Goal: Use online tool/utility: Utilize a website feature to perform a specific function

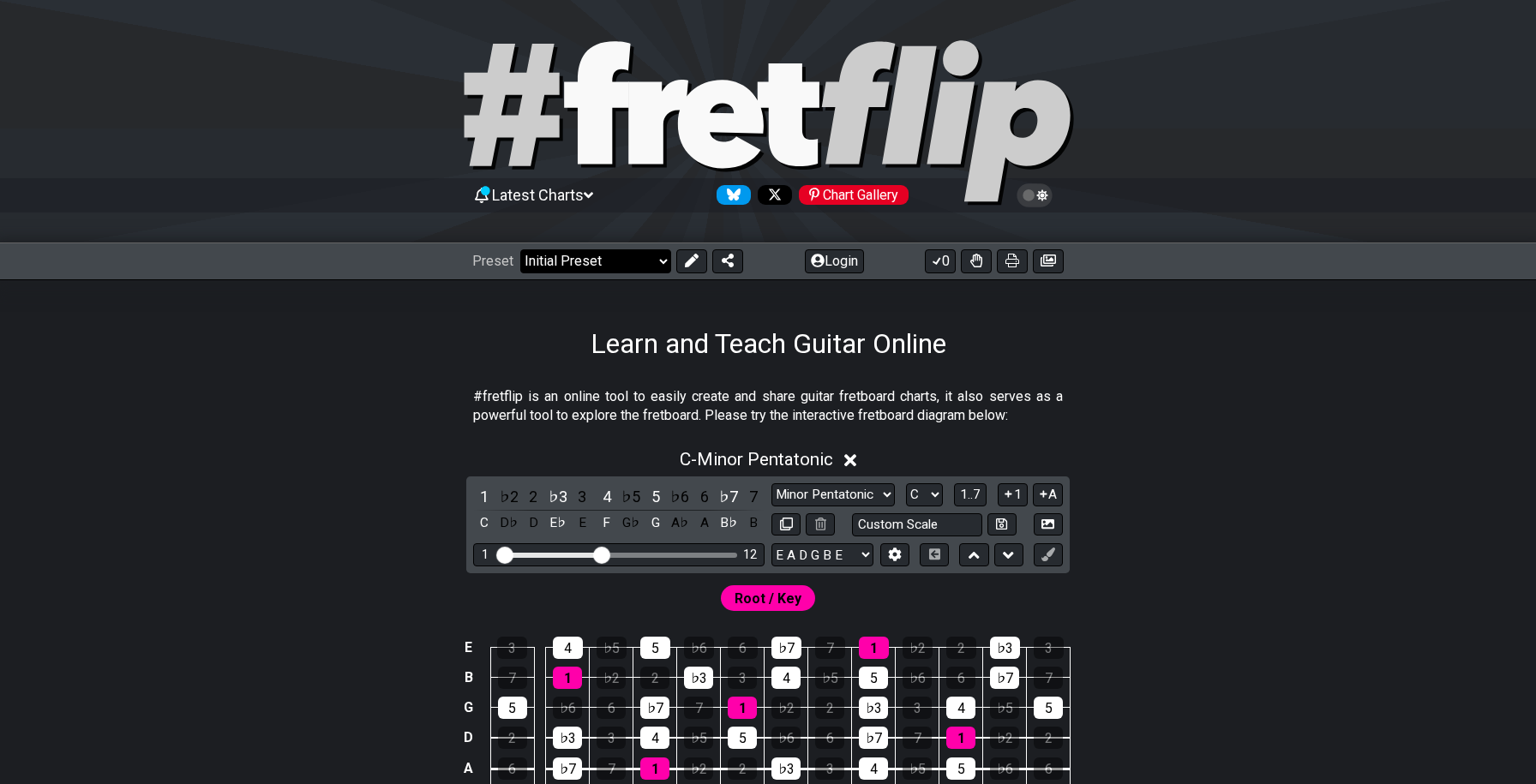
click at [589, 263] on select "Welcome to #fretflip! Initial Preset Custom Preset Minor Pentatonic Major Penta…" at bounding box center [596, 261] width 151 height 24
click at [521, 250] on select "Welcome to #fretflip! Initial Preset Custom Preset Minor Pentatonic Major Penta…" at bounding box center [596, 261] width 151 height 24
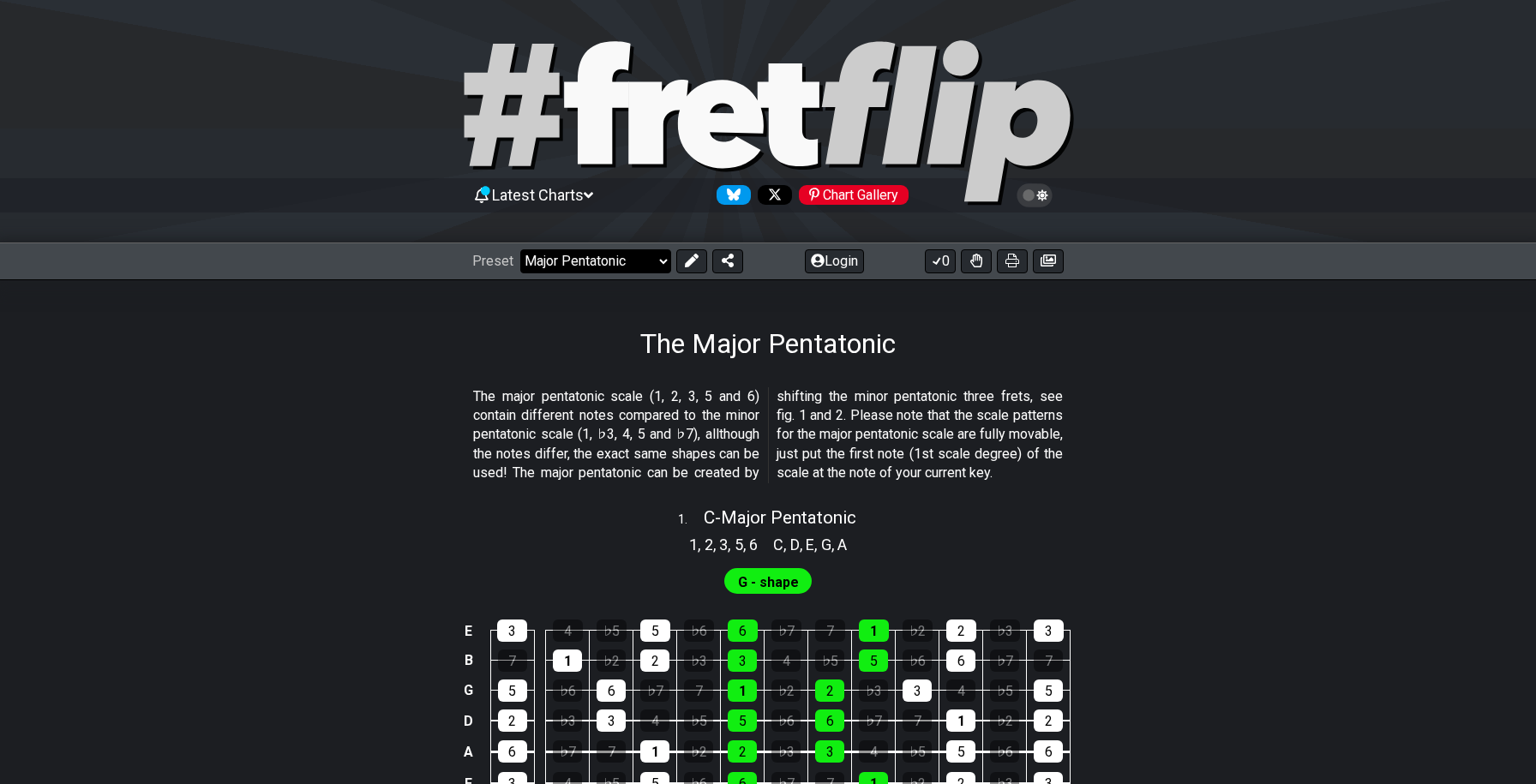
click at [631, 266] on select "Welcome to #fretflip! Initial Preset Custom Preset Minor Pentatonic Major Penta…" at bounding box center [596, 261] width 151 height 24
click at [521, 250] on select "Welcome to #fretflip! Initial Preset Custom Preset Minor Pentatonic Major Penta…" at bounding box center [596, 261] width 151 height 24
select select "/minor-pentatonic"
select select "C"
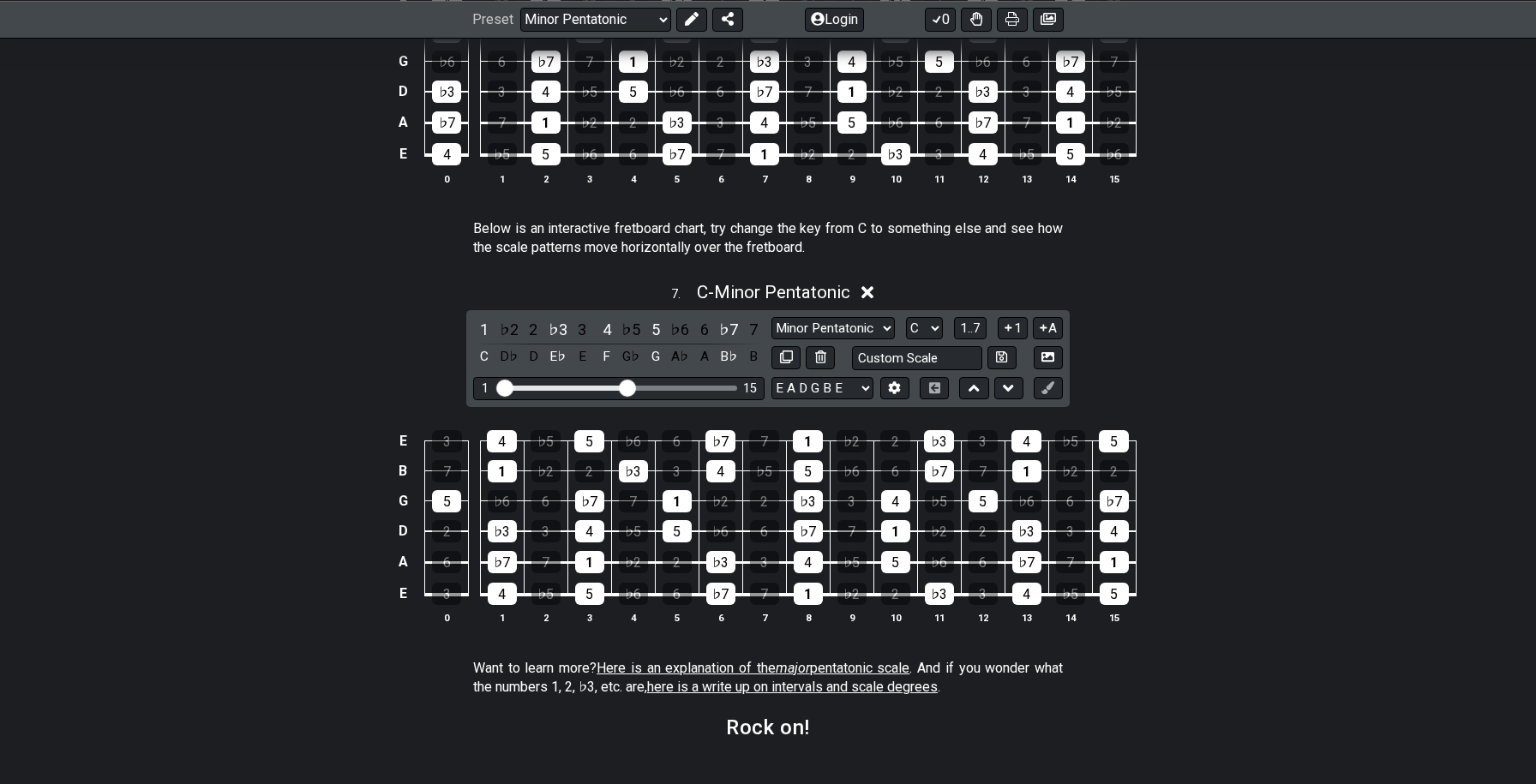
scroll to position [2184, 0]
click at [606, 396] on div "1 ♭2 2 ♭3 3 4 ♭5 5 ♭6 6 ♭7 7 C D♭ D E♭ E F G♭ G A♭ A B♭ B Minor Pentatonic New …" at bounding box center [768, 359] width 604 height 96
drag, startPoint x: 618, startPoint y: 386, endPoint x: 660, endPoint y: 386, distance: 42.0
click at [660, 389] on div "1 15" at bounding box center [619, 389] width 237 height 0
click at [717, 387] on div "Visible fret range" at bounding box center [619, 389] width 237 height 5
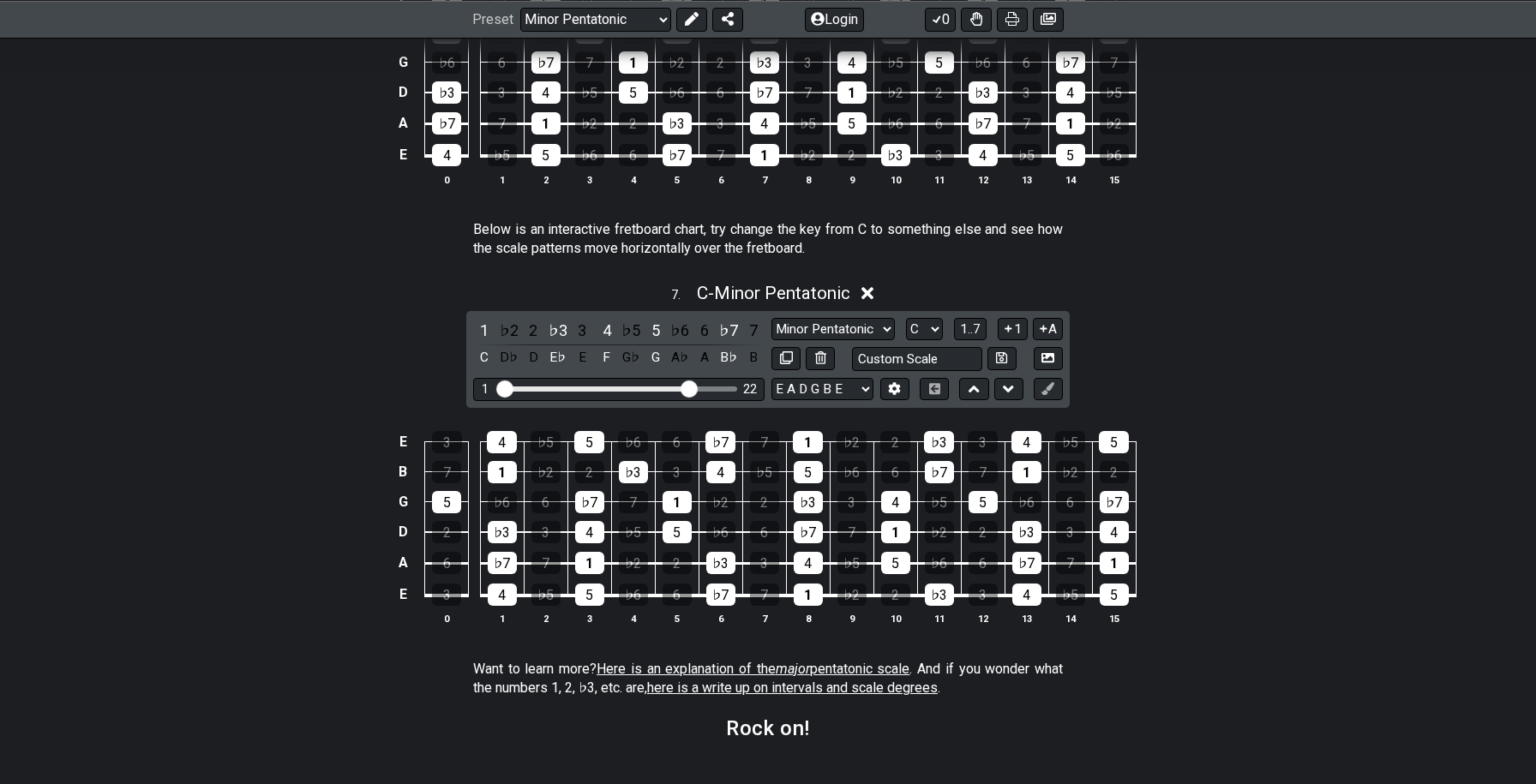
drag, startPoint x: 628, startPoint y: 383, endPoint x: 689, endPoint y: 392, distance: 61.7
click at [689, 388] on input "Visible fret range" at bounding box center [619, 388] width 243 height 0
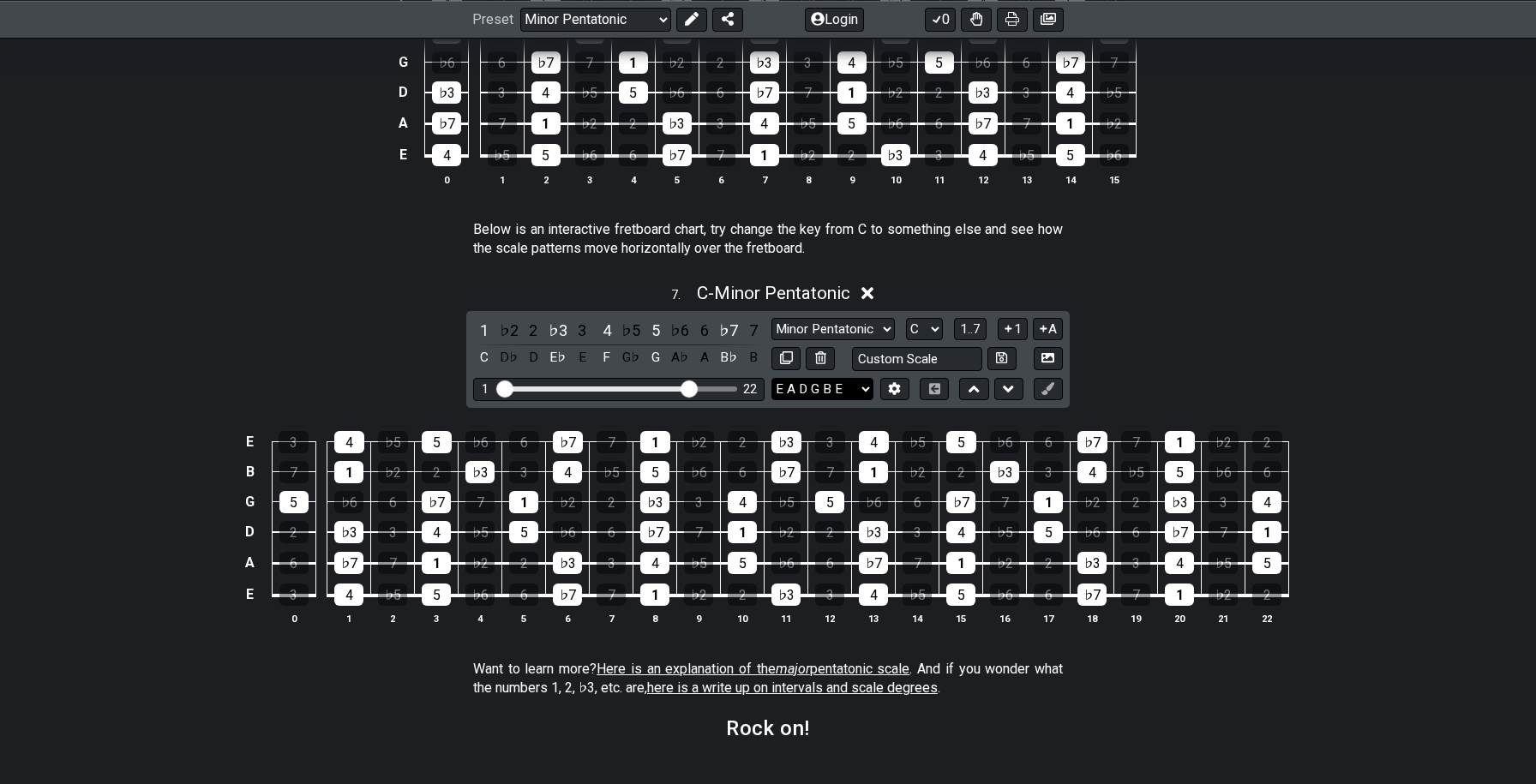
click at [799, 388] on select "E A D G B E E A D G B E E A D G B E B E A D F♯ B A D G C E A D A D G B E E♭ A♭ …" at bounding box center [822, 389] width 102 height 23
click at [771, 378] on select "E A D G B E E A D G B E E A D G B E B E A D F♯ B A D G C E A D A D G B E E♭ A♭ …" at bounding box center [822, 389] width 102 height 23
click at [784, 391] on select "E A D G B E E A D G B E E A D G B E B E A D F♯ B A D G C E A D A D G B E E♭ A♭ …" at bounding box center [822, 389] width 102 height 23
click at [771, 378] on select "E A D G B E E A D G B E E A D G B E B E A D F♯ B A D G C E A D A D G B E E♭ A♭ …" at bounding box center [822, 389] width 102 height 23
click at [784, 391] on select "E A D G B E E A D G B E E A D G B E B E A D F♯ B A D G C E A D A D G B E E♭ A♭ …" at bounding box center [822, 389] width 102 height 23
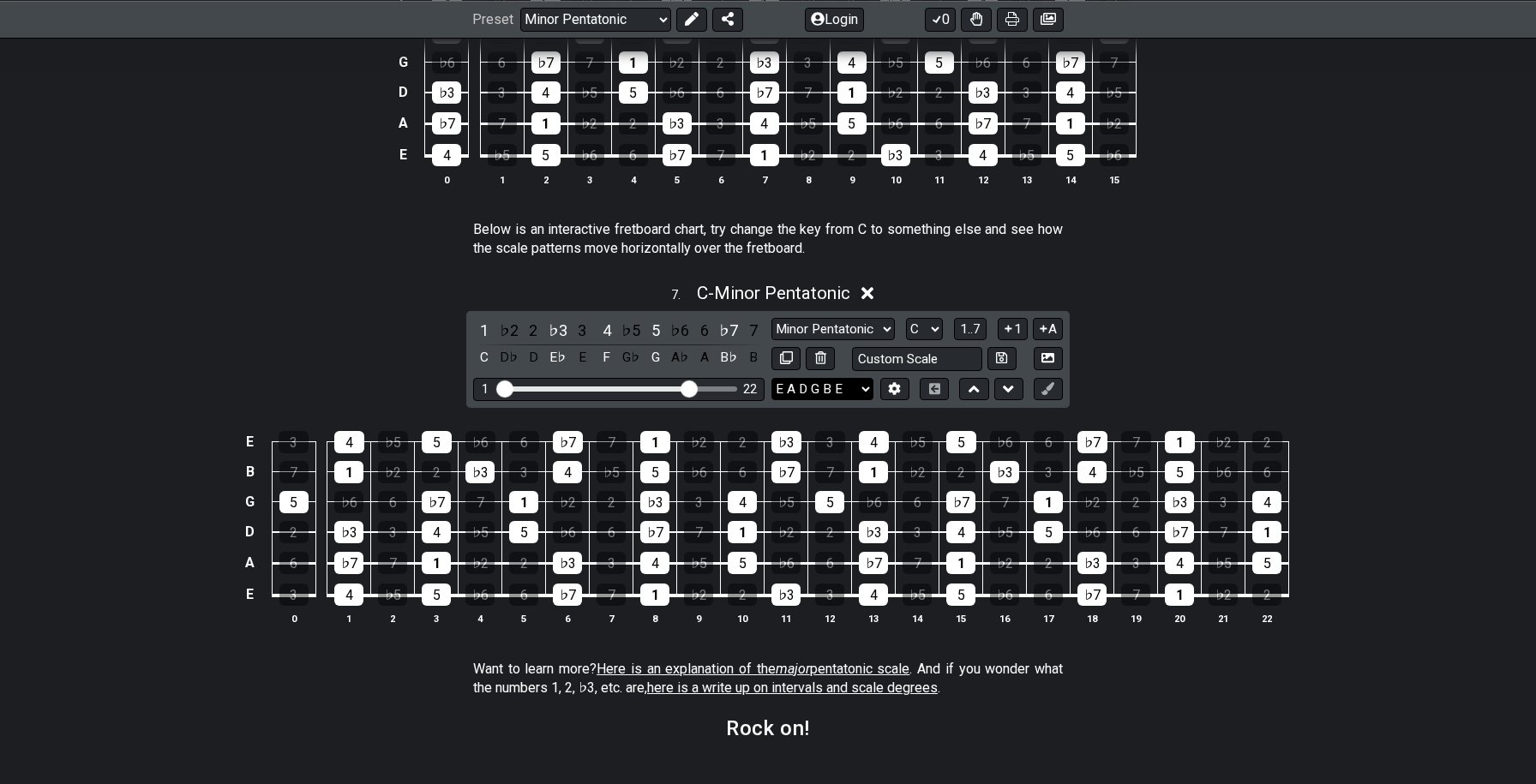
select select "E A D G B E"
click at [771, 378] on select "E A D G B E E A D G B E E A D G B E B E A D F♯ B A D G C E A D A D G B E E♭ A♭ …" at bounding box center [822, 389] width 102 height 23
click at [249, 594] on td "E" at bounding box center [250, 595] width 20 height 33
click at [249, 592] on td "x" at bounding box center [250, 595] width 20 height 33
click at [249, 592] on td "o" at bounding box center [250, 595] width 20 height 33
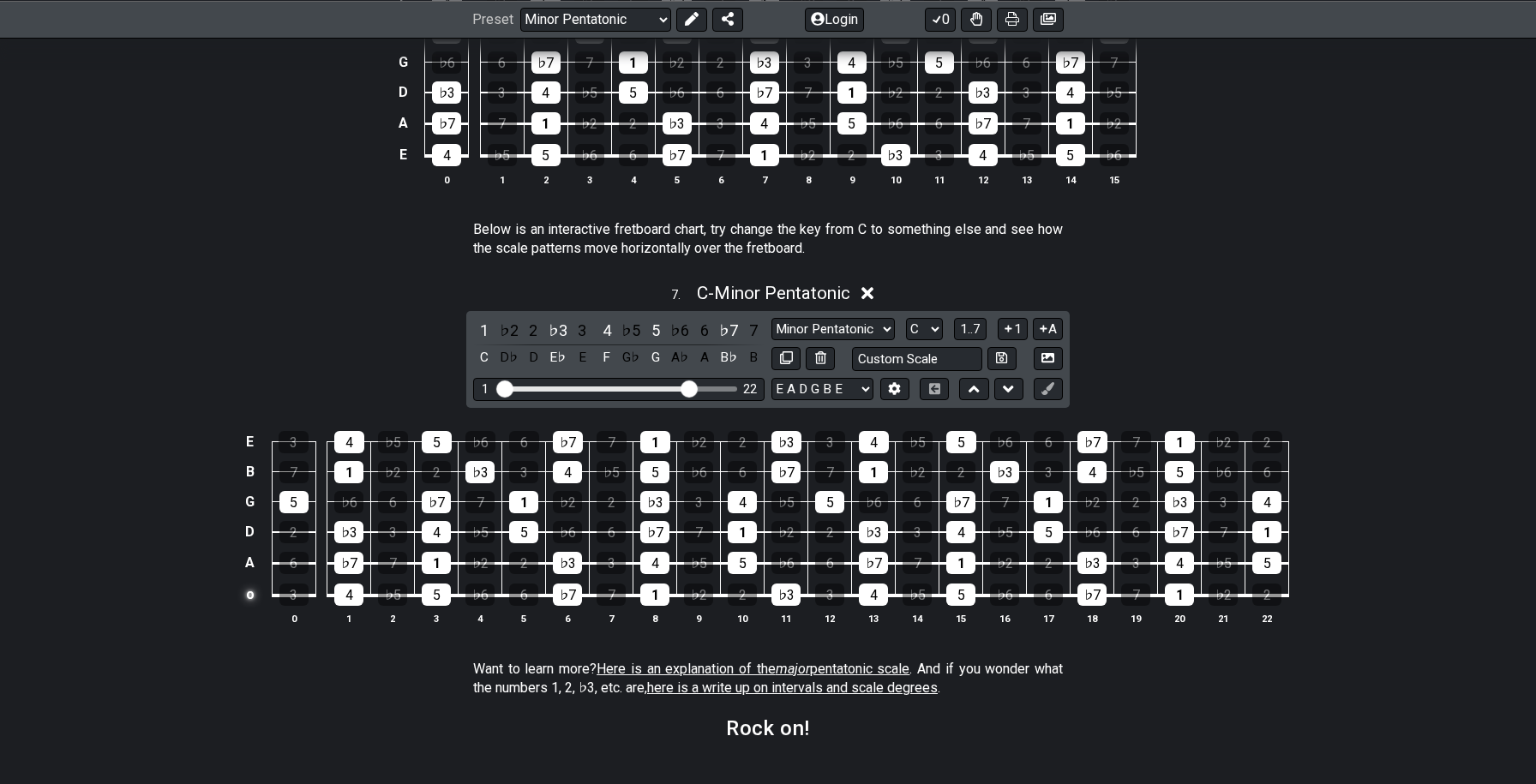
click at [249, 592] on td "o" at bounding box center [250, 595] width 20 height 33
click at [249, 592] on td "E" at bounding box center [250, 595] width 20 height 33
click at [249, 592] on td "x" at bounding box center [250, 595] width 20 height 33
click at [251, 595] on td "o" at bounding box center [250, 595] width 20 height 33
click at [252, 589] on td at bounding box center [250, 595] width 20 height 33
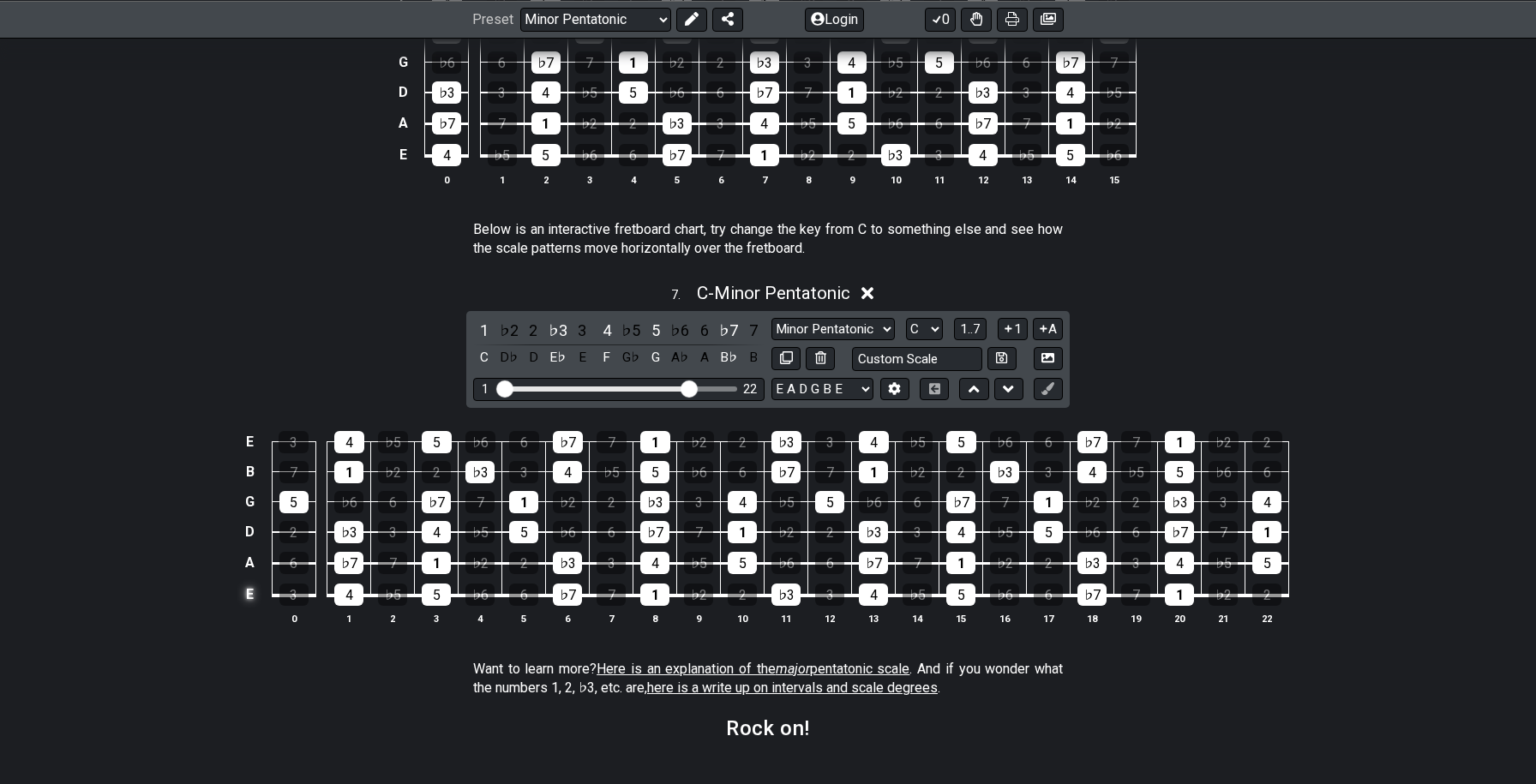
click at [252, 589] on td "E" at bounding box center [250, 595] width 20 height 33
click at [252, 589] on td "x" at bounding box center [250, 595] width 20 height 33
click at [252, 589] on td "o" at bounding box center [250, 595] width 20 height 33
click at [253, 589] on td at bounding box center [250, 595] width 20 height 33
click at [754, 357] on div "B" at bounding box center [753, 357] width 22 height 23
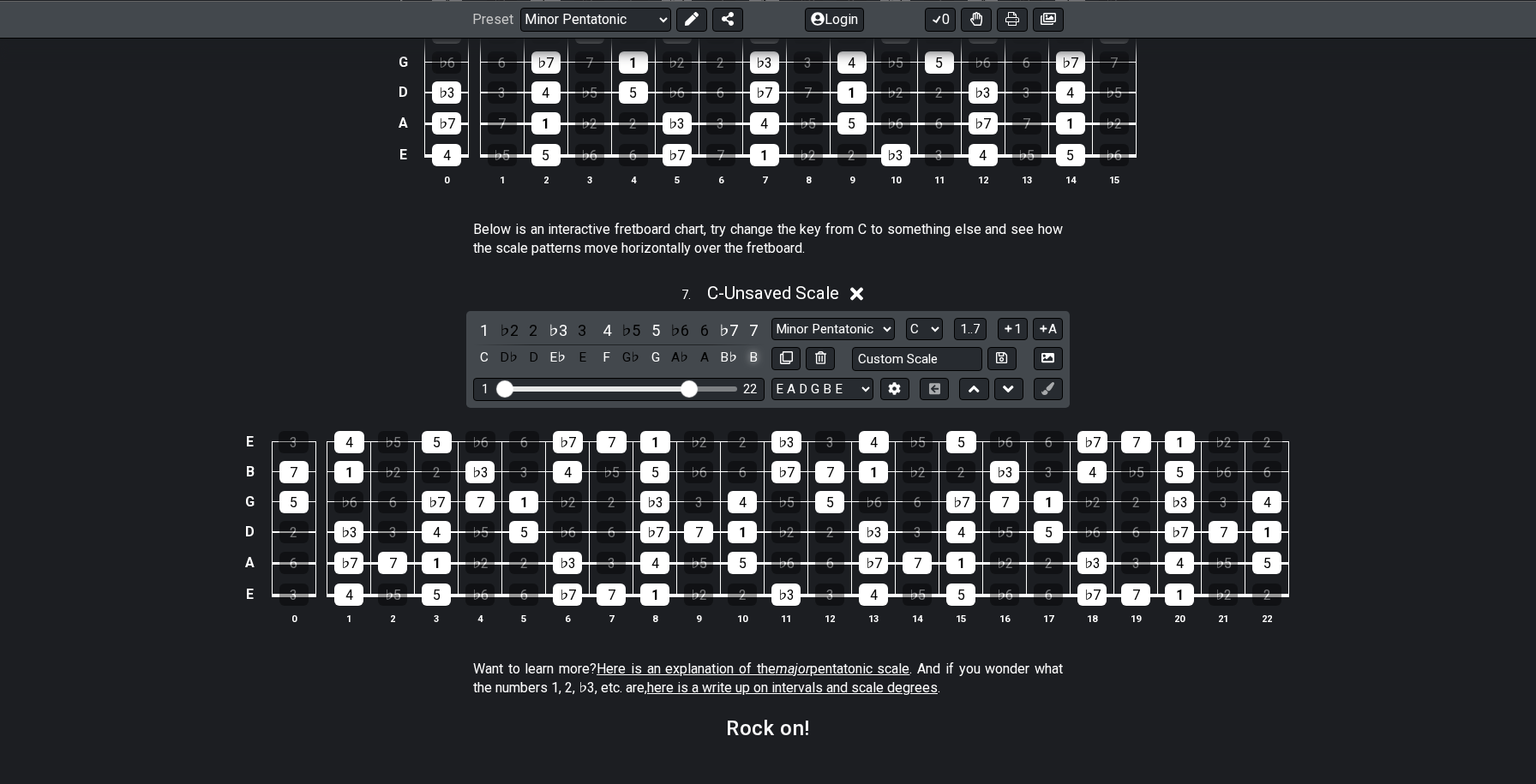
click at [754, 357] on div "B" at bounding box center [753, 357] width 22 height 23
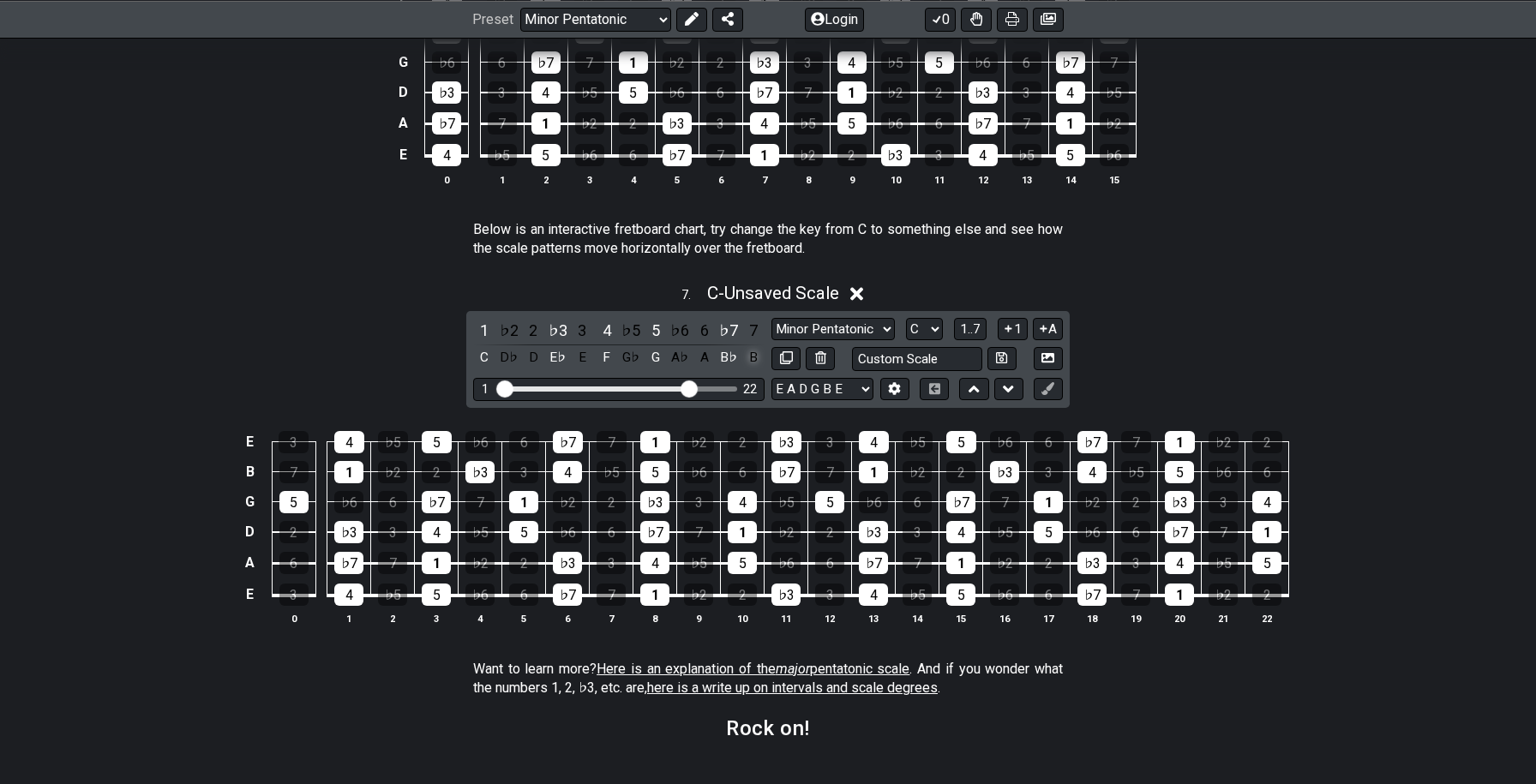
click at [747, 365] on div "B" at bounding box center [753, 357] width 22 height 23
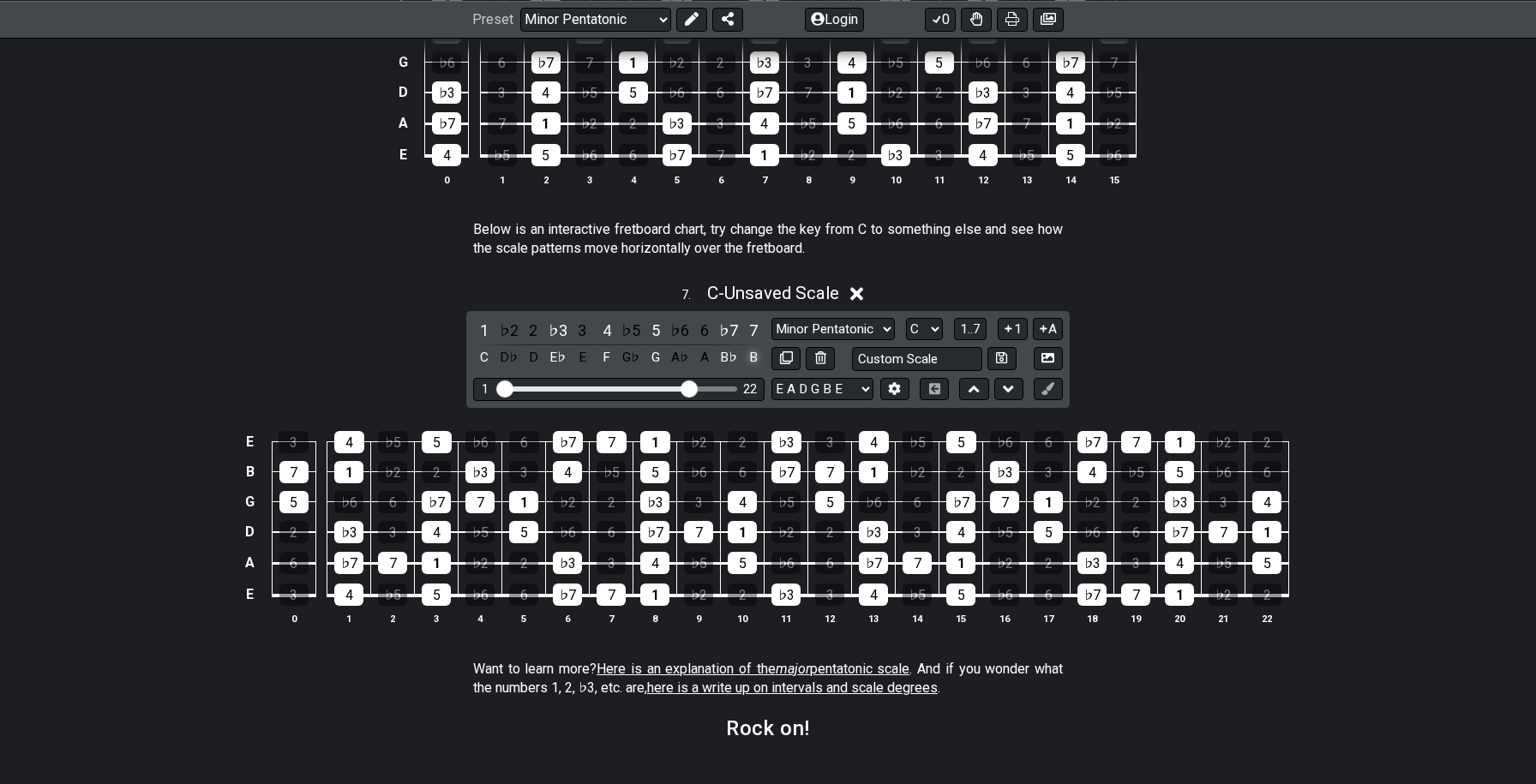
click at [747, 365] on div "B" at bounding box center [753, 357] width 22 height 23
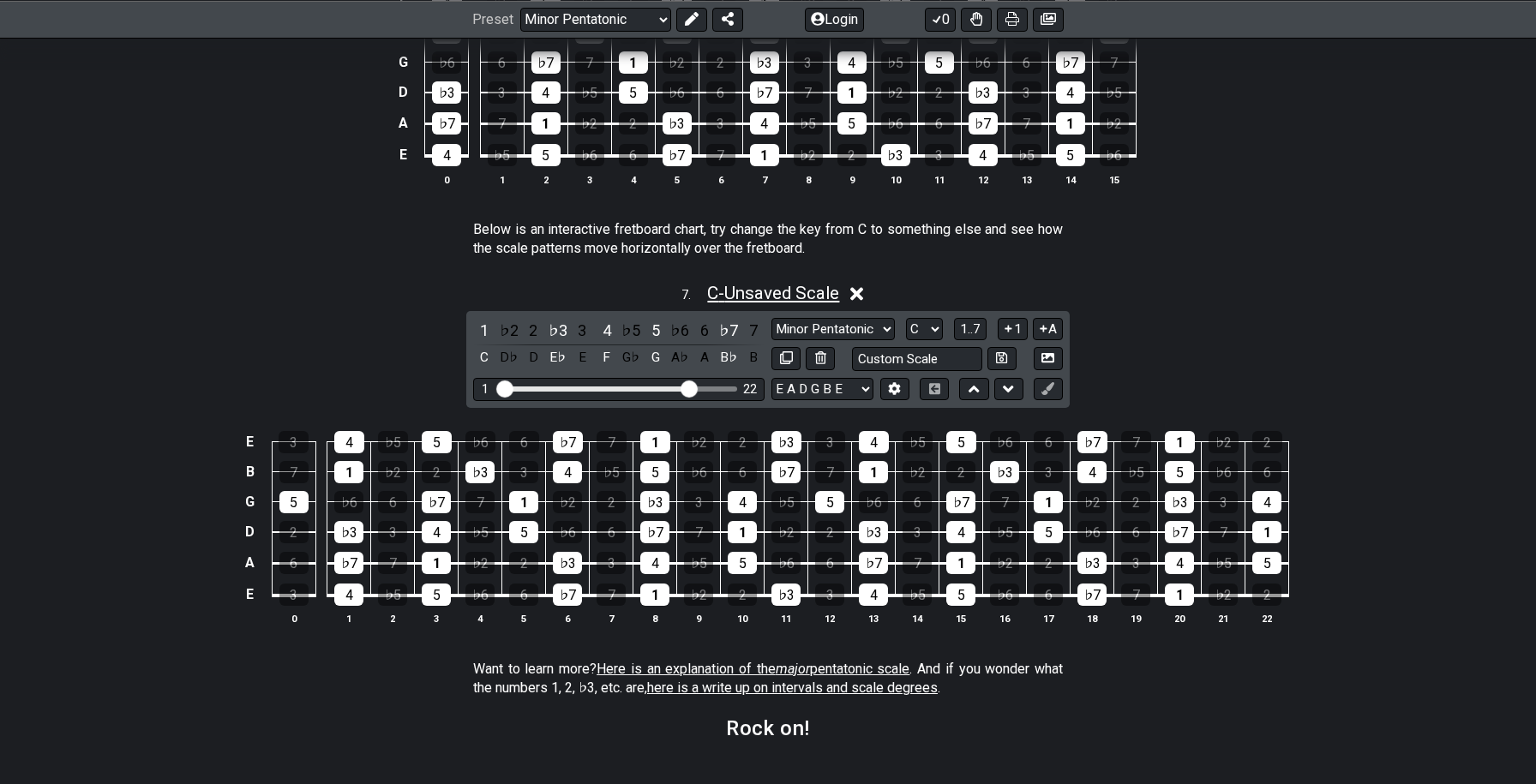
click at [707, 284] on span "C - Unsaved Scale" at bounding box center [773, 293] width 132 height 20
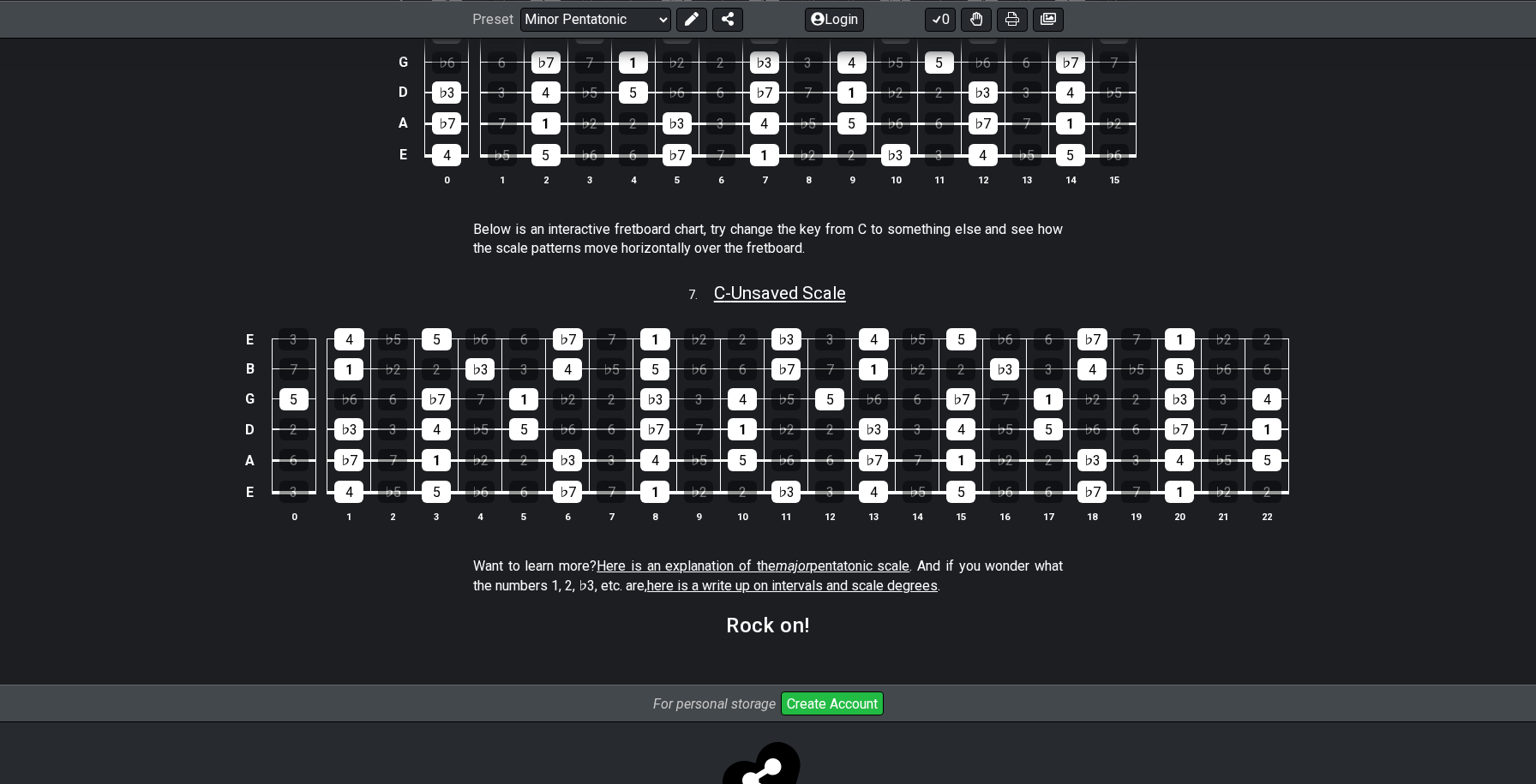
click at [753, 296] on span "C - Unsaved Scale" at bounding box center [780, 293] width 132 height 20
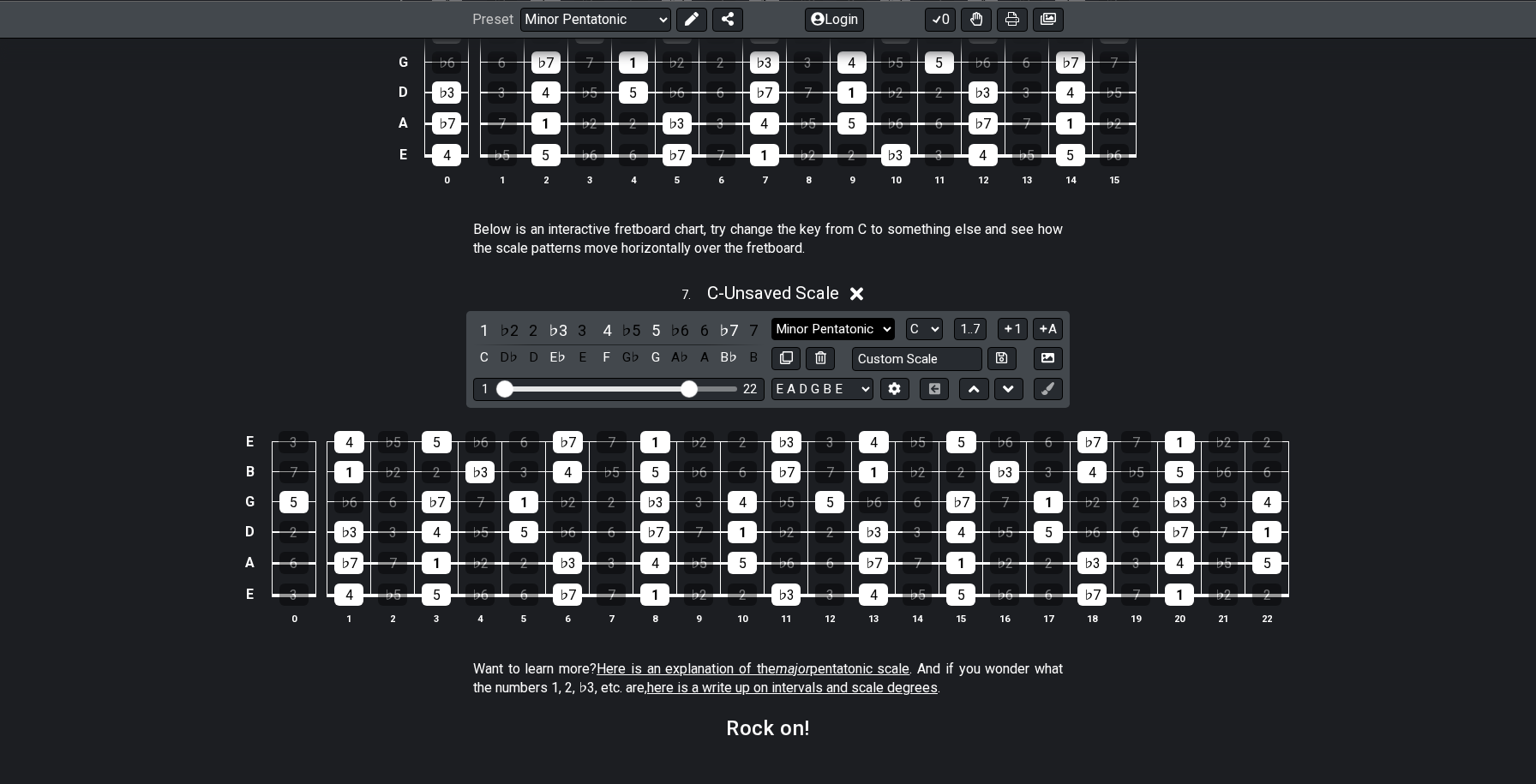
click at [868, 330] on select "Minor Pentatonic New Scale Minor Pentatonic Major Pentatonic Minor Blues Major …" at bounding box center [832, 329] width 123 height 23
click at [771, 318] on select "Minor Pentatonic New Scale Minor Pentatonic Major Pentatonic Minor Blues Major …" at bounding box center [832, 329] width 123 height 23
click at [930, 334] on select "A♭ A A♯ B♭ B C C♯ D♭ D D♯ E♭ E F F♯ G♭ G G♯" at bounding box center [925, 329] width 37 height 23
select select "D"
click at [907, 318] on select "A♭ A A♯ B♭ B C C♯ D♭ D D♯ E♭ E F F♯ G♭ G G♯" at bounding box center [925, 329] width 37 height 23
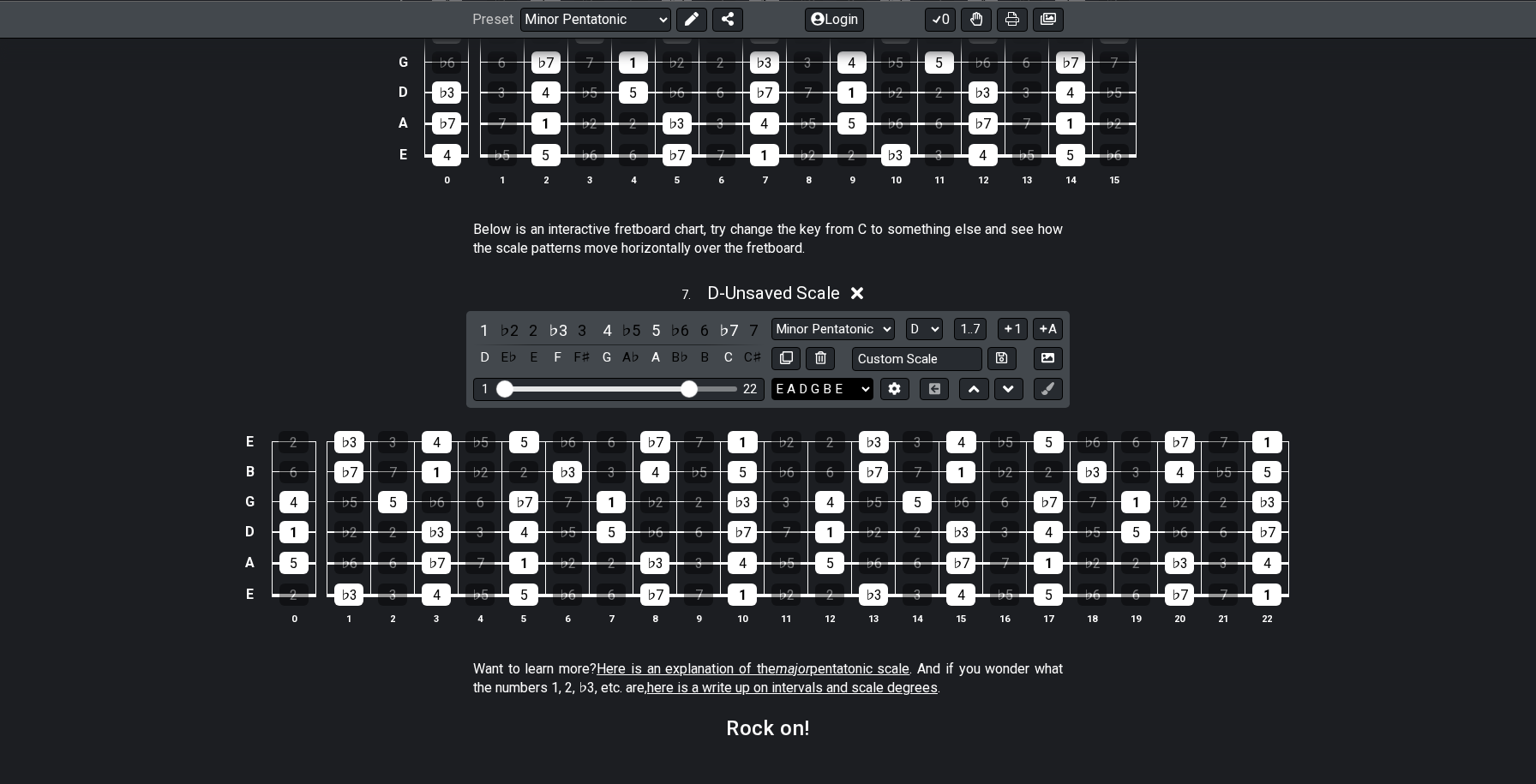
click at [866, 388] on select "E A D G B E E A D G B E E A D G B E B E A D F♯ B A D G C E A D A D G B E E♭ A♭ …" at bounding box center [822, 389] width 102 height 23
click at [771, 378] on select "E A D G B E E A D G B E E A D G B E B E A D F♯ B A D G C E A D A D G B E E♭ A♭ …" at bounding box center [822, 389] width 102 height 23
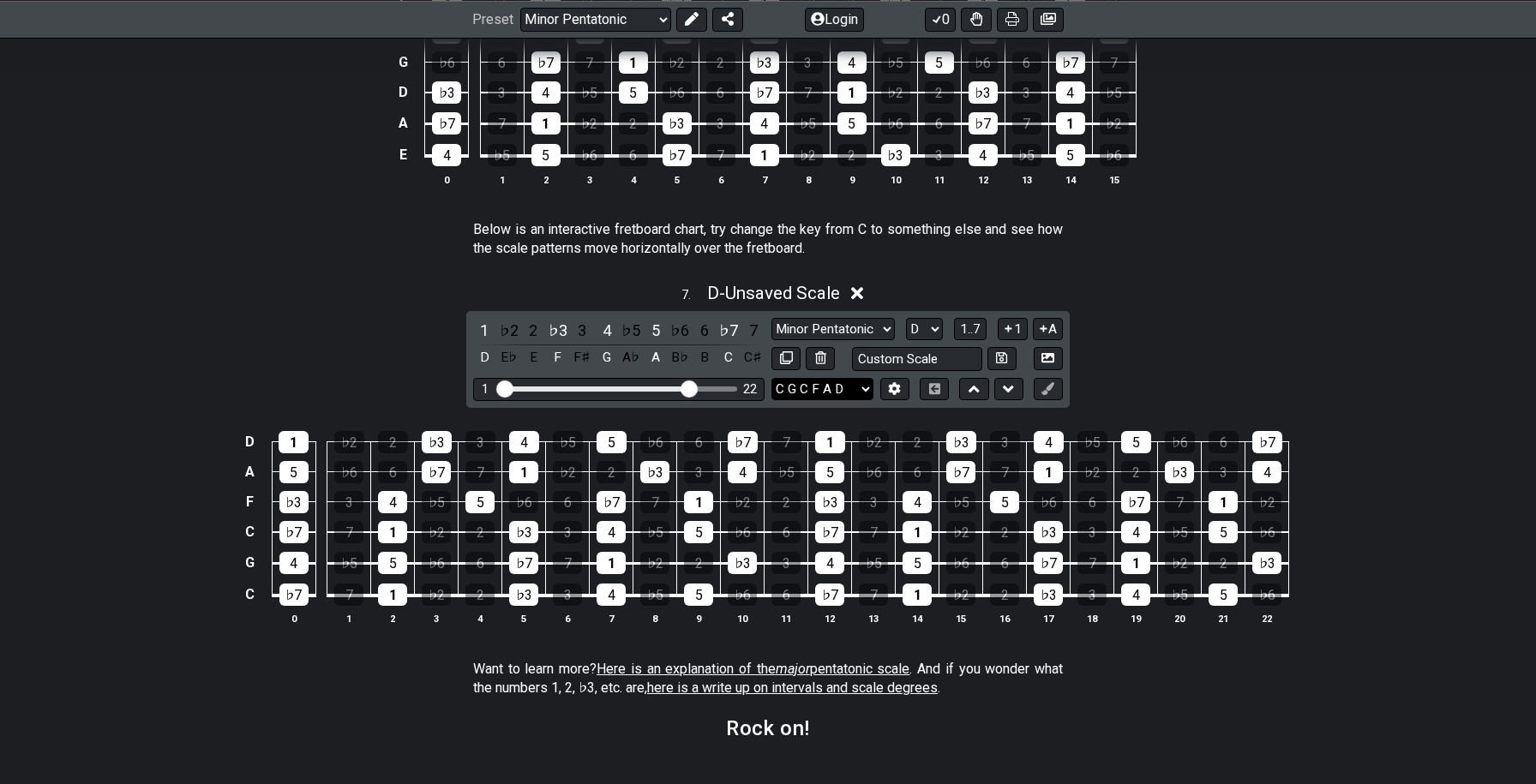
click at [822, 391] on select "E A D G B E E A D G B E E A D G B E B E A D F♯ B A D G C E A D A D G B E E♭ A♭ …" at bounding box center [822, 389] width 102 height 23
click at [771, 378] on select "E A D G B E E A D G B E E A D G B E B E A D F♯ B A D G C E A D A D G B E E♭ A♭ …" at bounding box center [822, 389] width 102 height 23
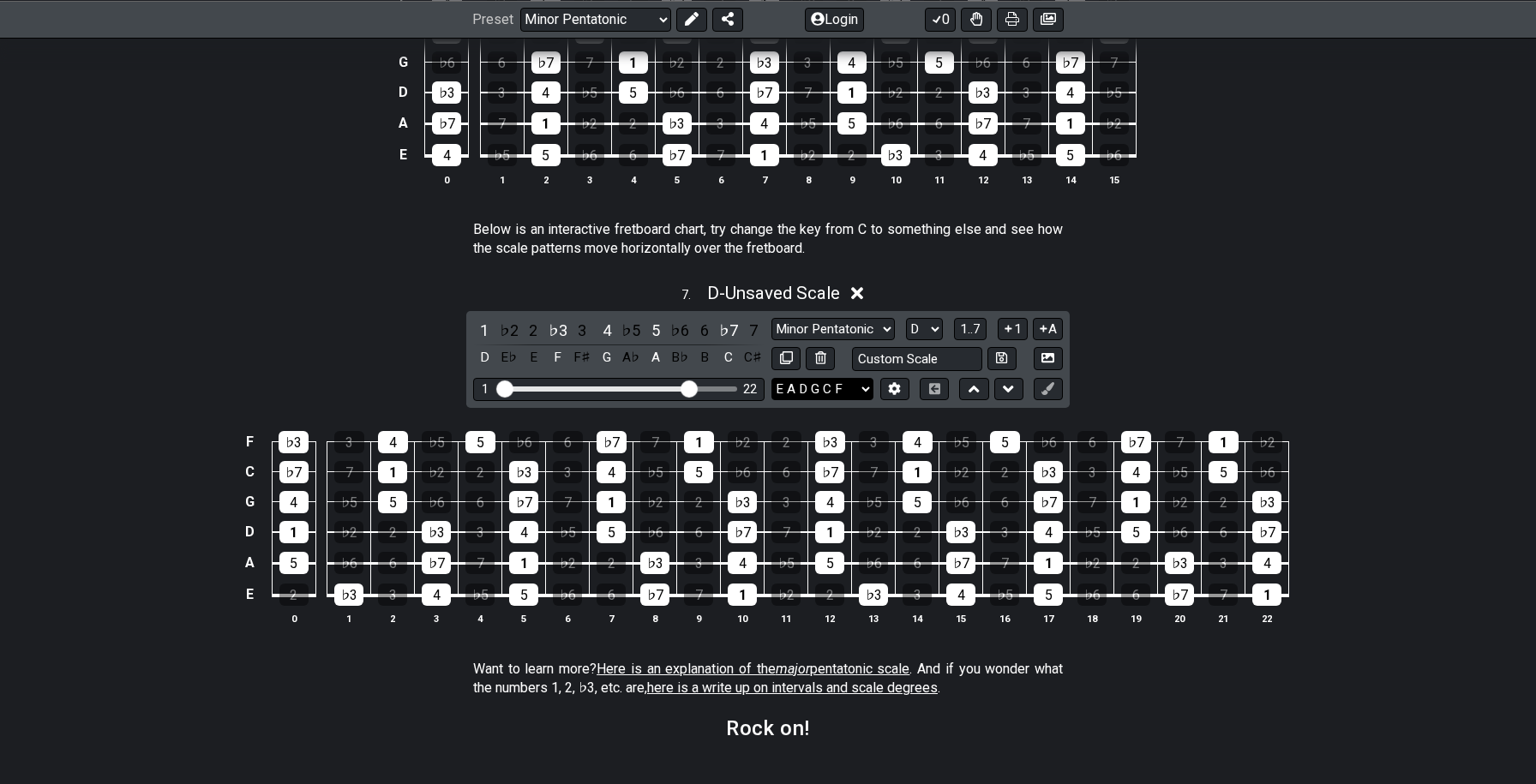
click at [847, 378] on select "E A D G B E E A D G B E E A D G B E B E A D F♯ B A D G C E A D A D G B E E♭ A♭ …" at bounding box center [822, 389] width 102 height 23
select select "E A D G B E"
click at [771, 378] on select "E A D G B E E A D G B E E A D G B E B E A D F♯ B A D G C E A D A D G B E E♭ A♭ …" at bounding box center [822, 389] width 102 height 23
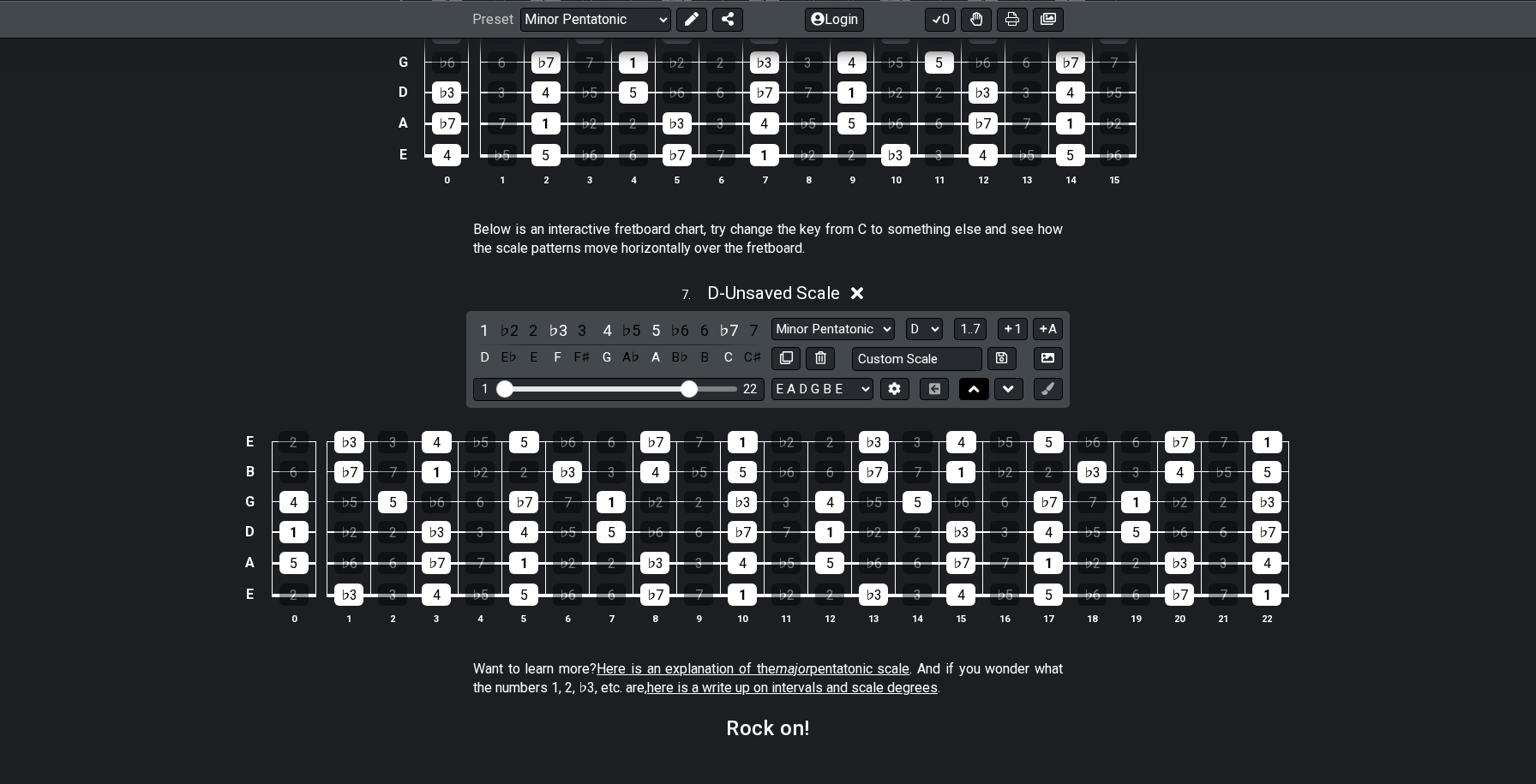
click at [976, 392] on icon at bounding box center [974, 388] width 12 height 17
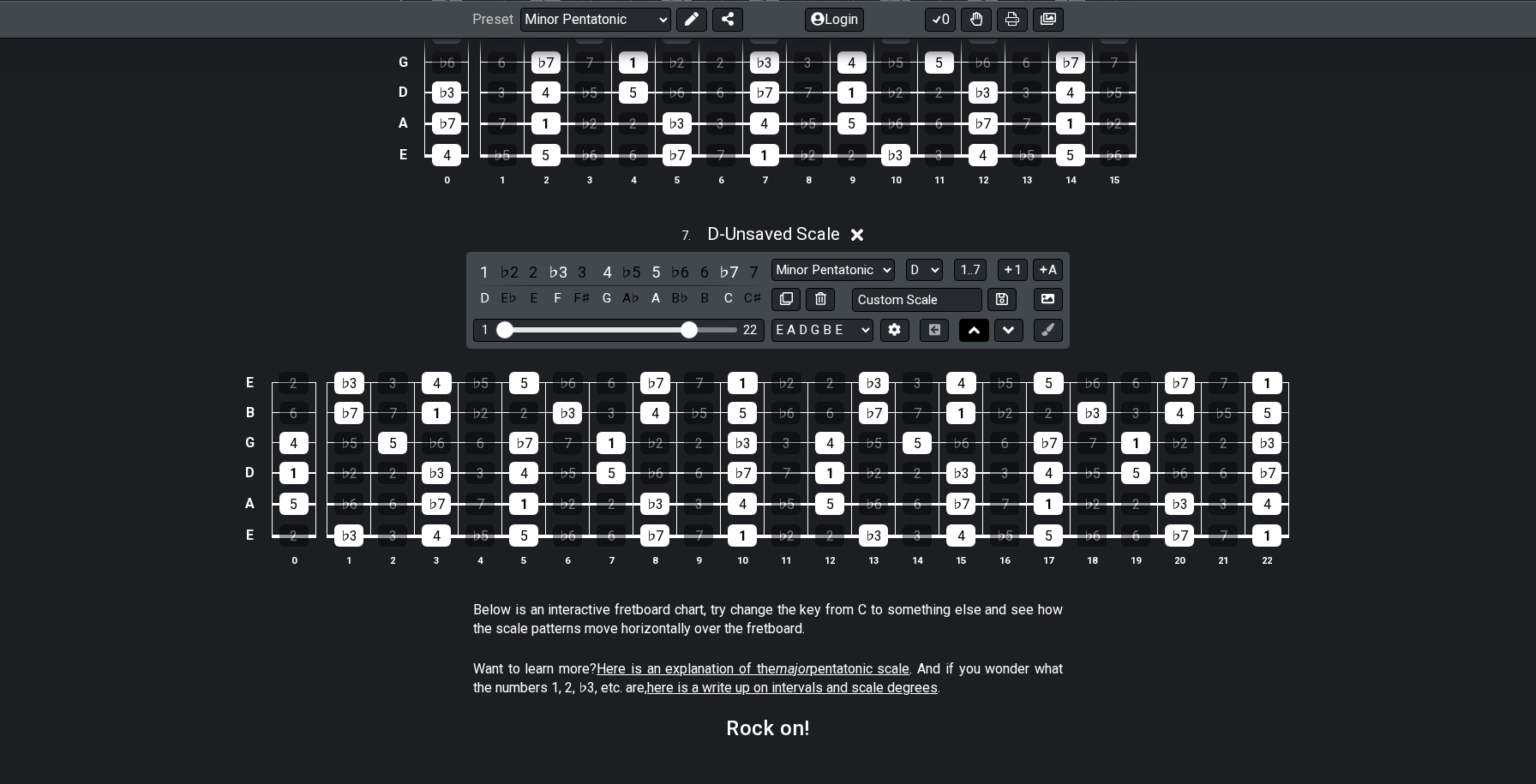
click at [975, 331] on icon at bounding box center [974, 329] width 12 height 17
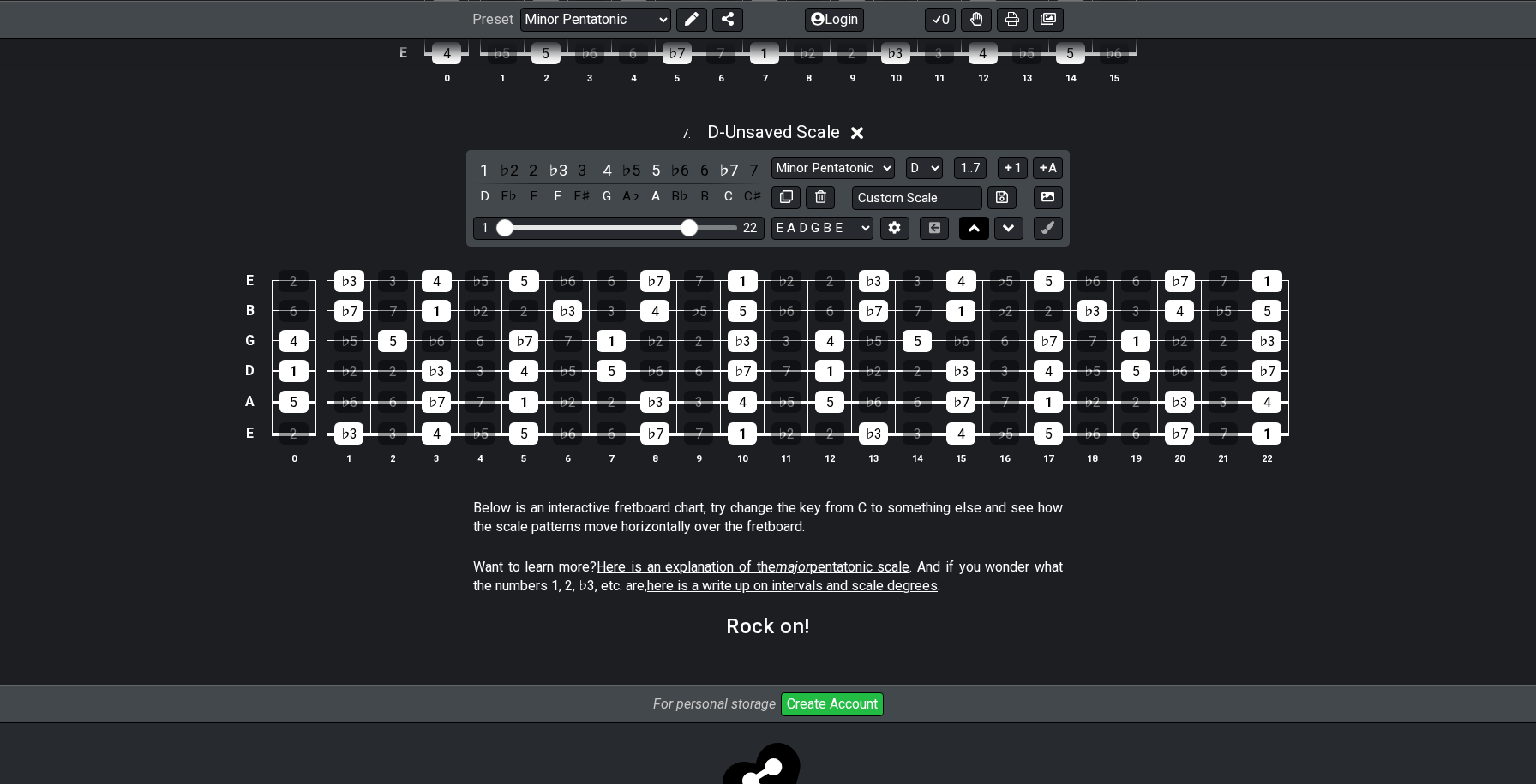
select select "D"
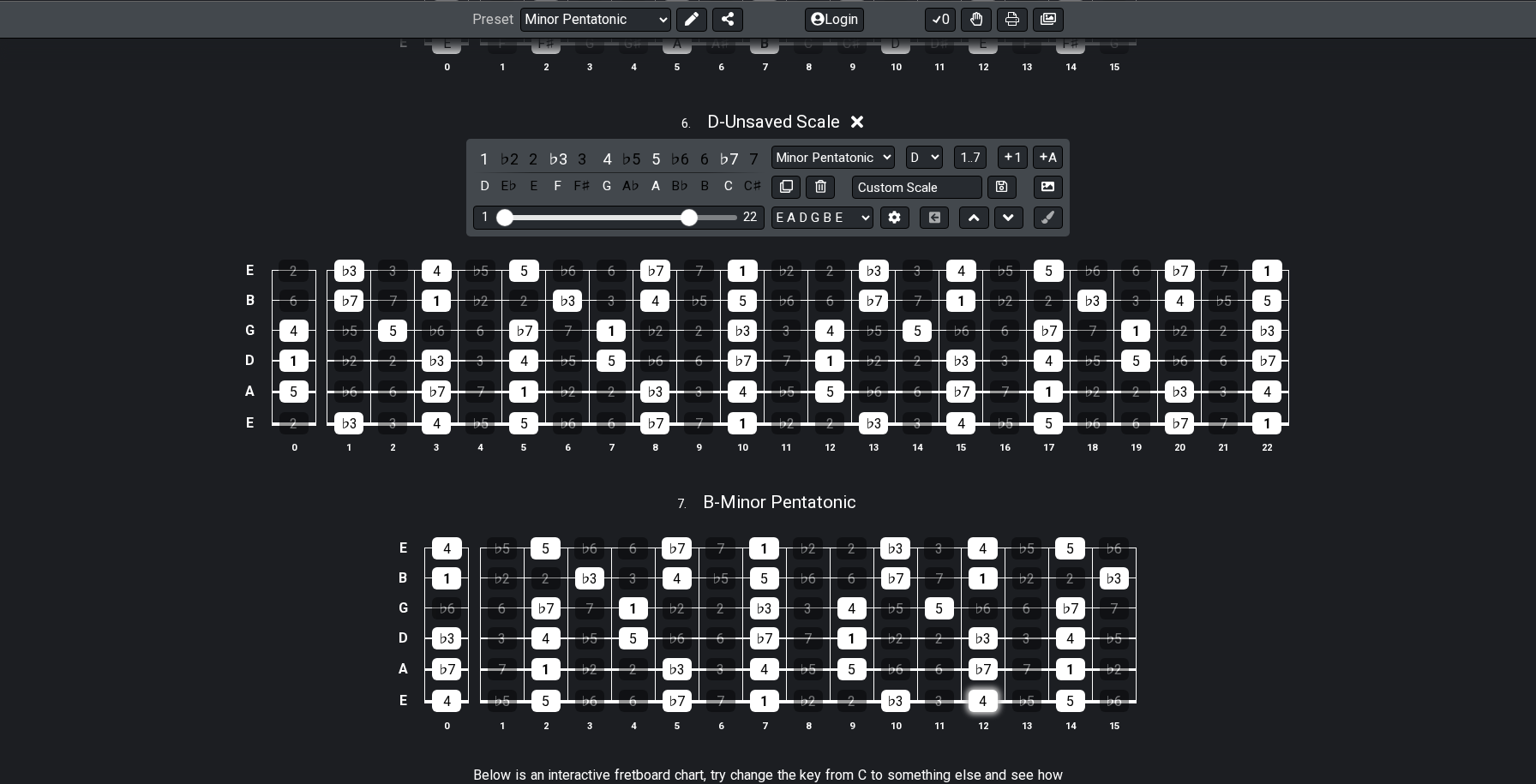
scroll to position [1992, 0]
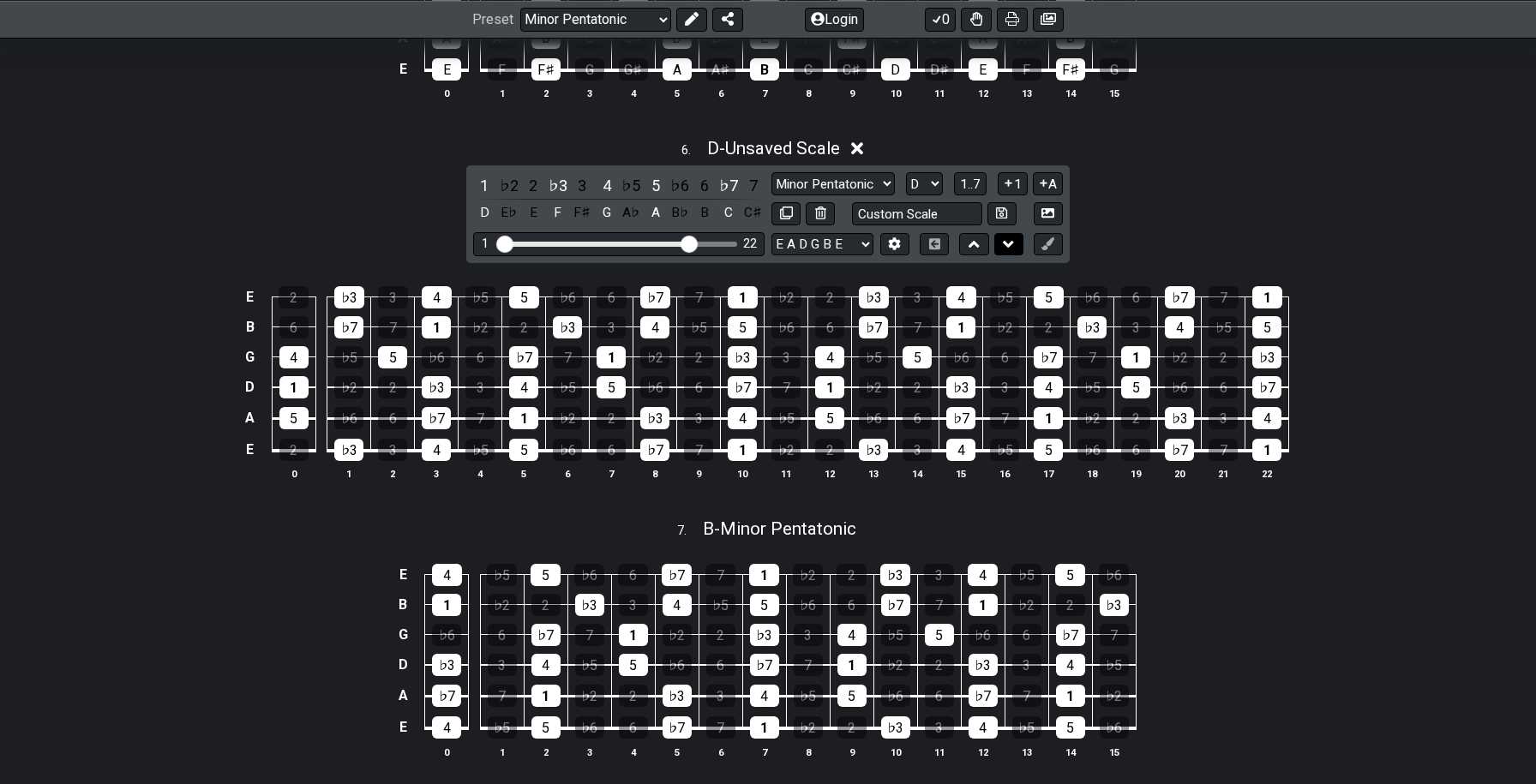
click at [1015, 242] on button at bounding box center [1008, 244] width 29 height 23
select select "D"
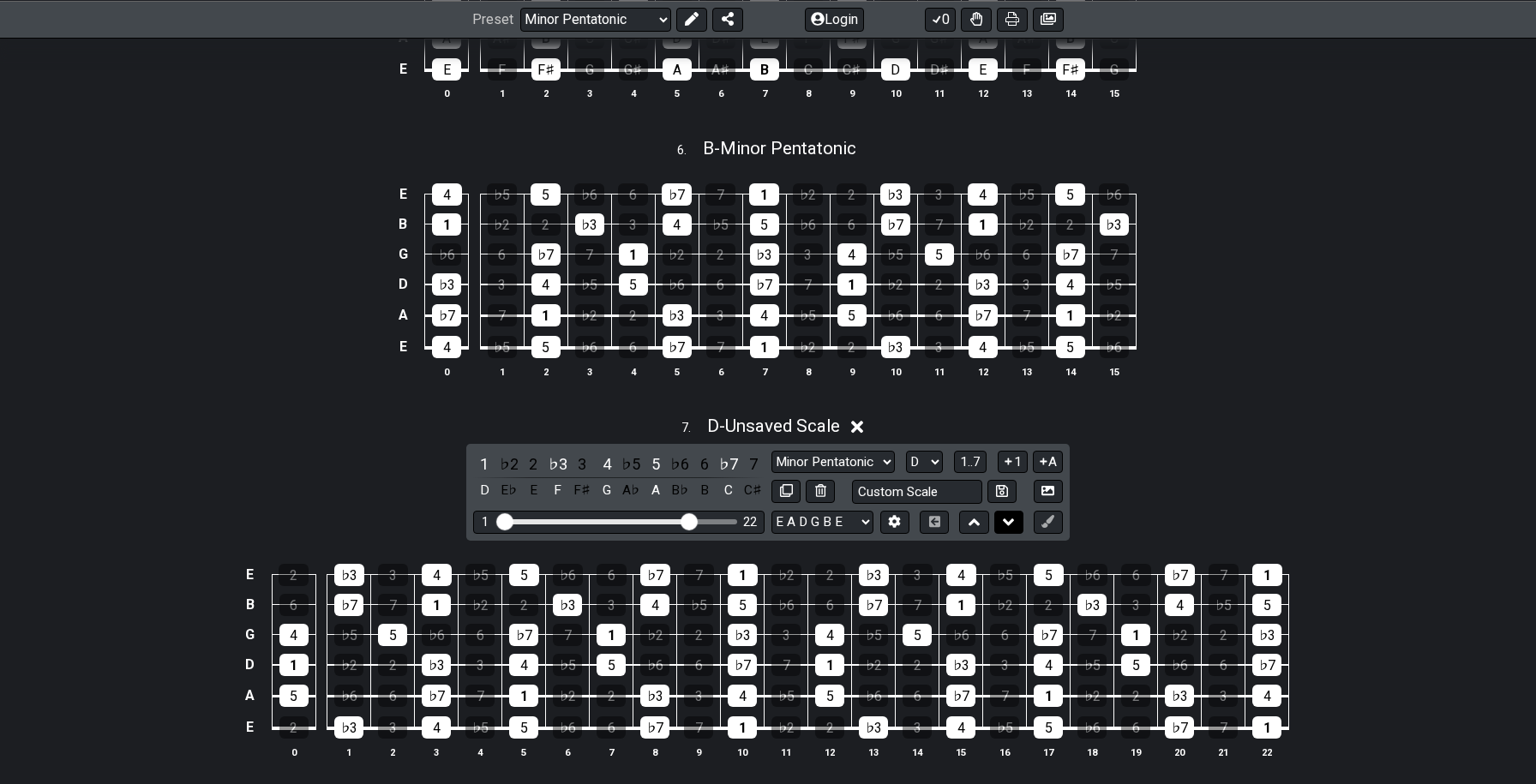
click at [1015, 511] on button at bounding box center [1008, 522] width 29 height 23
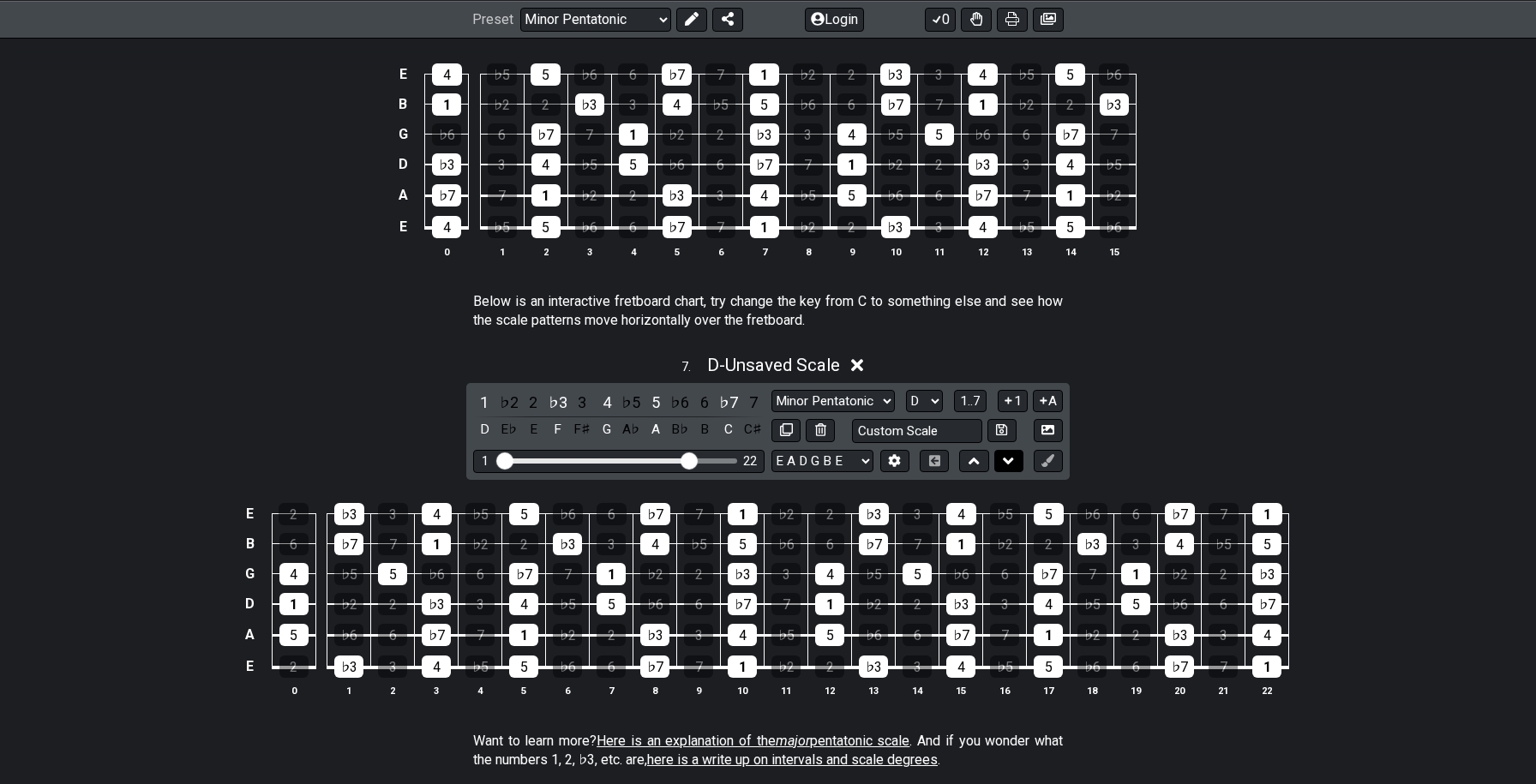
scroll to position [2164, 0]
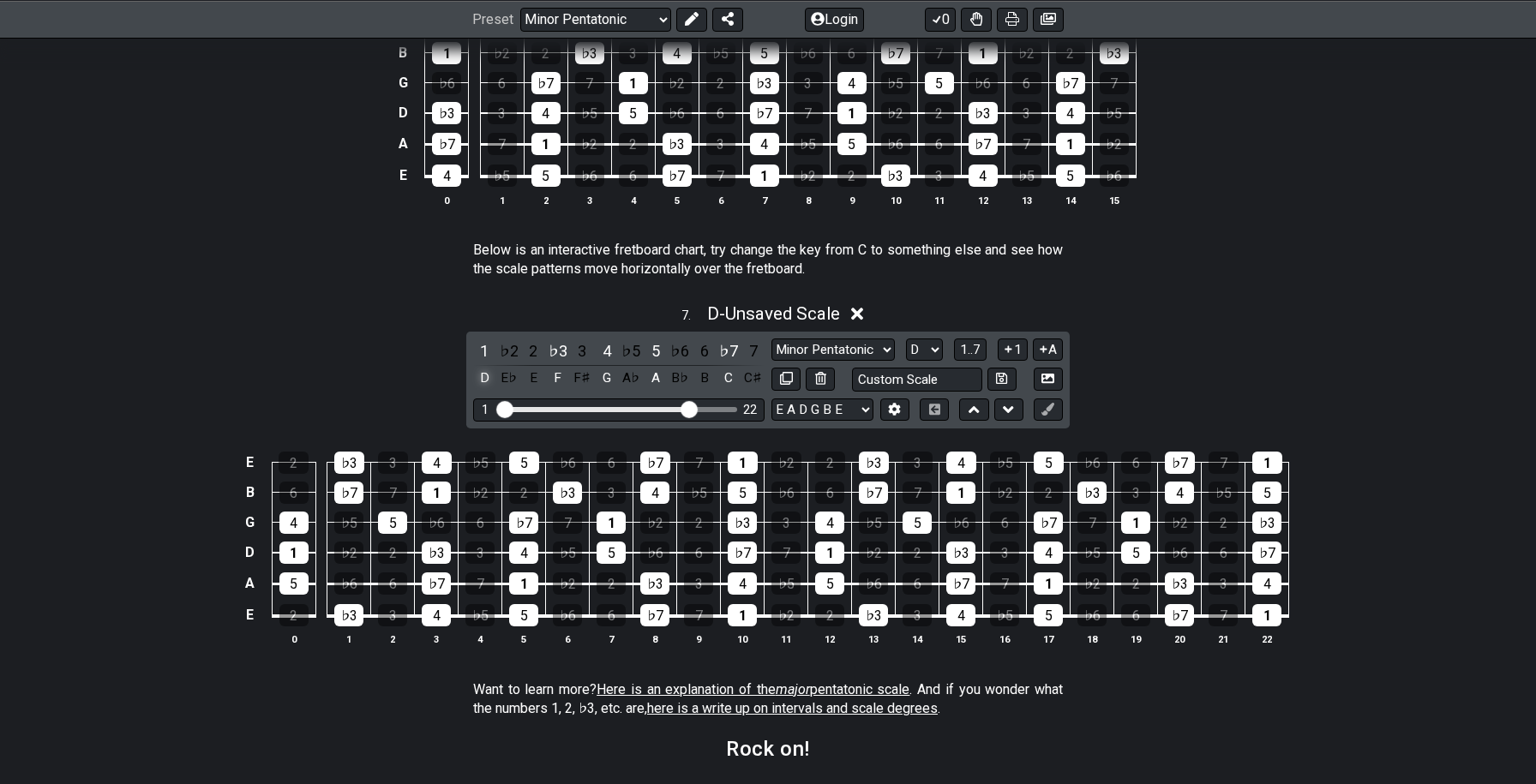
click at [484, 366] on div "D" at bounding box center [484, 378] width 22 height 23
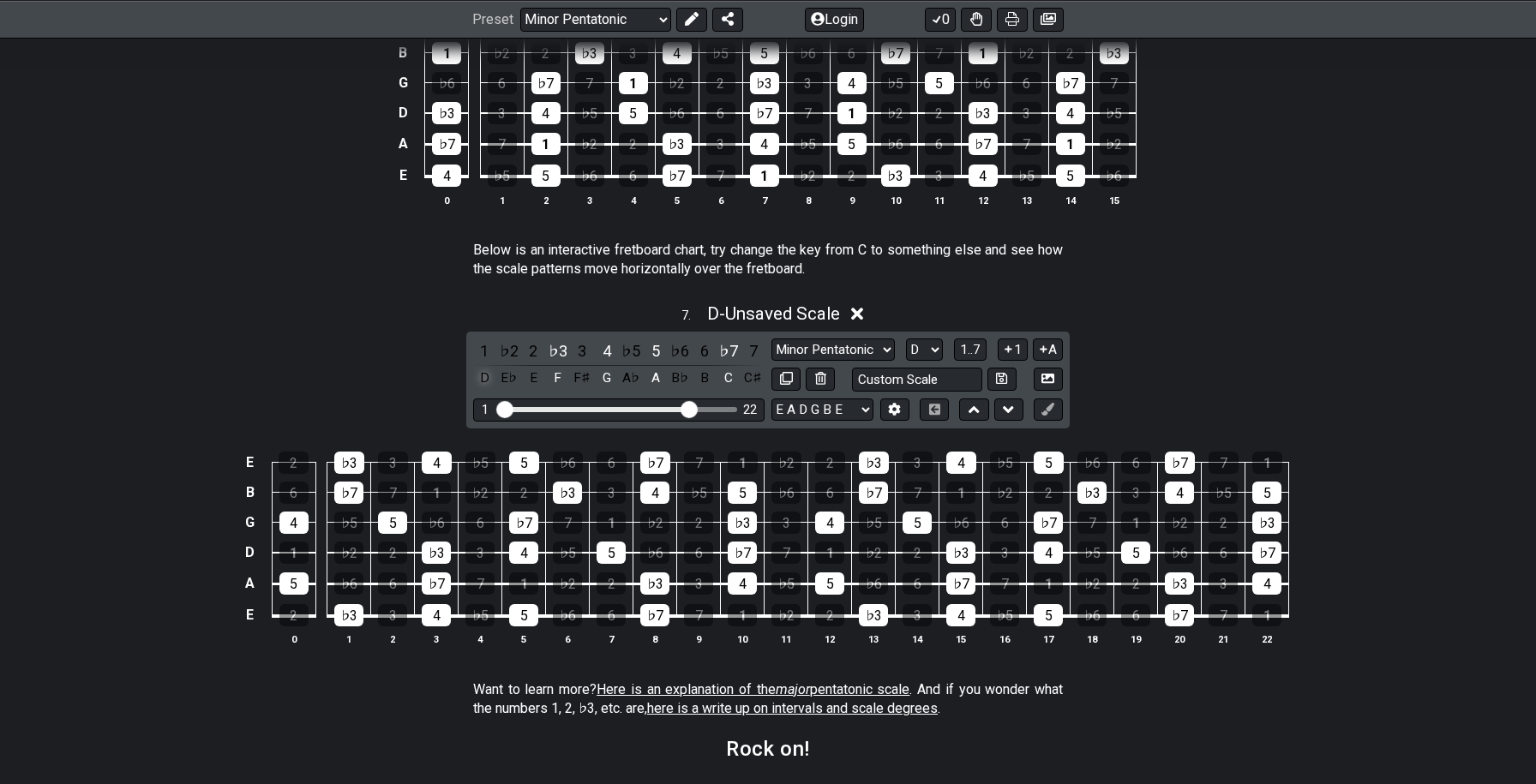
click at [484, 366] on div "D" at bounding box center [484, 378] width 22 height 23
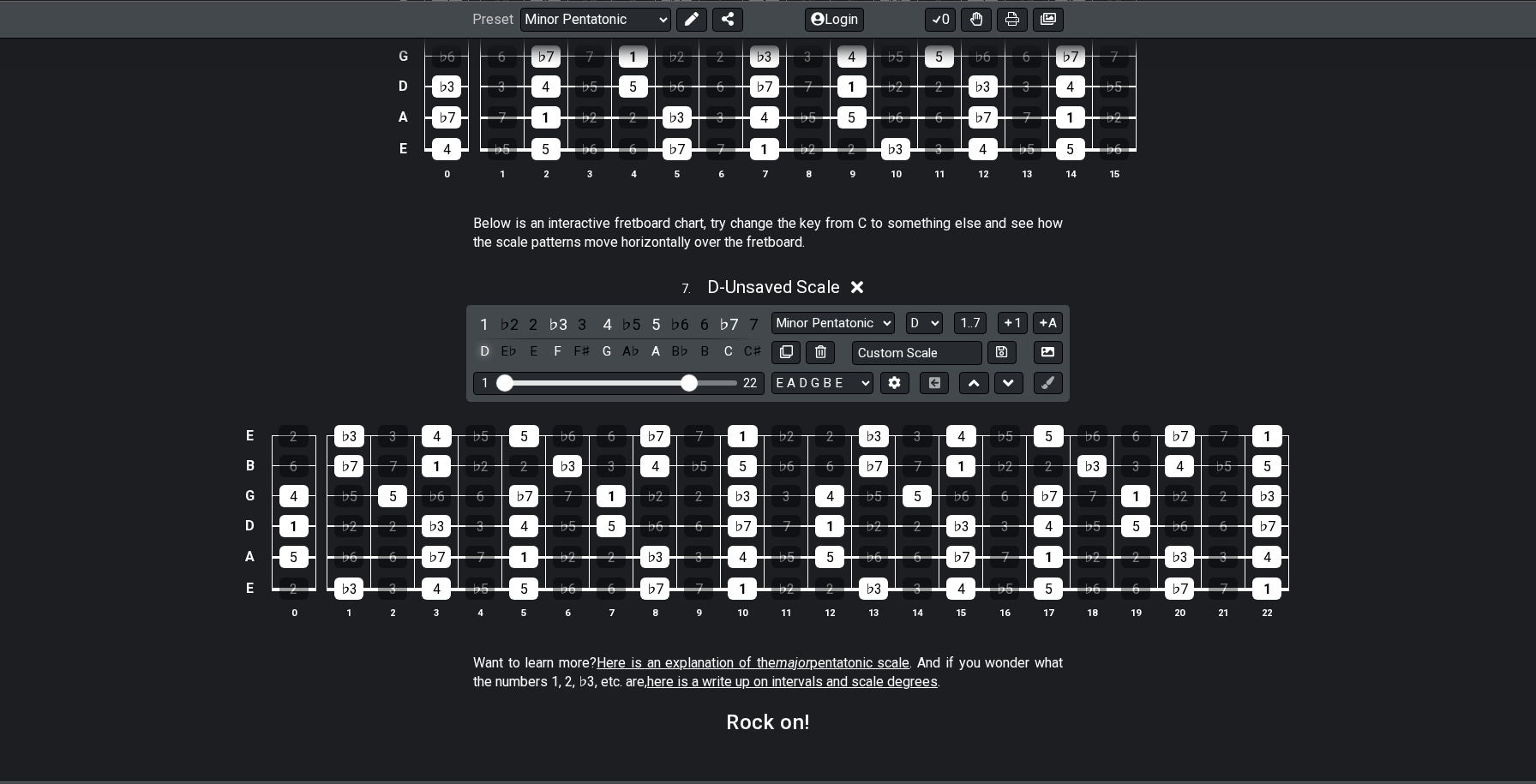
scroll to position [2195, 0]
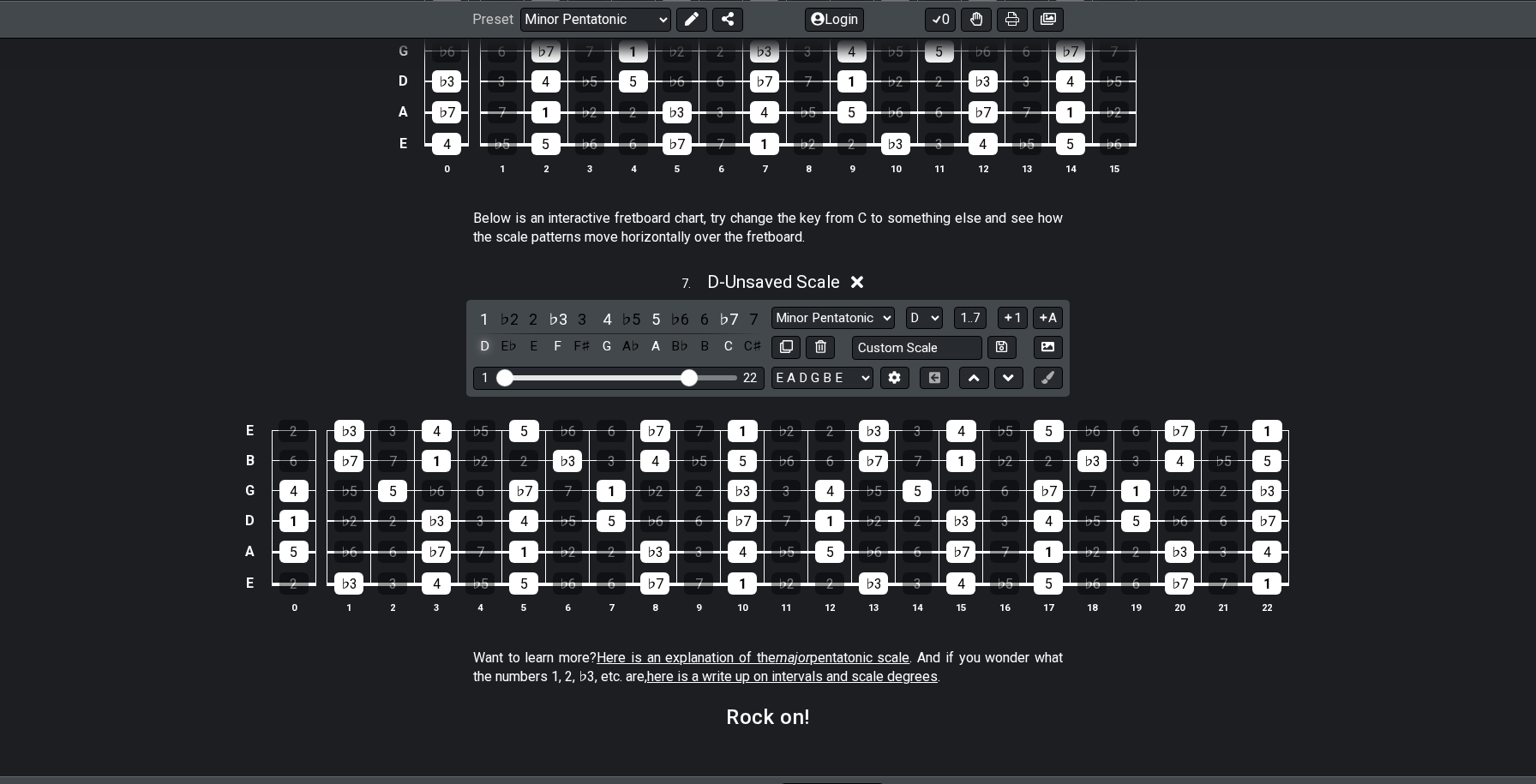
click at [477, 345] on div "D" at bounding box center [484, 347] width 22 height 23
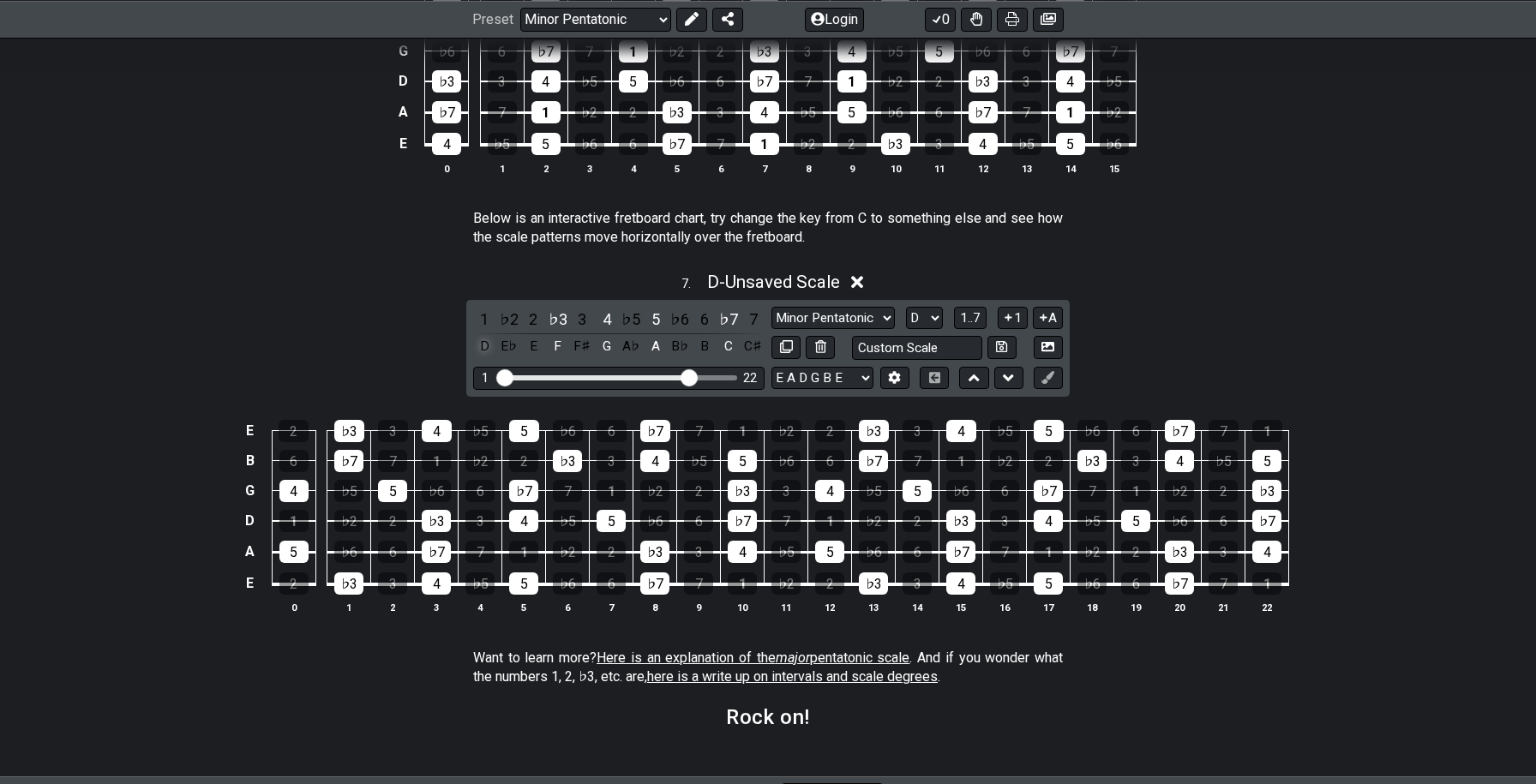
click at [477, 345] on div "D" at bounding box center [484, 347] width 22 height 23
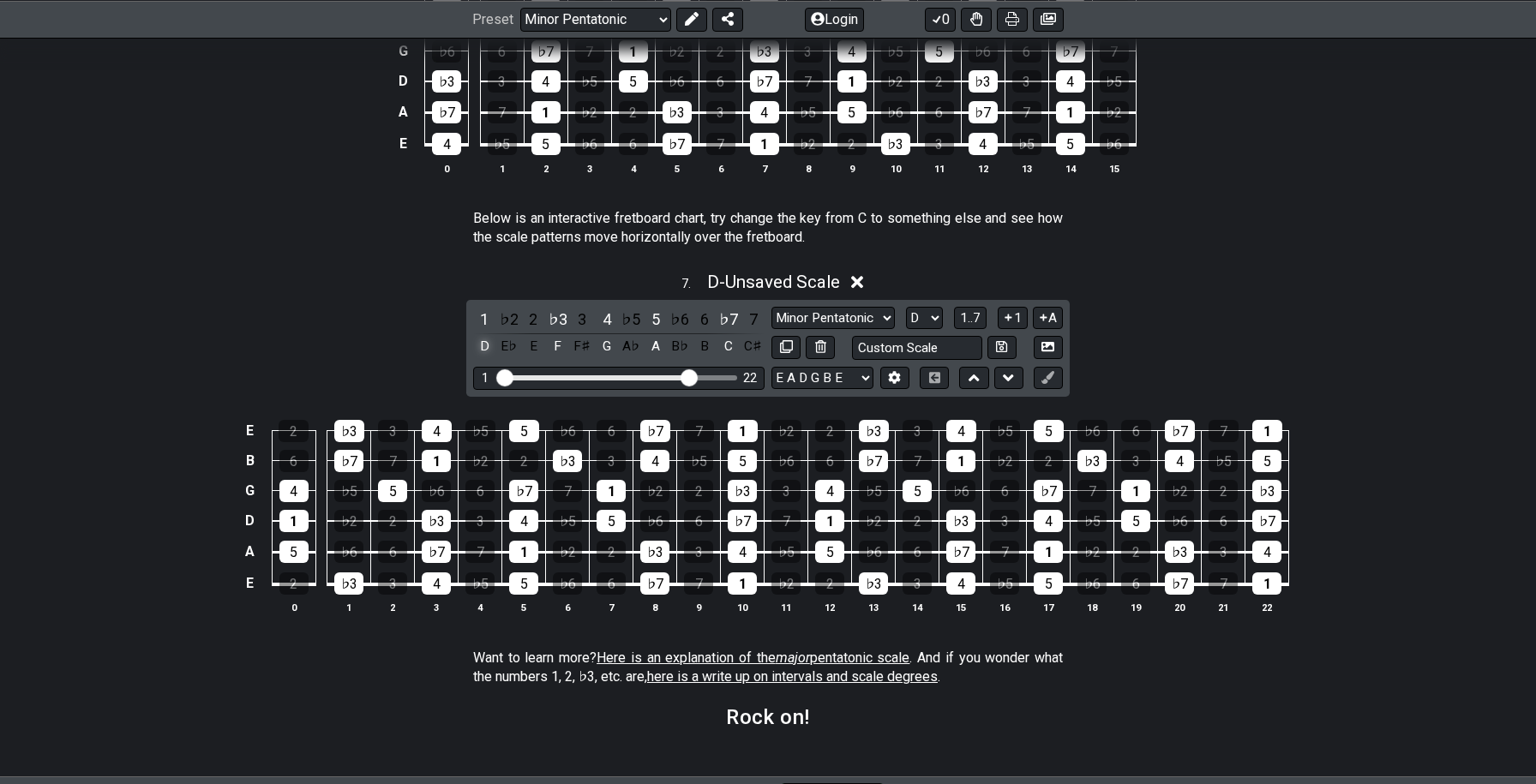
click at [477, 345] on div "D" at bounding box center [484, 347] width 22 height 23
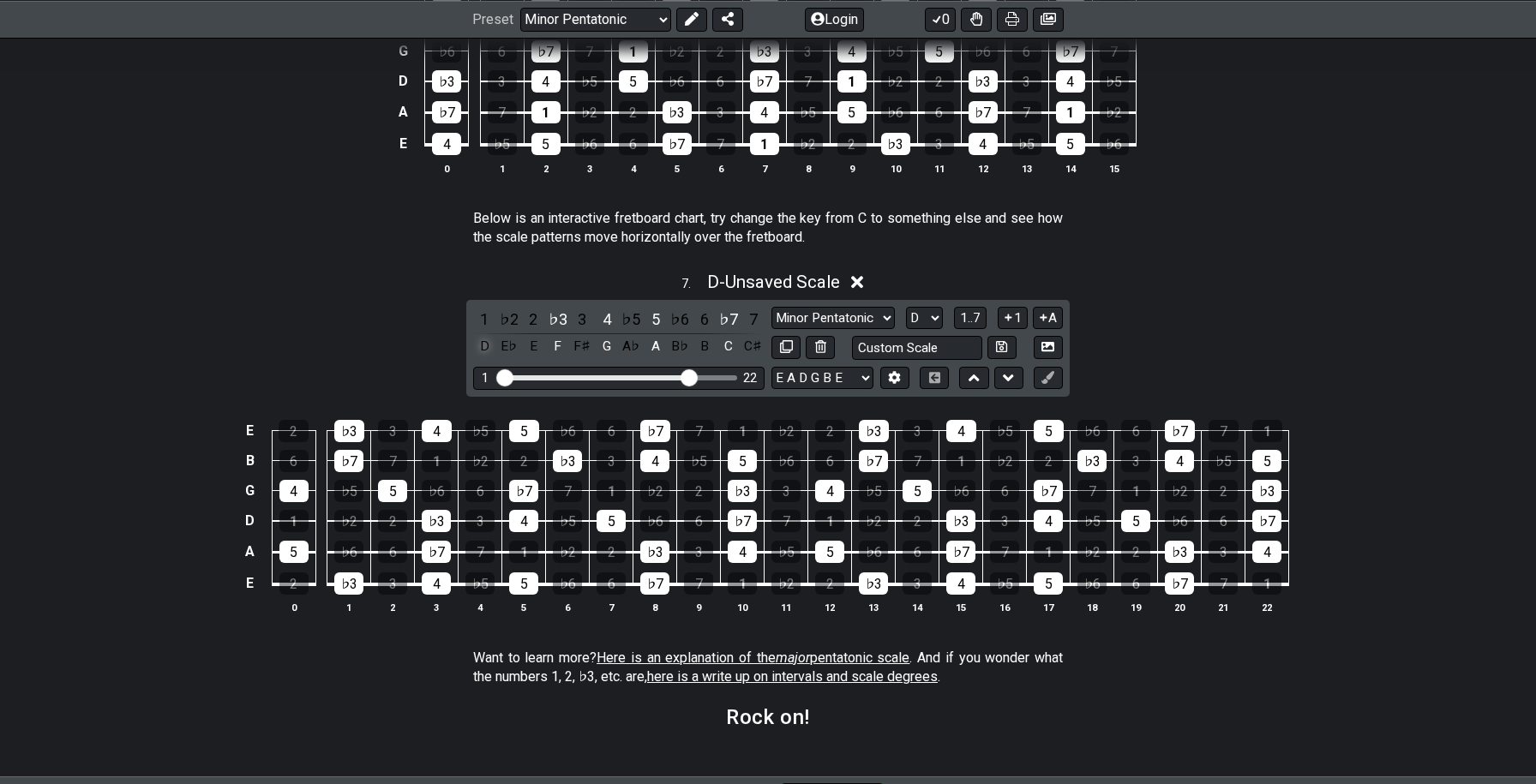
click at [477, 345] on div "D" at bounding box center [484, 347] width 22 height 23
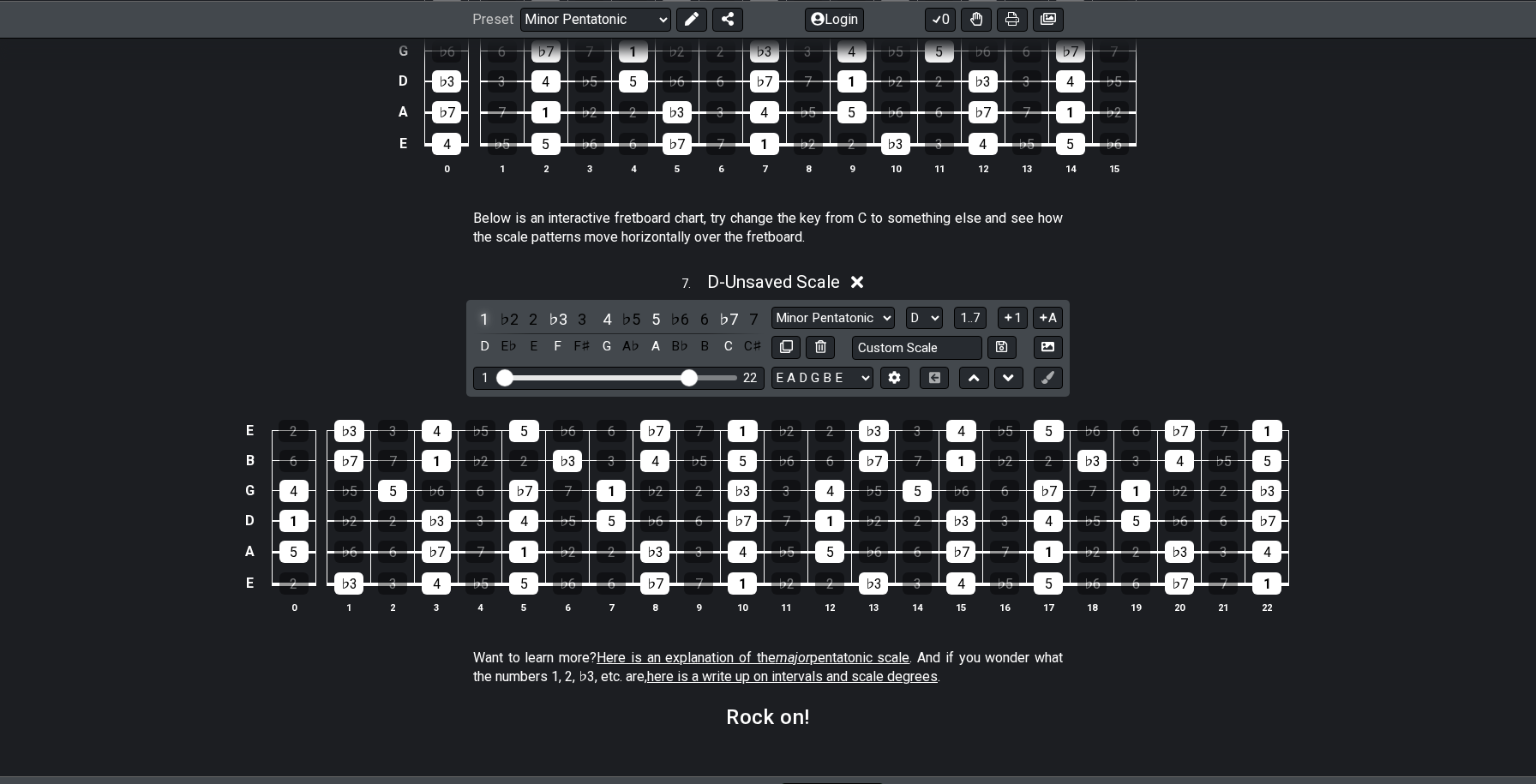
click at [482, 319] on div "1" at bounding box center [484, 319] width 22 height 23
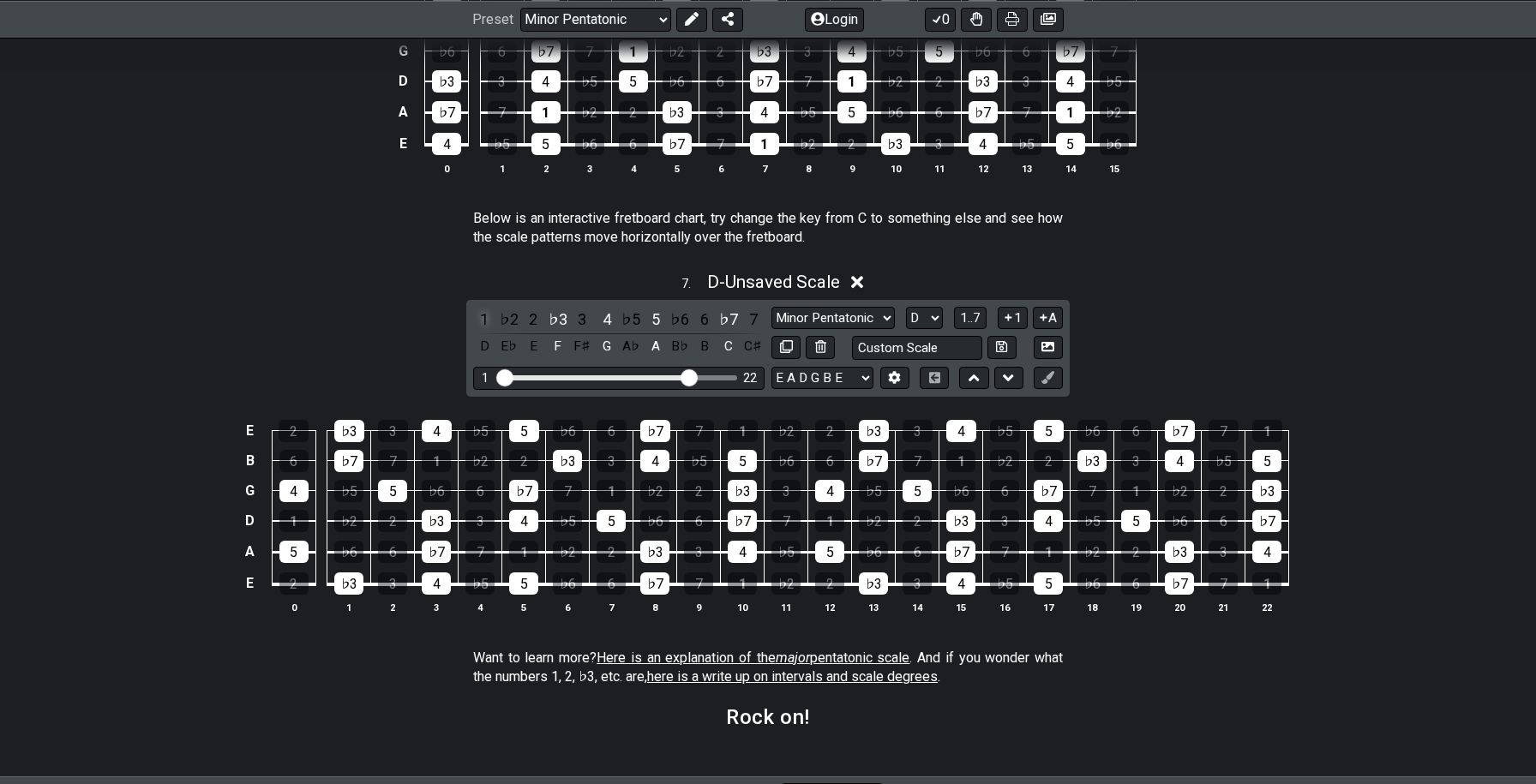
click at [482, 319] on div "1" at bounding box center [484, 319] width 22 height 23
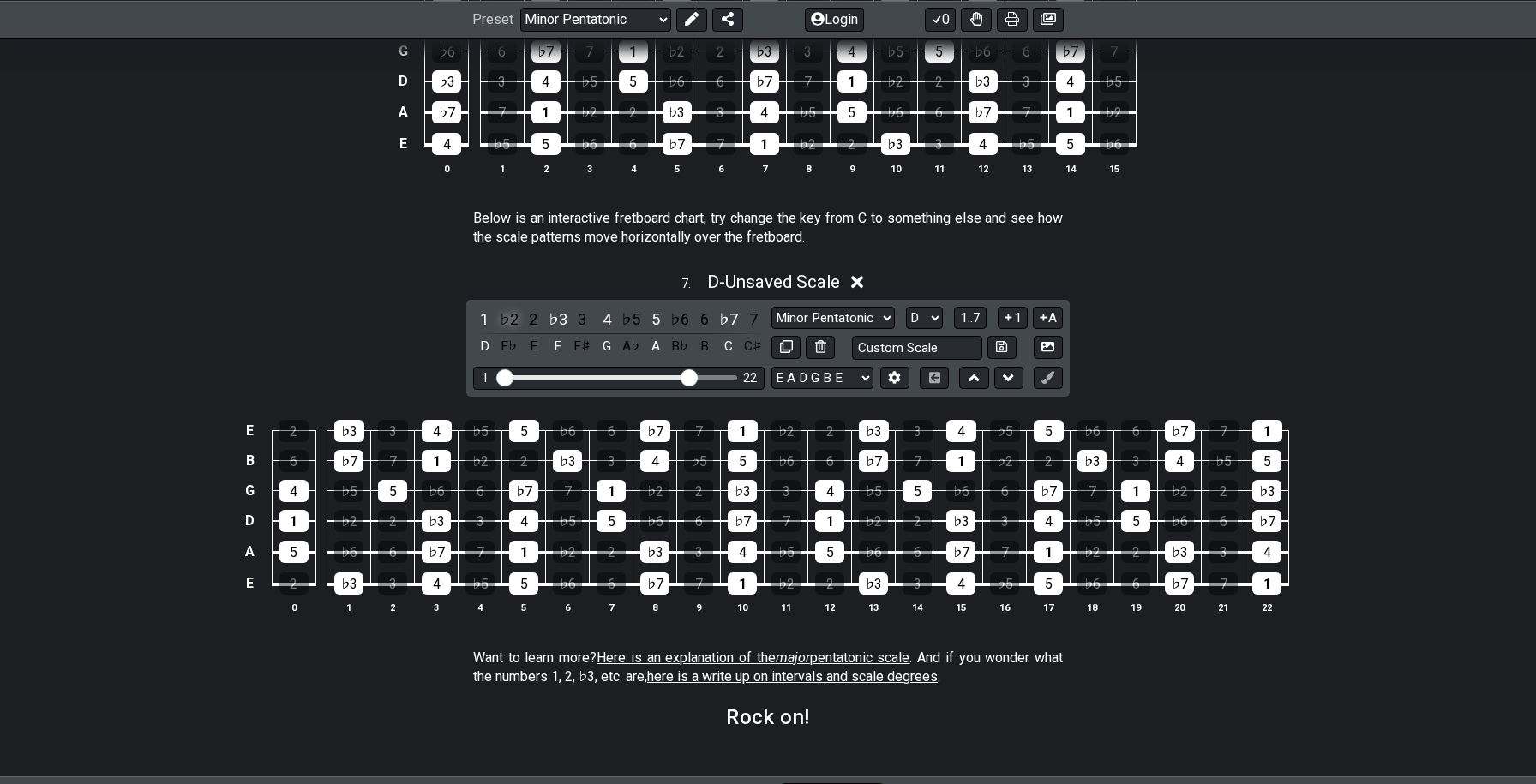
click at [519, 317] on div "♭2" at bounding box center [509, 319] width 22 height 23
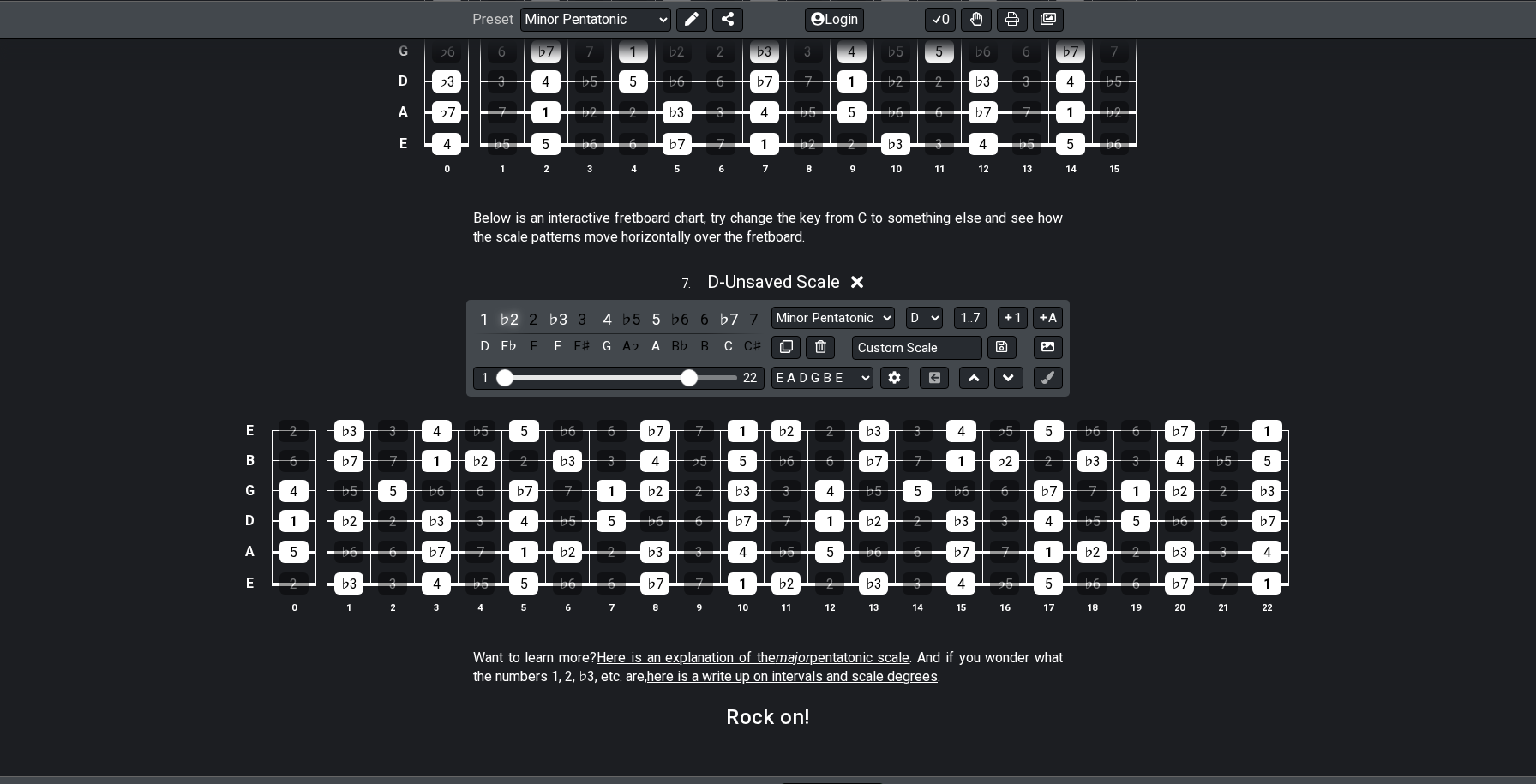
click at [519, 317] on div "♭2" at bounding box center [509, 319] width 22 height 23
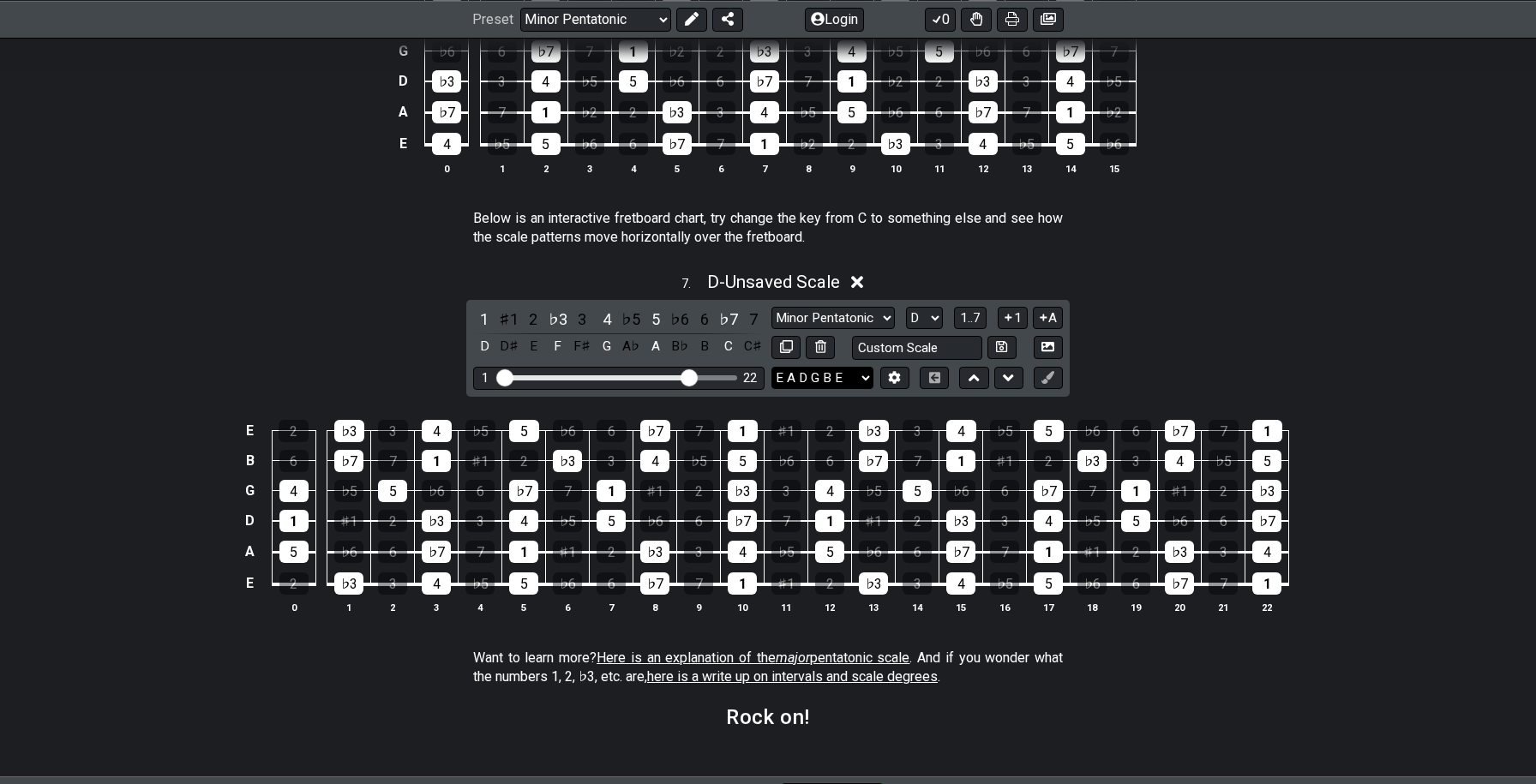
click at [792, 380] on select "E A D G B E E A D G B E E A D G B E B E A D F♯ B A D G C E A D A D G B E E♭ A♭ …" at bounding box center [822, 378] width 102 height 23
click at [771, 366] on select "E A D G B E E A D G B E E A D G B E B E A D F♯ B A D G C E A D A D G B E E♭ A♭ …" at bounding box center [822, 378] width 102 height 23
click at [894, 372] on icon at bounding box center [894, 377] width 13 height 13
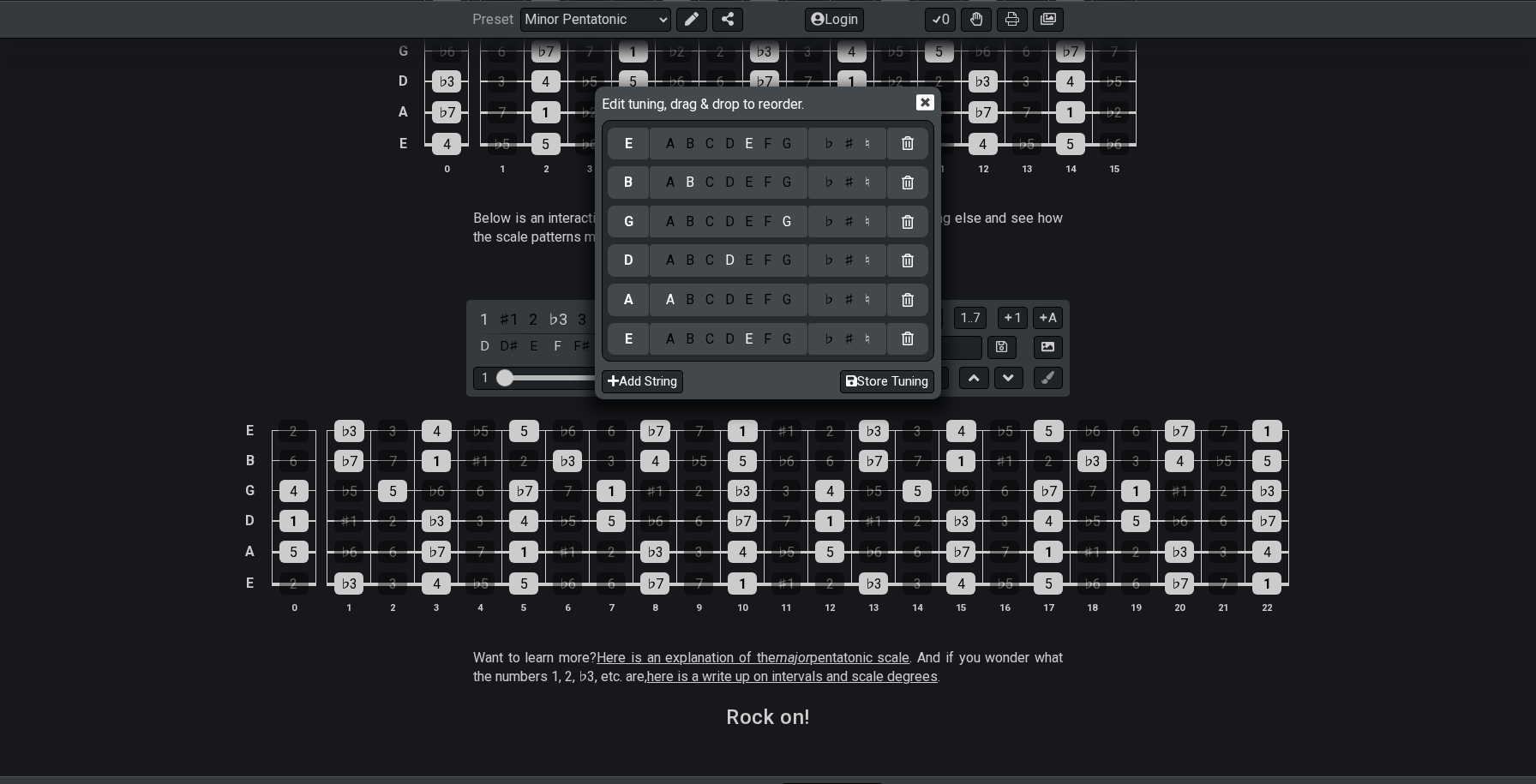
click at [634, 340] on div "E" at bounding box center [629, 339] width 41 height 33
click at [849, 344] on div "♯" at bounding box center [849, 339] width 20 height 19
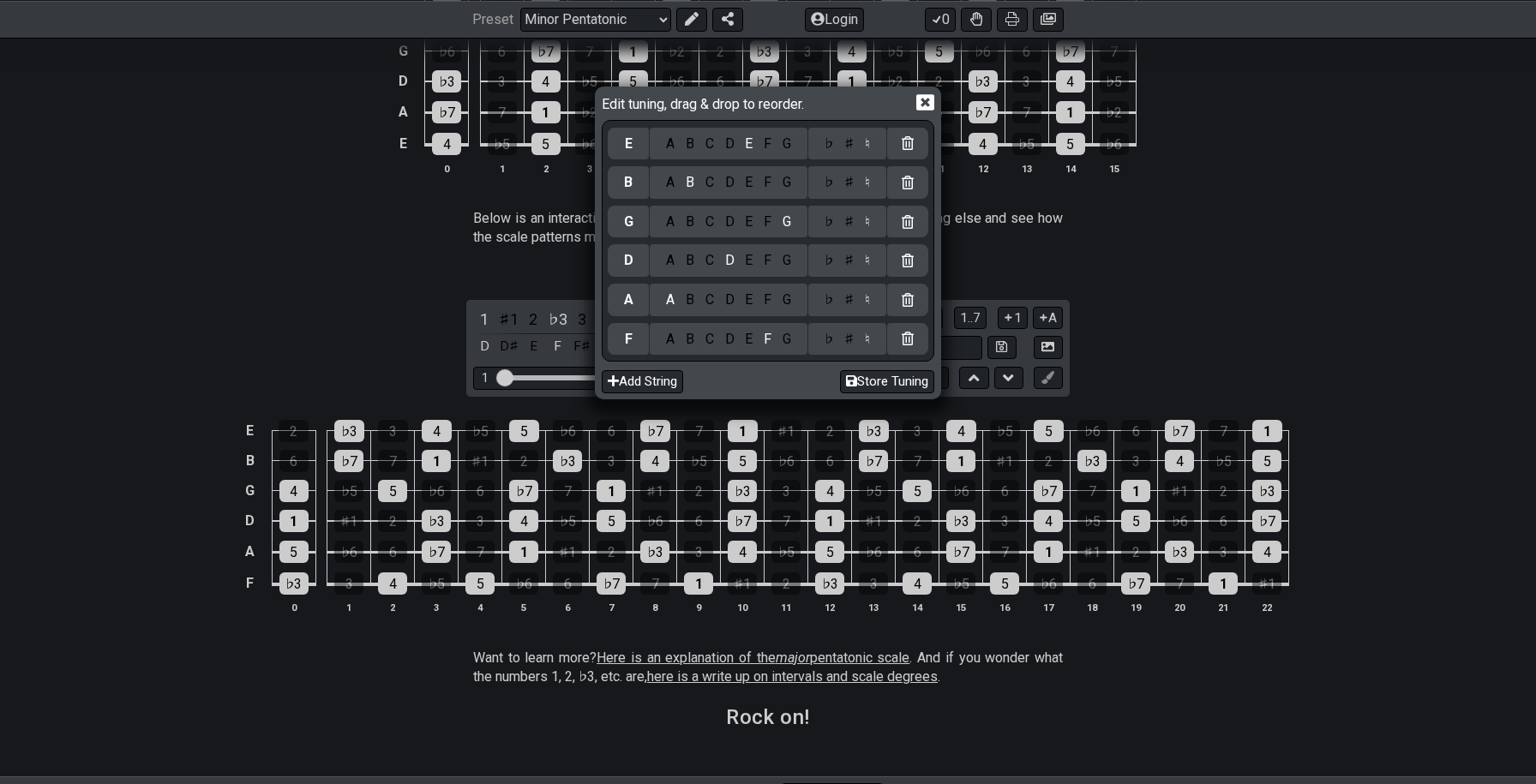
click at [704, 338] on div "C" at bounding box center [709, 339] width 19 height 19
click at [847, 342] on div "♯" at bounding box center [849, 339] width 20 height 19
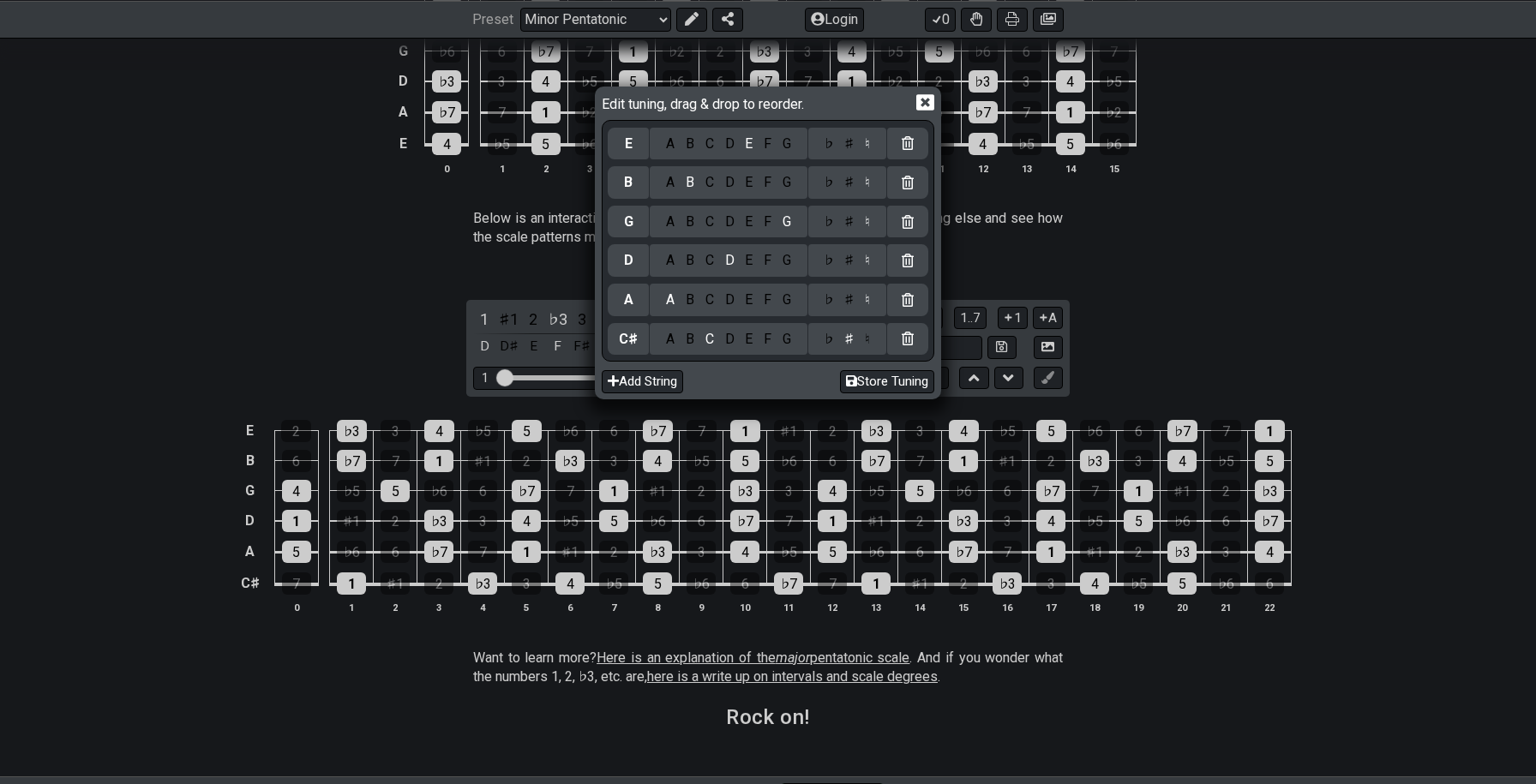
click at [766, 306] on div "F" at bounding box center [768, 299] width 19 height 19
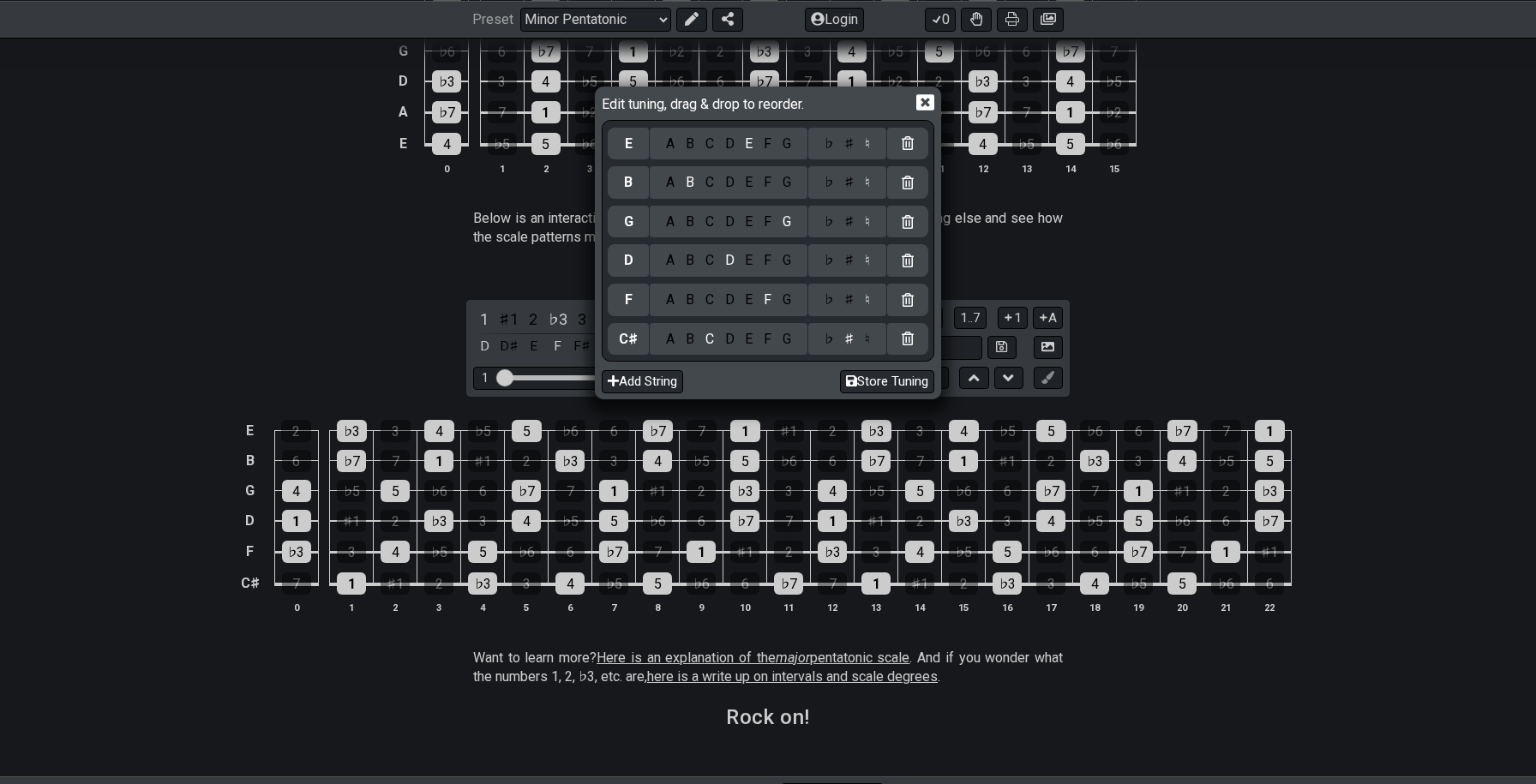
click at [850, 301] on div "♯" at bounding box center [849, 299] width 20 height 19
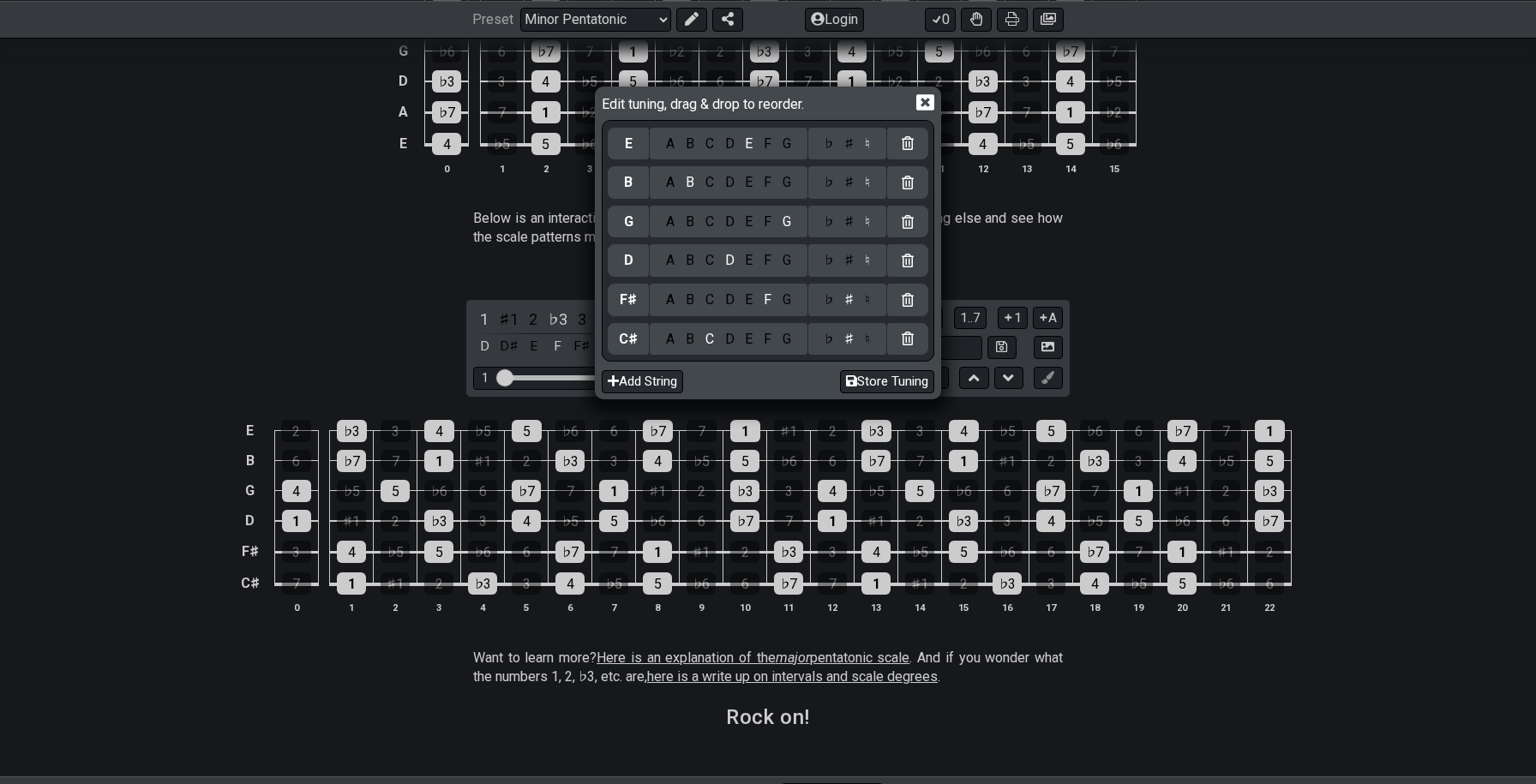
click at [687, 258] on div "B" at bounding box center [691, 260] width 19 height 19
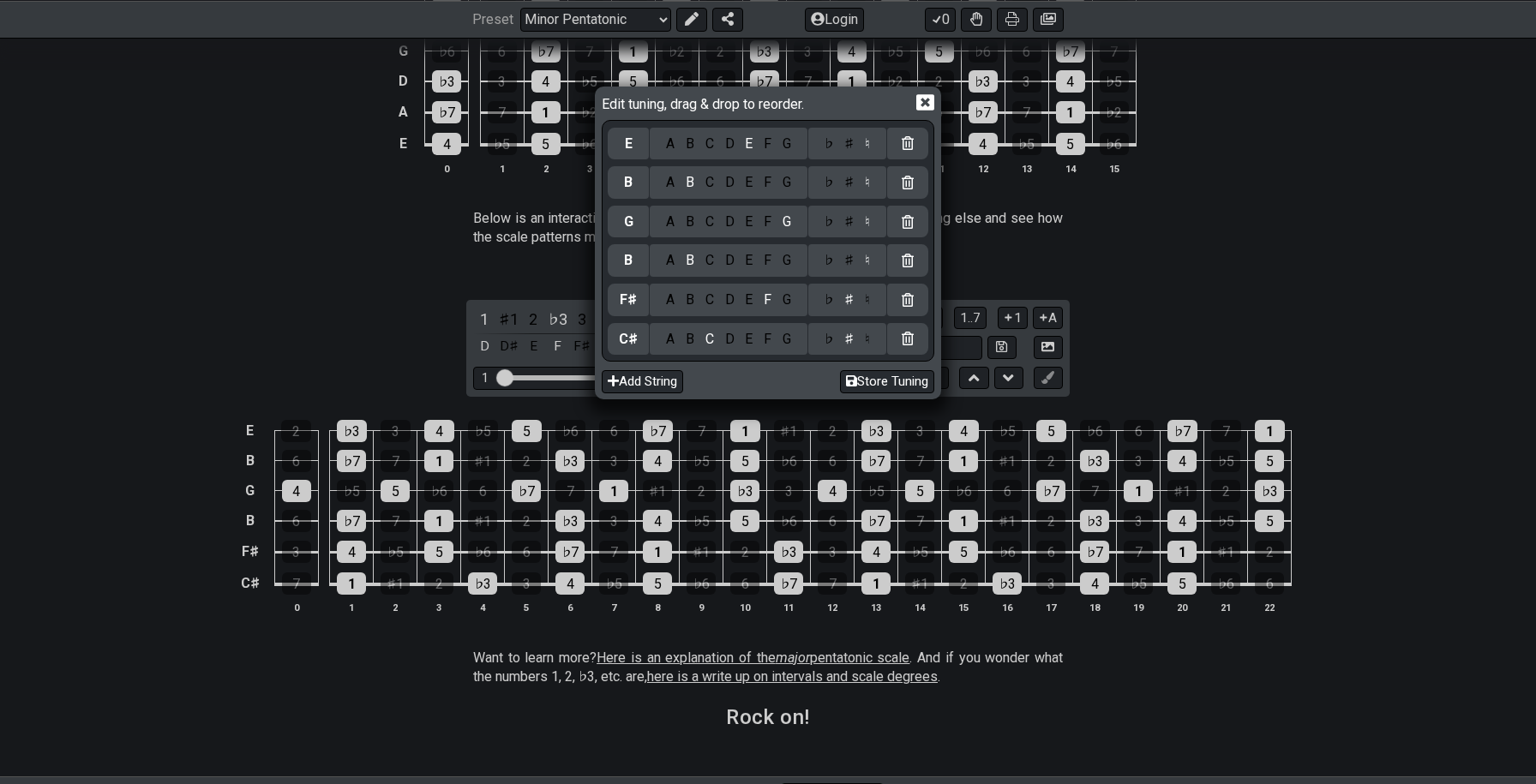
click at [746, 219] on div "E" at bounding box center [749, 221] width 19 height 19
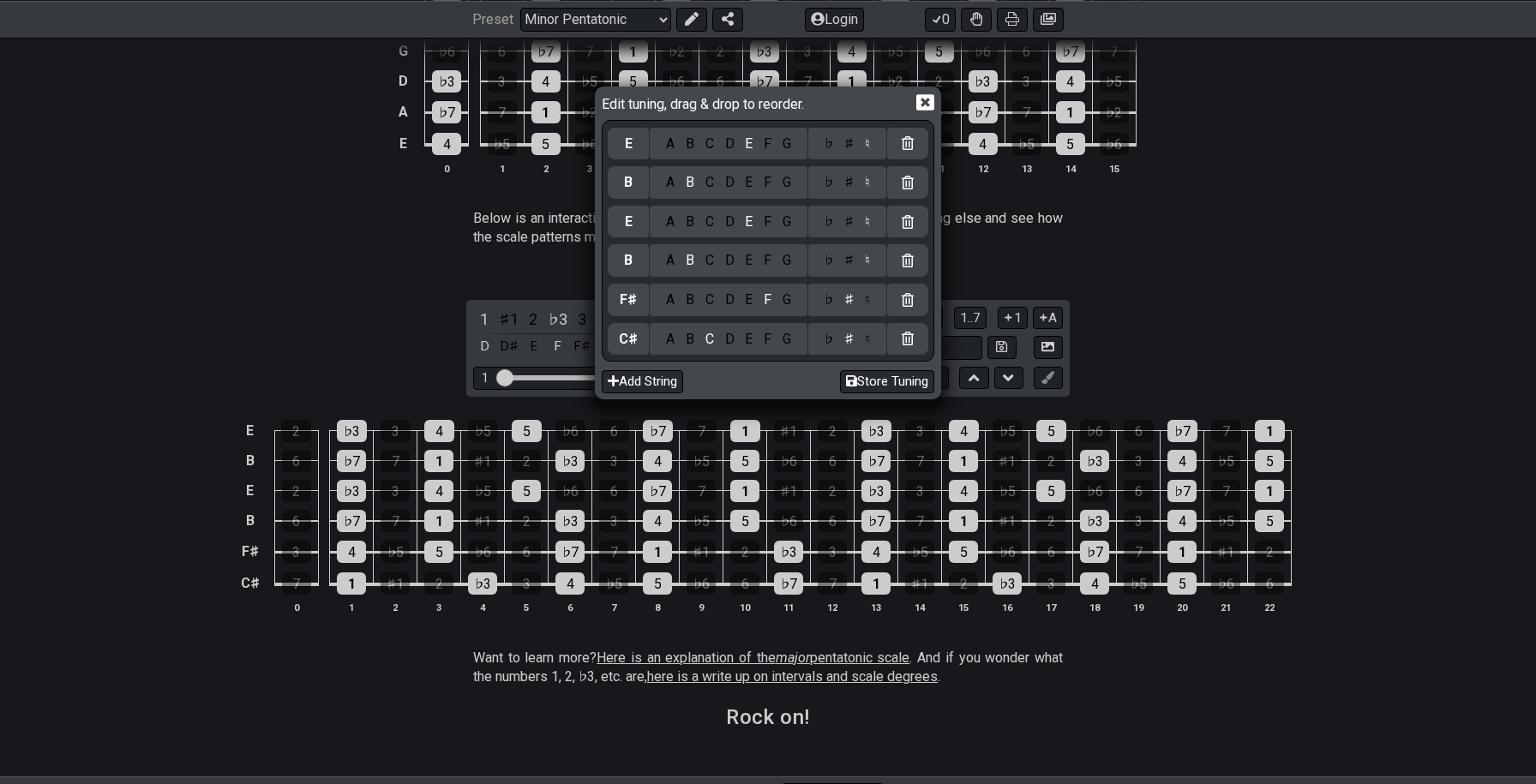
click at [788, 185] on div "G" at bounding box center [786, 182] width 19 height 19
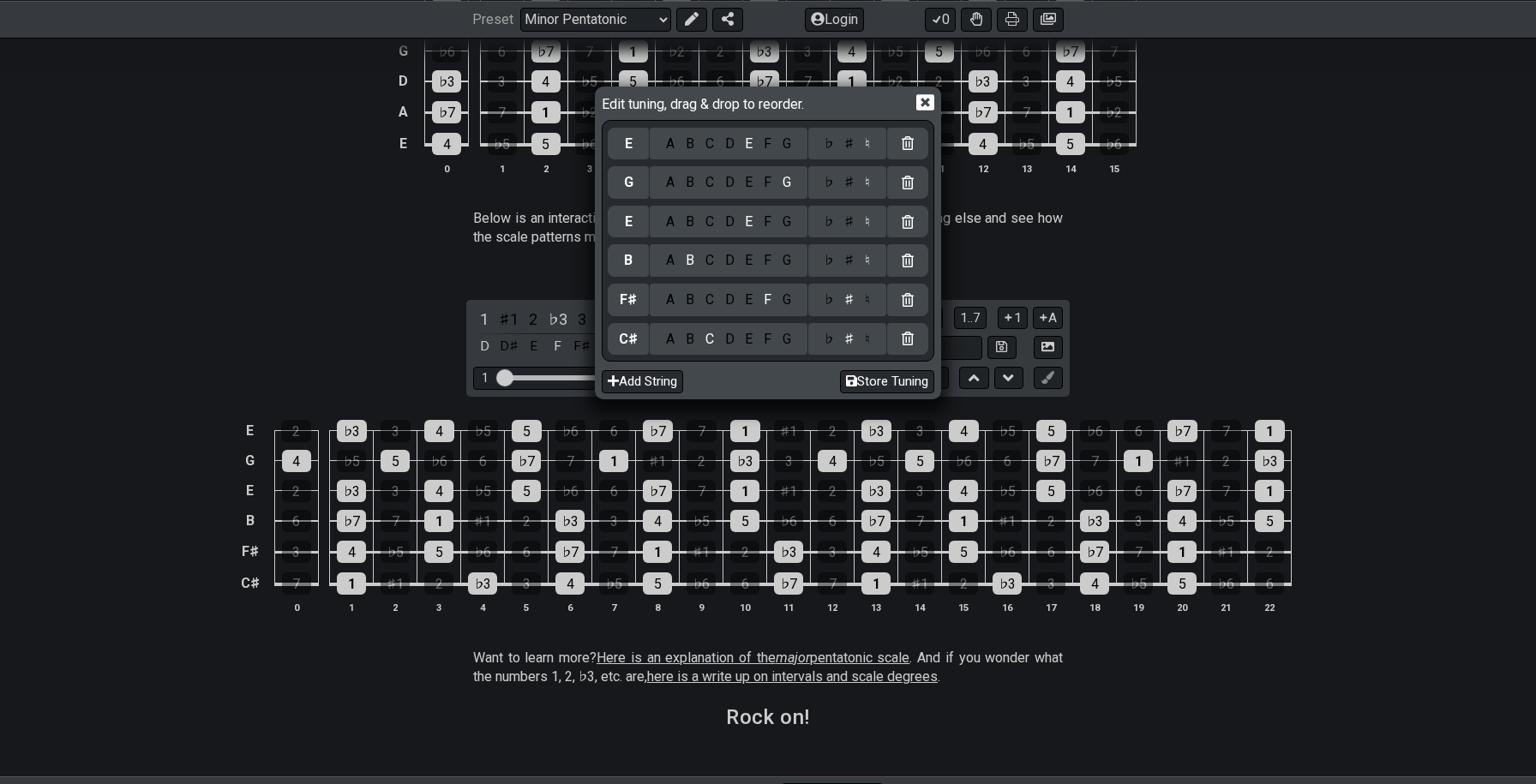
click at [848, 183] on div "♯" at bounding box center [849, 182] width 20 height 19
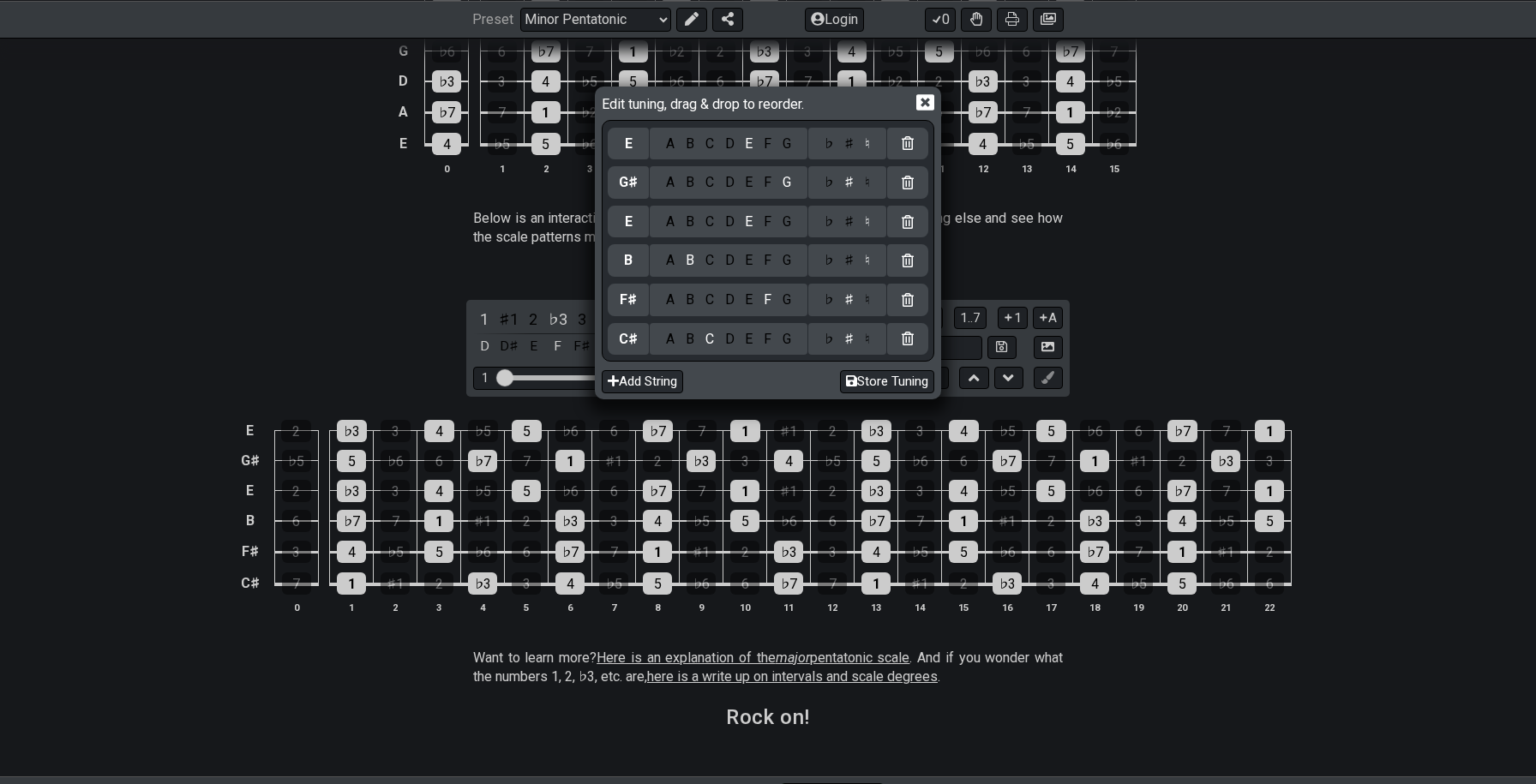
click at [704, 142] on div "C" at bounding box center [709, 143] width 19 height 19
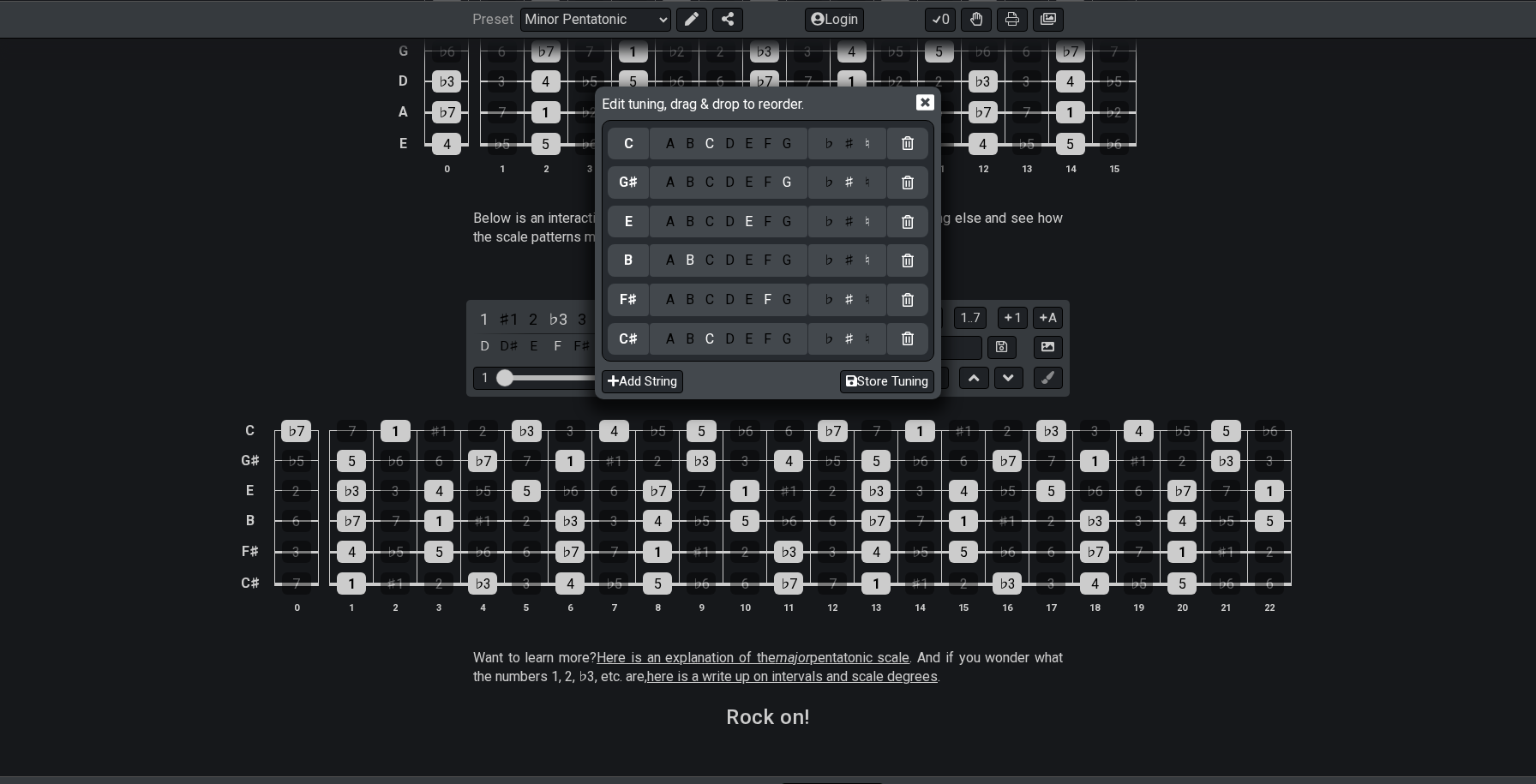
click at [842, 146] on div "♯" at bounding box center [849, 143] width 20 height 19
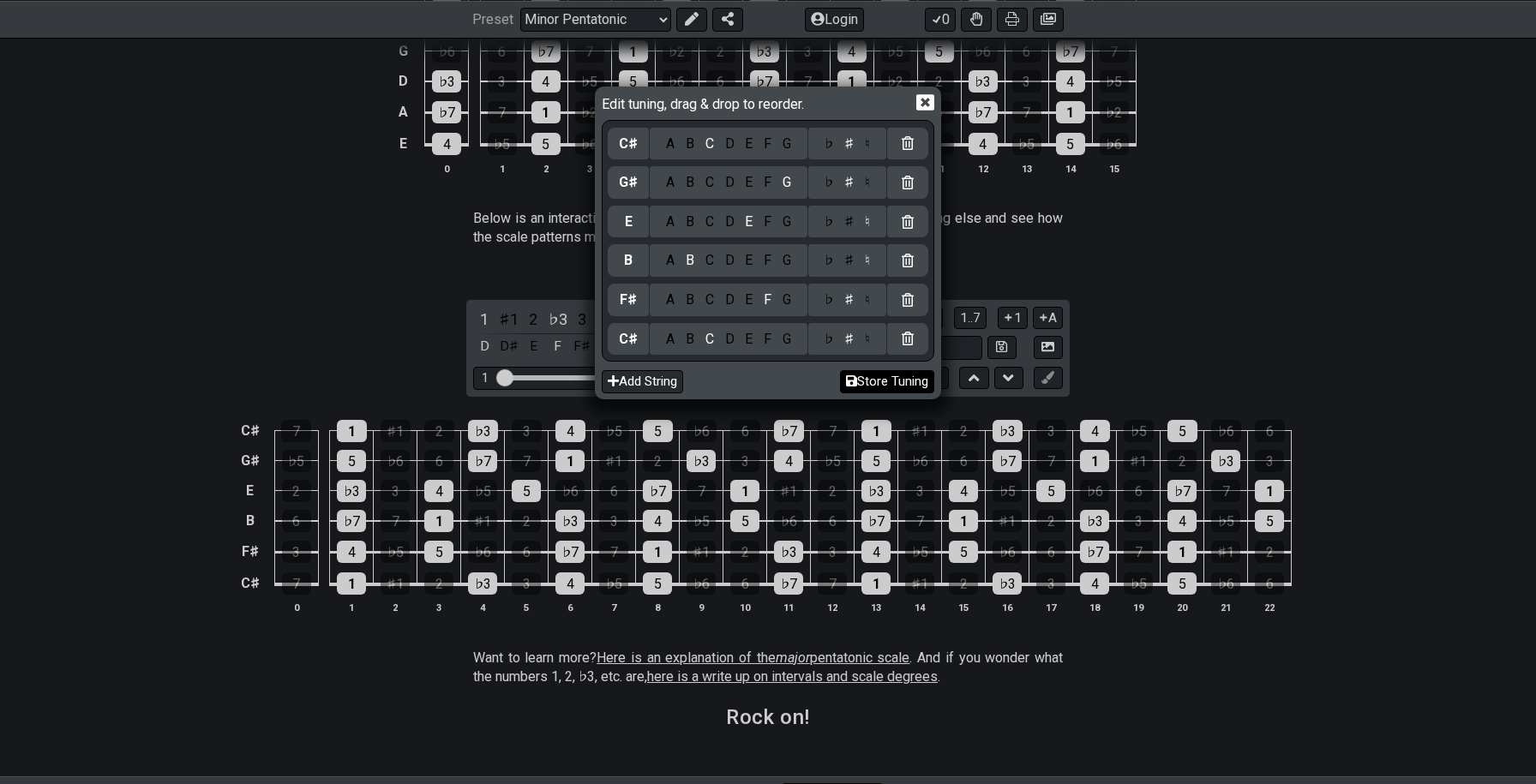
click at [865, 381] on button "Store Tuning" at bounding box center [887, 381] width 95 height 23
select select "C# F# B E G# C#"
click at [865, 381] on button "Store Tuning" at bounding box center [887, 381] width 95 height 23
click at [904, 381] on button "Store Tuning" at bounding box center [887, 381] width 95 height 23
click at [930, 101] on icon at bounding box center [925, 103] width 18 height 18
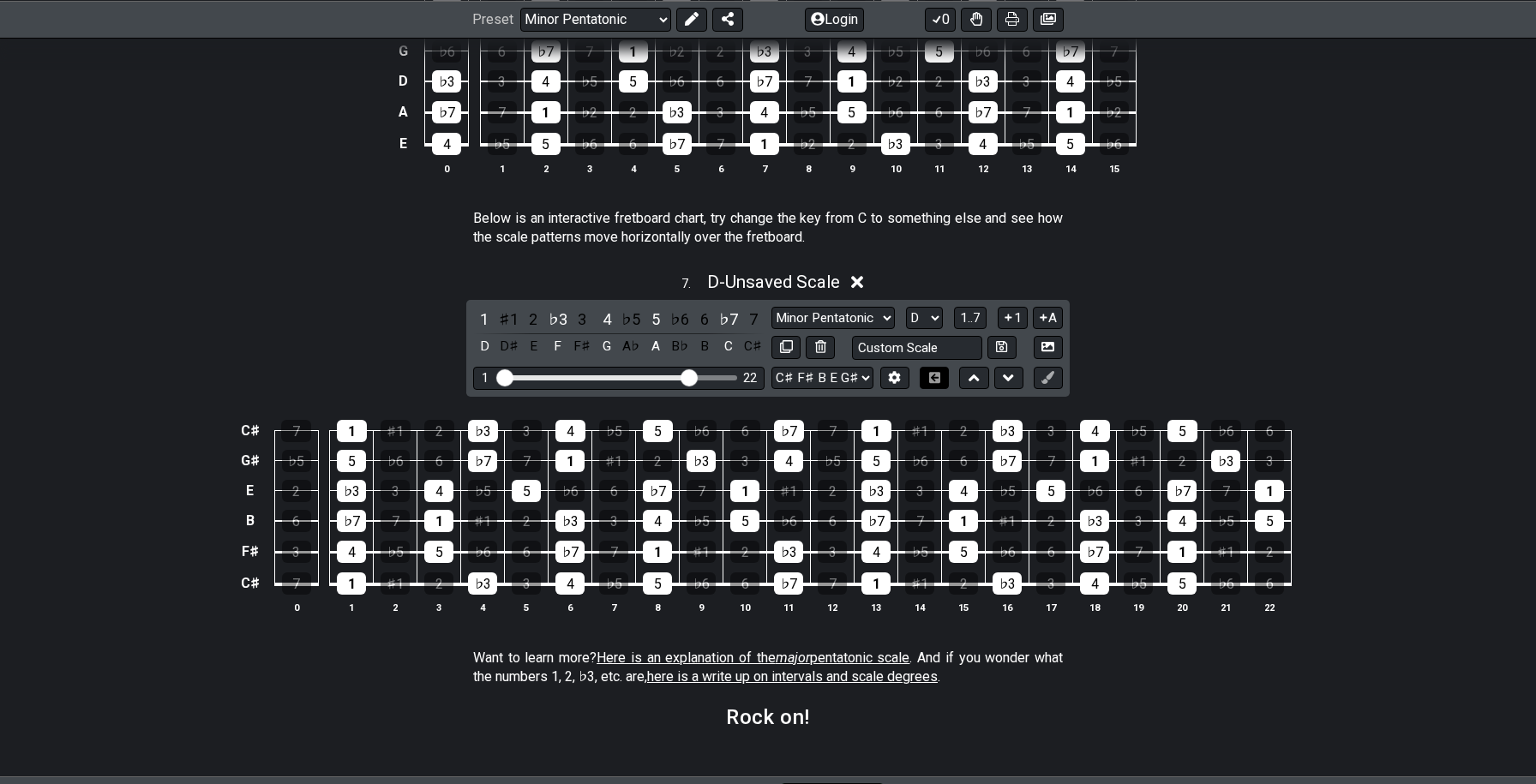
click at [935, 375] on icon at bounding box center [935, 377] width 12 height 12
click at [924, 320] on select "A♭ A A♯ B♭ B C C♯ D♭ D D♯ E♭ E F F♯ G♭ G G♯" at bounding box center [925, 319] width 37 height 23
click at [907, 307] on select "A♭ A A♯ B♭ B C C♯ D♭ D D♯ E♭ E F F♯ G♭ G G♯" at bounding box center [925, 319] width 37 height 23
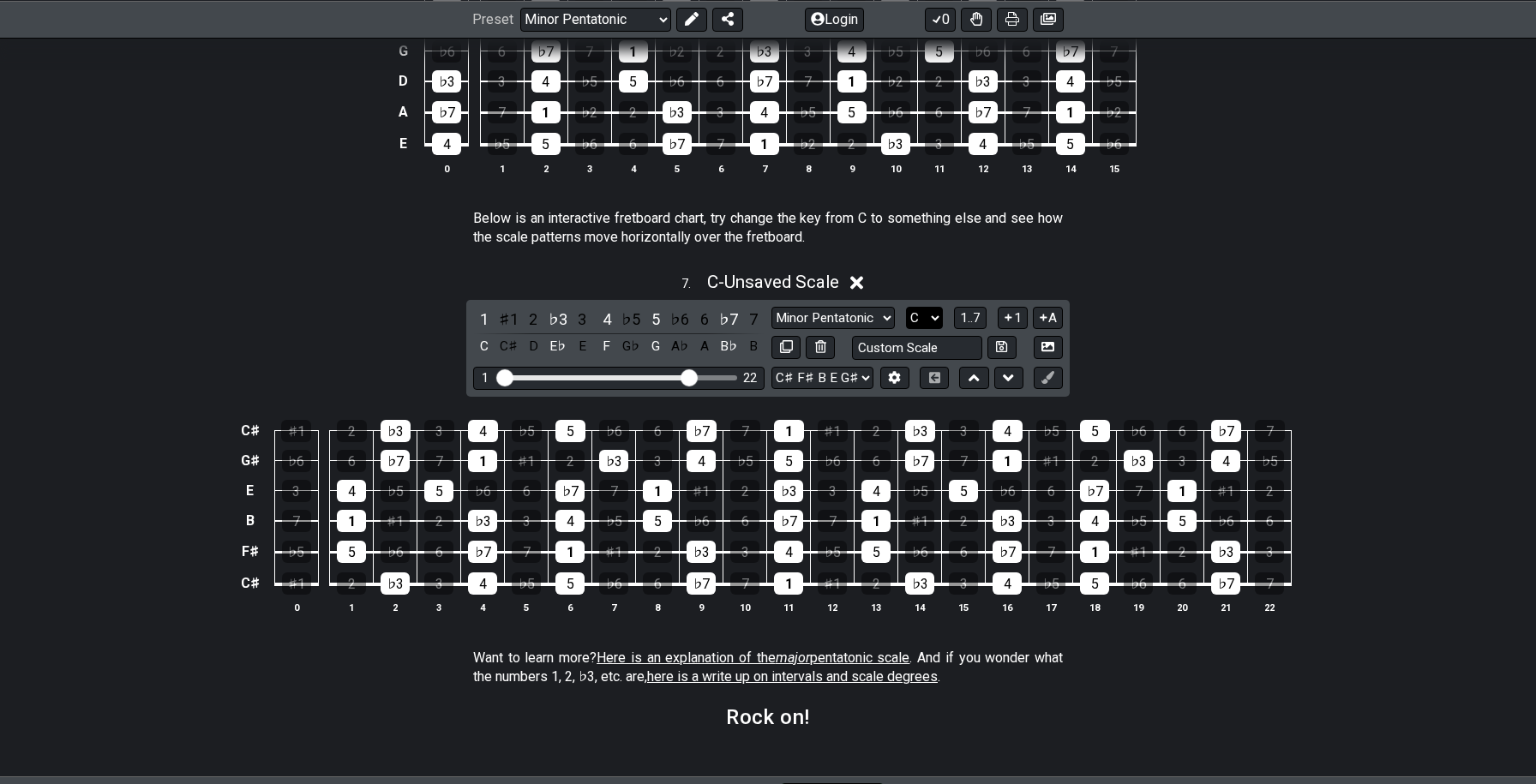
click at [933, 313] on select "A♭ A A♯ B♭ B C C♯ D♭ D D♯ E♭ E F F♯ G♭ G G♯" at bounding box center [925, 319] width 37 height 23
click at [916, 318] on select "A♭ A A♯ B♭ B C C♯ D♭ D D♯ E♭ E F F♯ G♭ G G♯" at bounding box center [925, 319] width 37 height 23
click at [907, 307] on select "A♭ A A♯ B♭ B C C♯ D♭ D D♯ E♭ E F F♯ G♭ G G♯" at bounding box center [925, 319] width 37 height 23
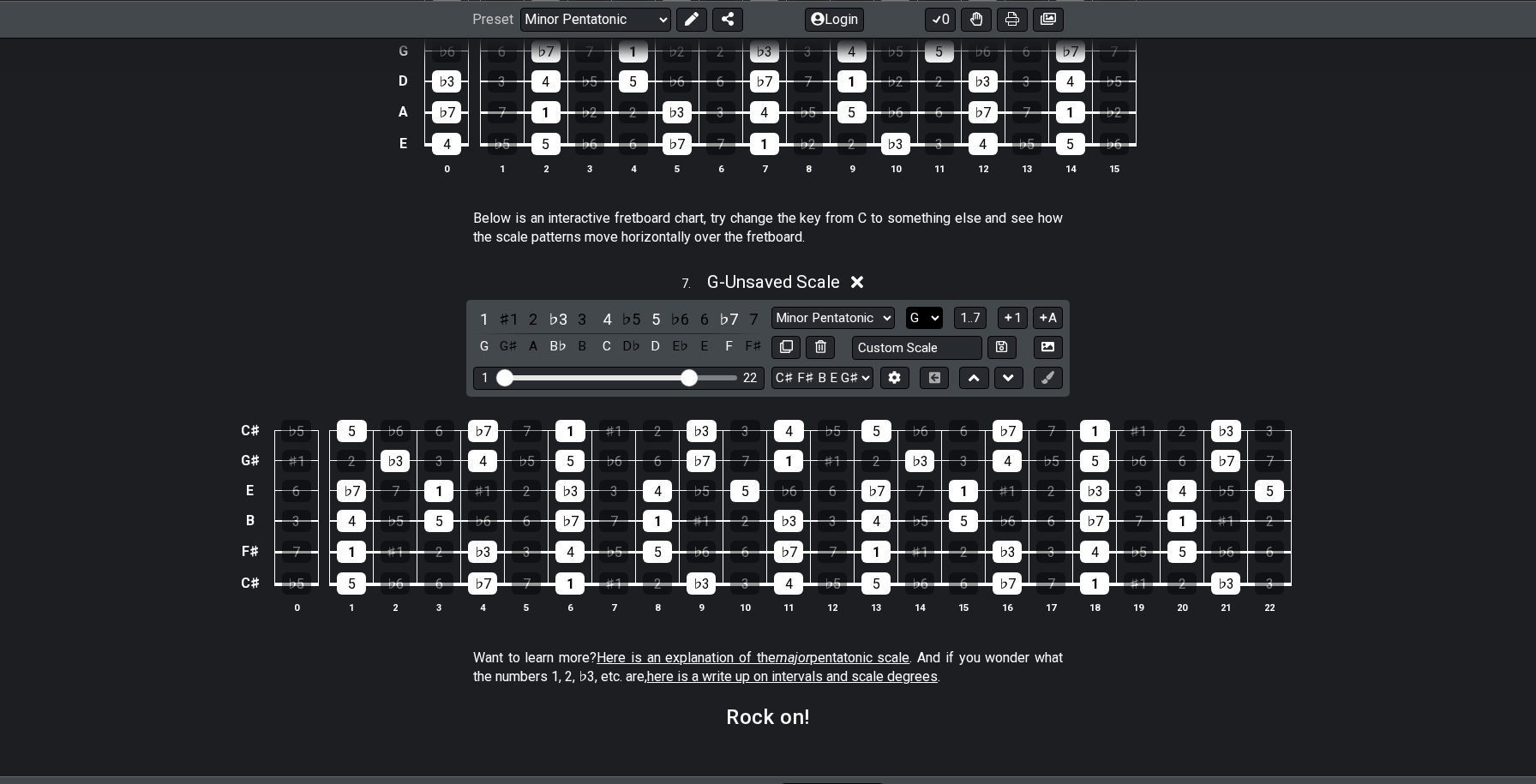
click at [921, 307] on select "A♭ A A♯ B♭ B C C♯ D♭ D D♯ E♭ E F F♯ G♭ G G♯" at bounding box center [925, 319] width 37 height 23
click at [925, 316] on select "A♭ A A♯ B♭ B C C♯ D♭ D D♯ E♭ E F F♯ G♭ G G♯" at bounding box center [925, 319] width 37 height 23
click at [907, 307] on select "A♭ A A♯ B♭ B C C♯ D♭ D D♯ E♭ E F F♯ G♭ G G♯" at bounding box center [925, 319] width 37 height 23
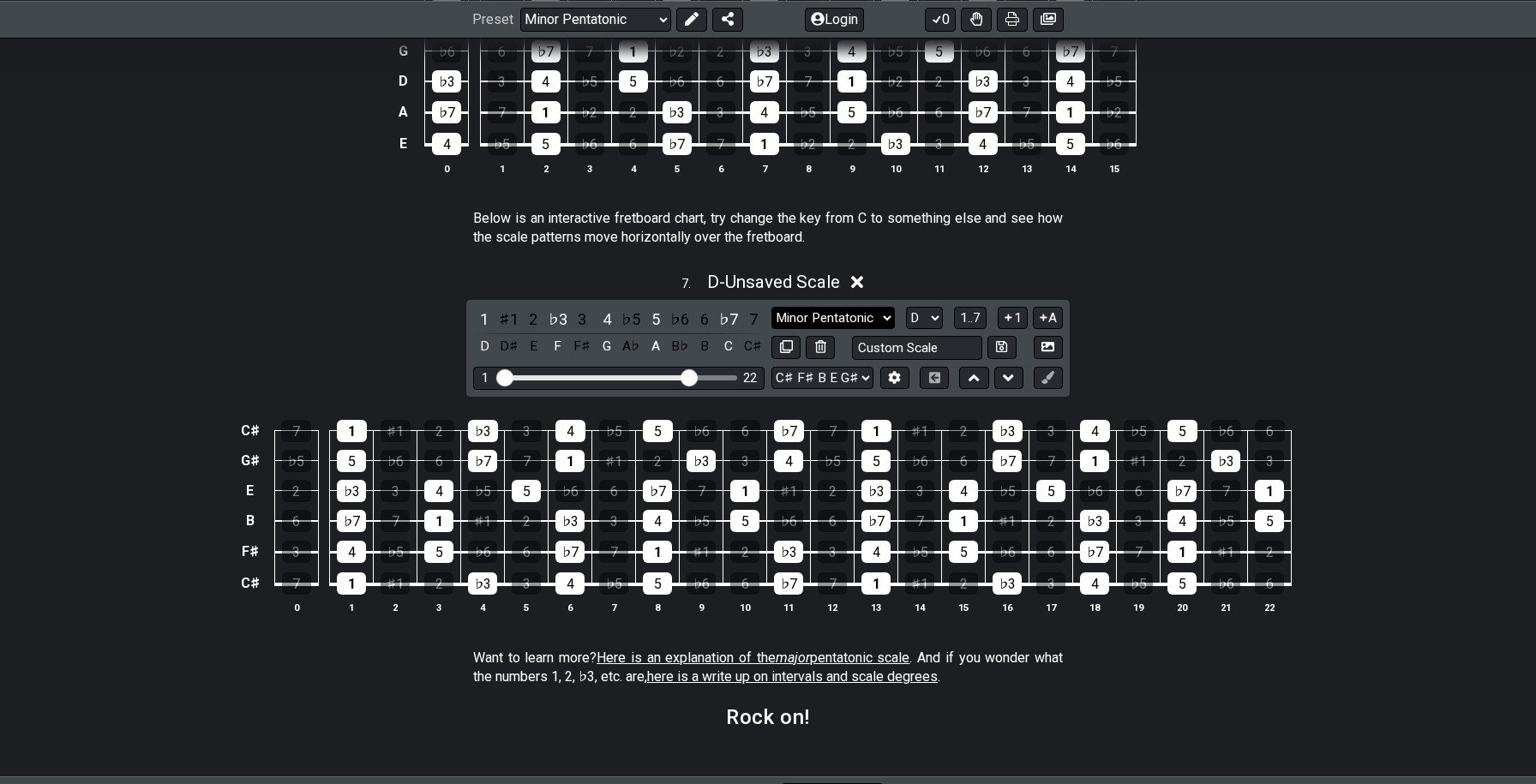
click at [879, 310] on select "Minor Pentatonic New Scale Minor Pentatonic Major Pentatonic Minor Blues Major …" at bounding box center [832, 319] width 123 height 23
click at [771, 307] on select "Minor Pentatonic New Scale Minor Pentatonic Major Pentatonic Minor Blues Major …" at bounding box center [832, 319] width 123 height 23
click at [934, 317] on select "A♭ A A♯ B♭ B C C♯ D♭ D D♯ E♭ E F F♯ G♭ G G♯" at bounding box center [925, 319] width 37 height 23
click at [907, 307] on select "A♭ A A♯ B♭ B C C♯ D♭ D D♯ E♭ E F F♯ G♭ G G♯" at bounding box center [925, 319] width 37 height 23
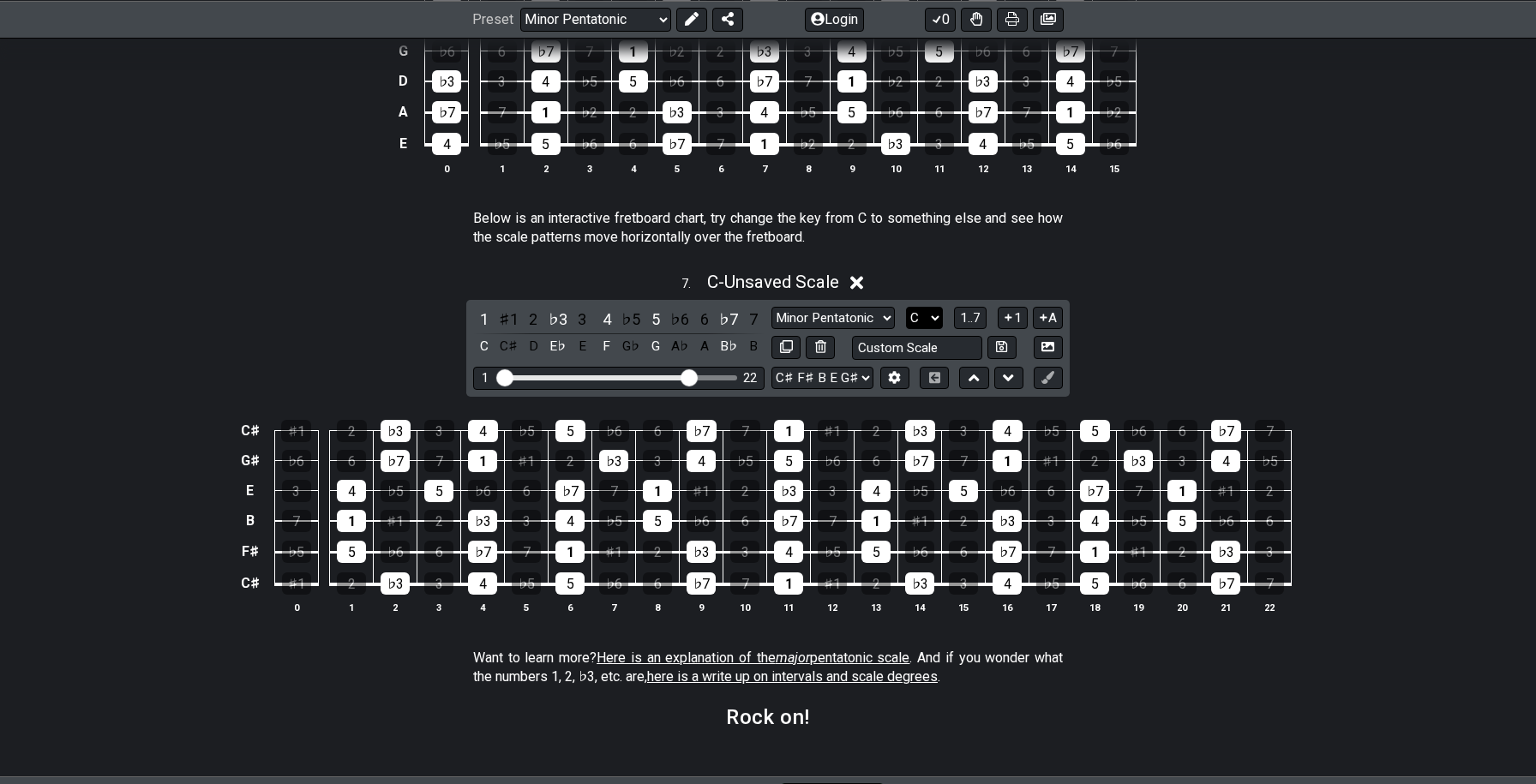
click at [931, 314] on select "A♭ A A♯ B♭ B C C♯ D♭ D D♯ E♭ E F F♯ G♭ G G♯" at bounding box center [925, 319] width 37 height 23
click at [907, 307] on select "A♭ A A♯ B♭ B C C♯ D♭ D D♯ E♭ E F F♯ G♭ G G♯" at bounding box center [925, 319] width 37 height 23
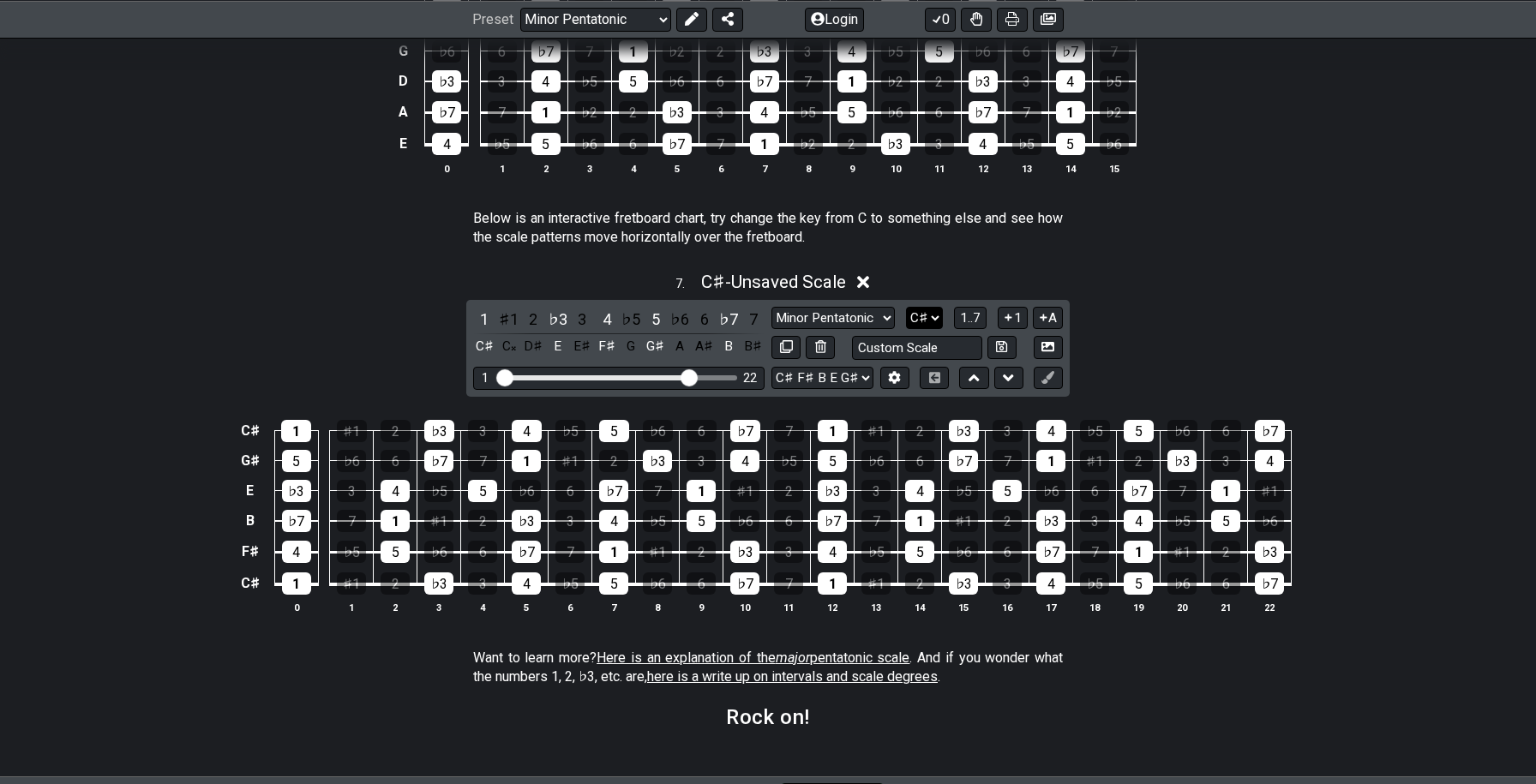
click at [925, 311] on select "A♭ A A♯ B♭ B C C♯ D♭ D D♯ E♭ E F F♯ G♭ G G♯" at bounding box center [925, 319] width 37 height 23
click at [907, 307] on select "A♭ A A♯ B♭ B C C♯ D♭ D D♯ E♭ E F F♯ G♭ G G♯" at bounding box center [925, 319] width 37 height 23
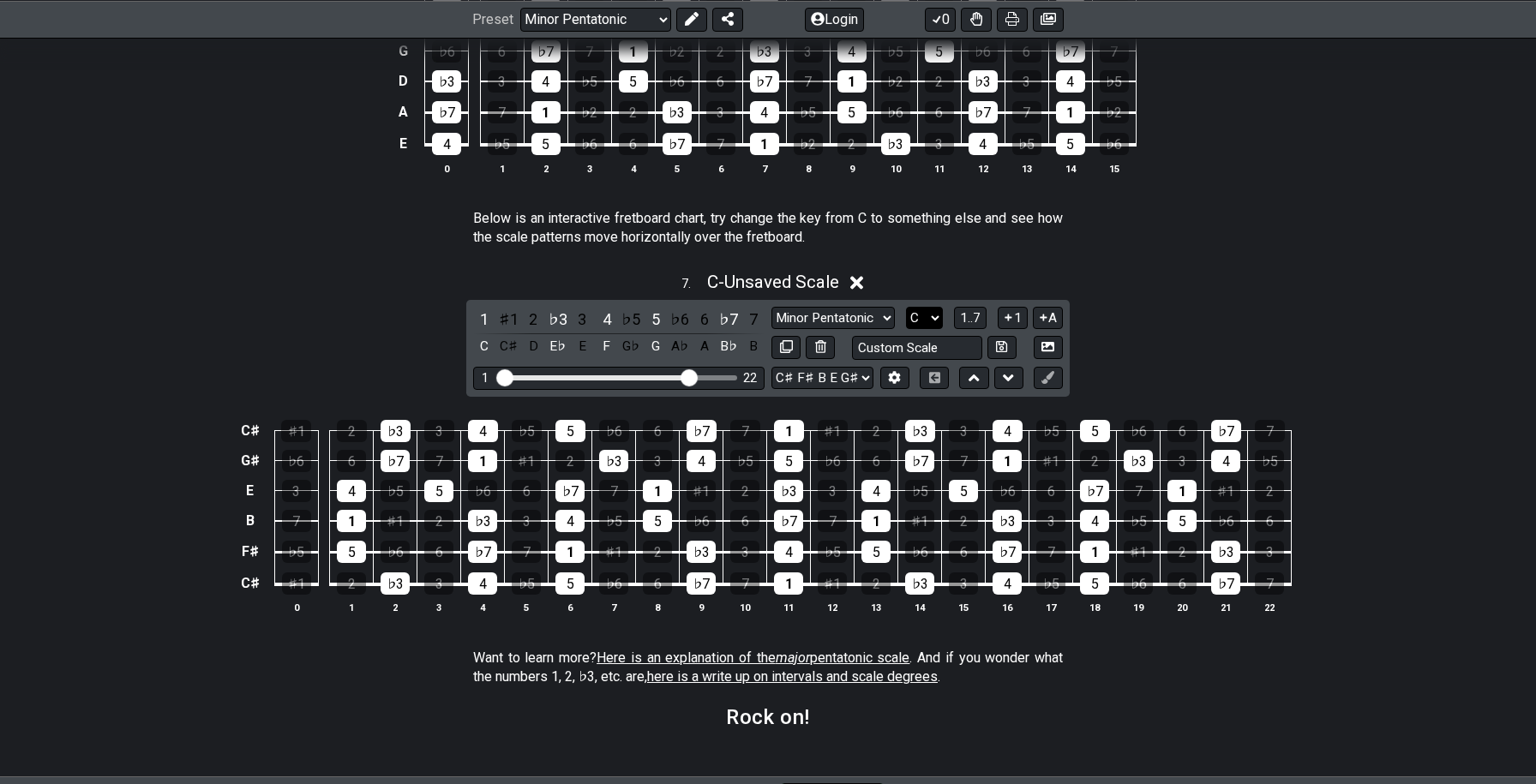
click at [923, 312] on select "A♭ A A♯ B♭ B C C♯ D♭ D D♯ E♭ E F F♯ G♭ G G♯" at bounding box center [925, 319] width 37 height 23
click at [907, 307] on select "A♭ A A♯ B♭ B C C♯ D♭ D D♯ E♭ E F F♯ G♭ G G♯" at bounding box center [925, 319] width 37 height 23
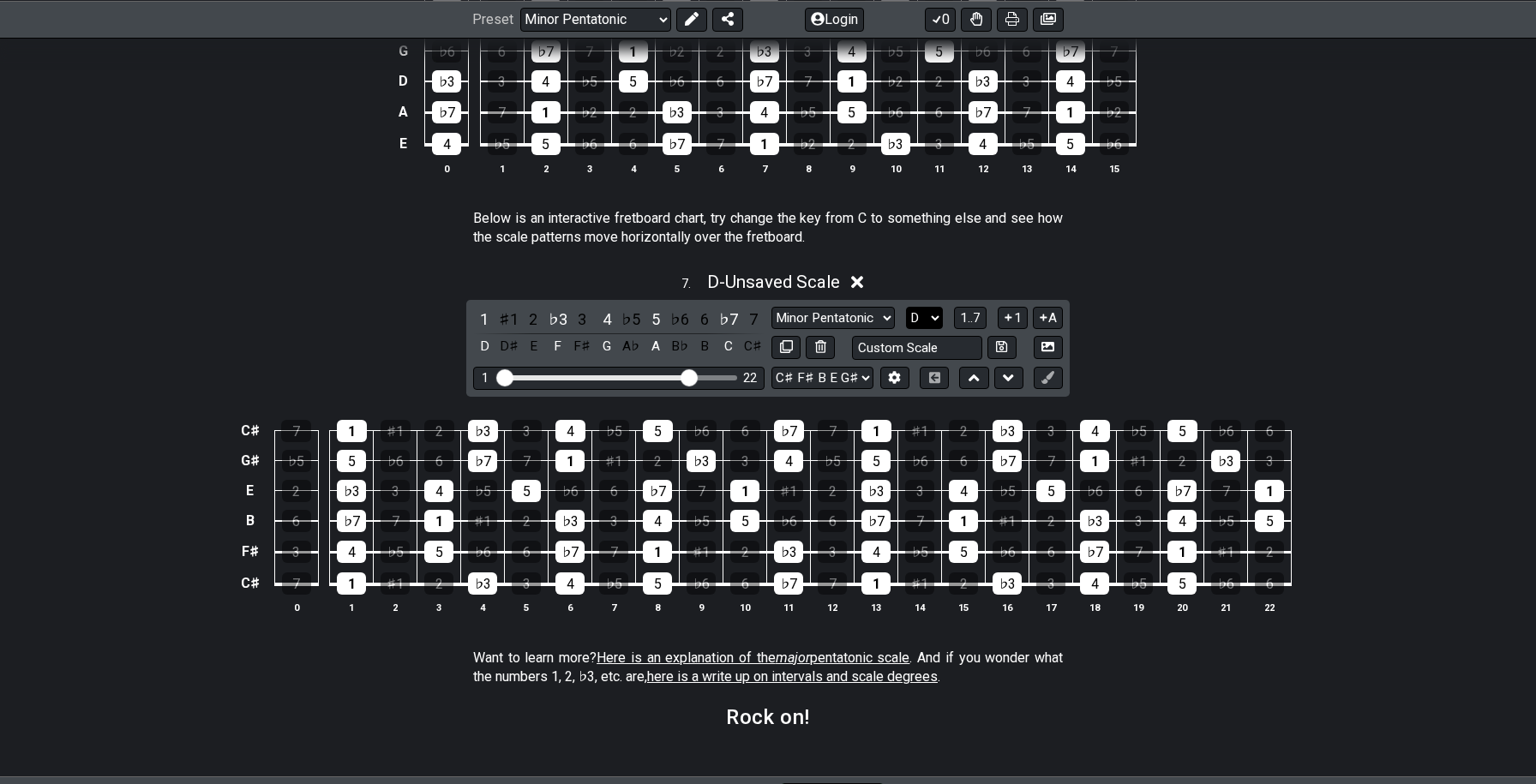
click at [931, 318] on select "A♭ A A♯ B♭ B C C♯ D♭ D D♯ E♭ E F F♯ G♭ G G♯" at bounding box center [925, 319] width 37 height 23
drag, startPoint x: 903, startPoint y: 322, endPoint x: 911, endPoint y: 317, distance: 9.4
click at [911, 317] on div "Minor Pentatonic New Scale Minor Pentatonic Major Pentatonic Minor Blues Major …" at bounding box center [916, 319] width 291 height 23
click at [911, 317] on select "A♭ A A♯ B♭ B C C♯ D♭ D D♯ E♭ E F F♯ G♭ G G♯" at bounding box center [925, 319] width 37 height 23
click at [907, 307] on select "A♭ A A♯ B♭ B C C♯ D♭ D D♯ E♭ E F F♯ G♭ G G♯" at bounding box center [925, 319] width 37 height 23
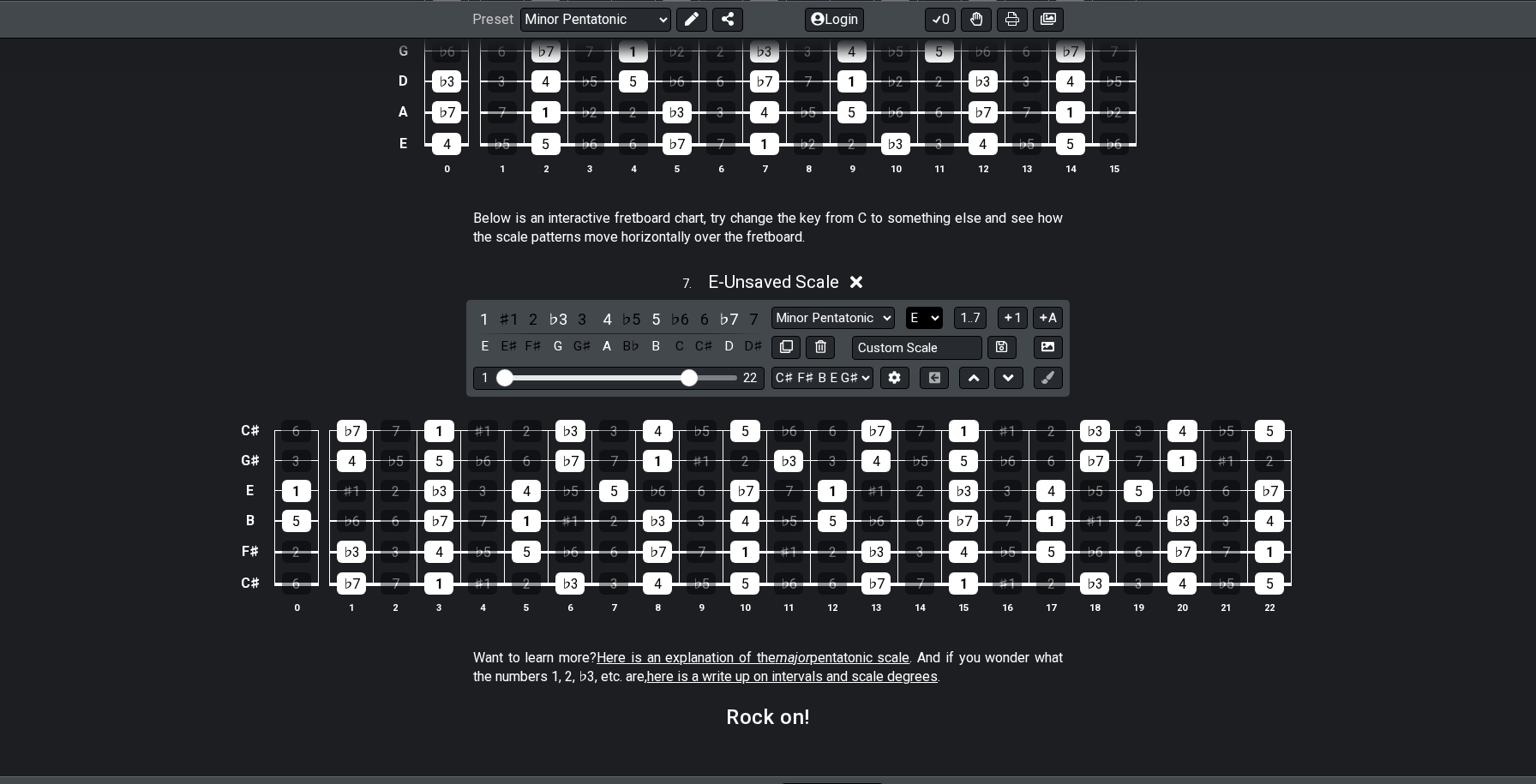
click at [916, 311] on select "A♭ A A♯ B♭ B C C♯ D♭ D D♯ E♭ E F F♯ G♭ G G♯" at bounding box center [925, 319] width 37 height 23
click at [907, 307] on select "A♭ A A♯ B♭ B C C♯ D♭ D D♯ E♭ E F F♯ G♭ G G♯" at bounding box center [925, 319] width 37 height 23
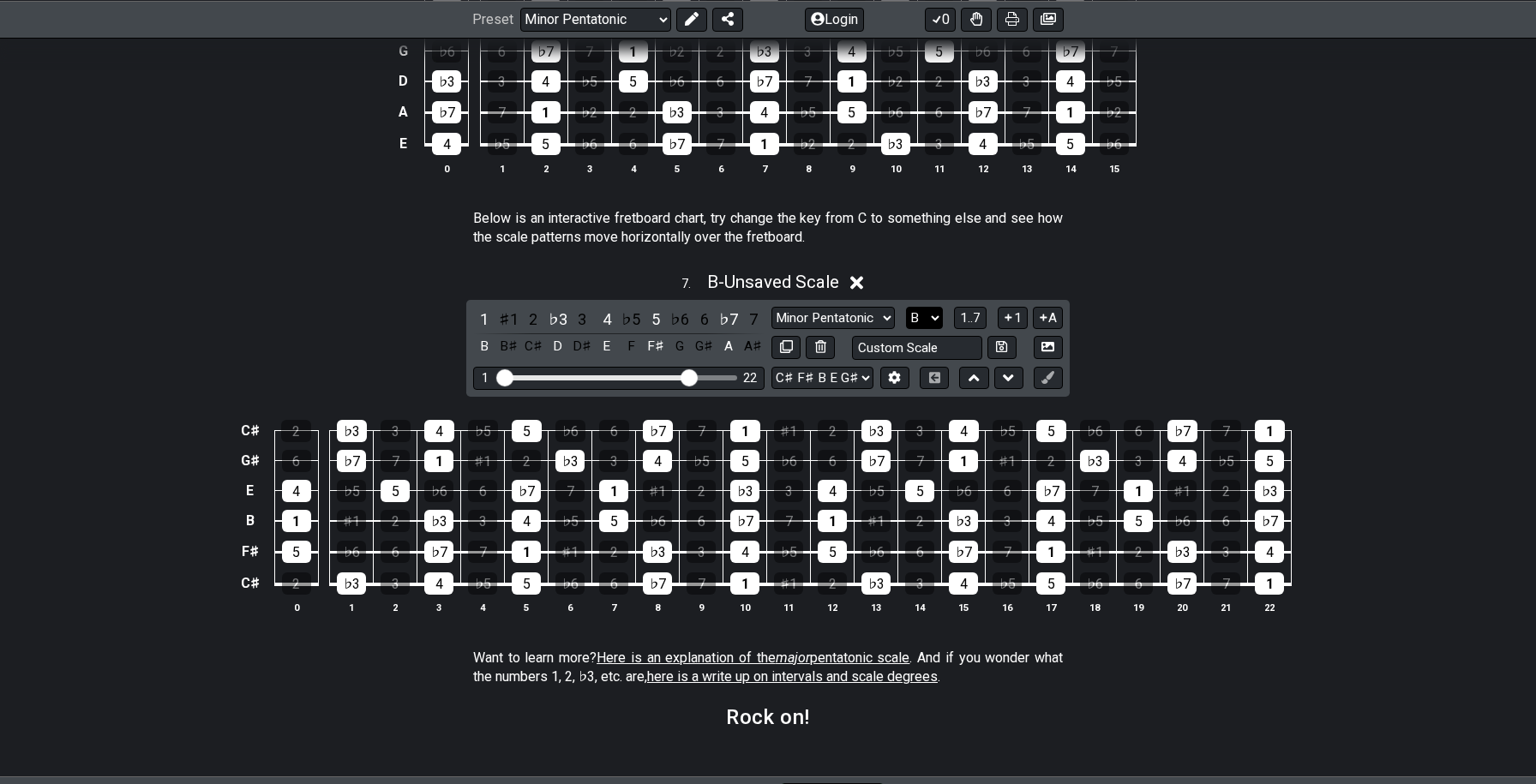
click at [930, 317] on select "A♭ A A♯ B♭ B C C♯ D♭ D D♯ E♭ E F F♯ G♭ G G♯" at bounding box center [925, 319] width 37 height 23
click at [907, 307] on select "A♭ A A♯ B♭ B C C♯ D♭ D D♯ E♭ E F F♯ G♭ G G♯" at bounding box center [925, 319] width 37 height 23
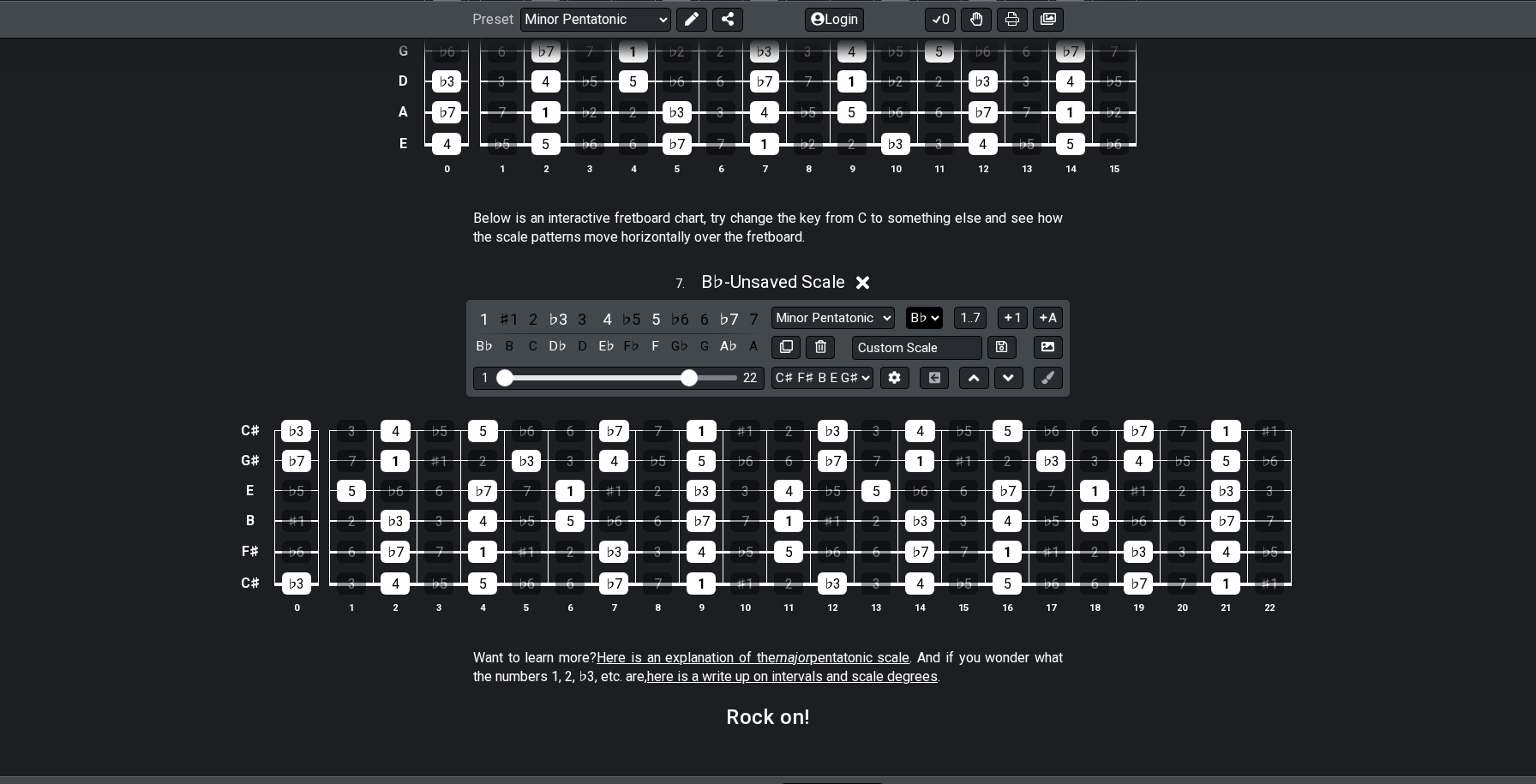
click at [923, 308] on select "A♭ A A♯ B♭ B C C♯ D♭ D D♯ E♭ E F F♯ G♭ G G♯" at bounding box center [925, 319] width 37 height 23
click at [907, 307] on select "A♭ A A♯ B♭ B C C♯ D♭ D D♯ E♭ E F F♯ G♭ G G♯" at bounding box center [925, 319] width 37 height 23
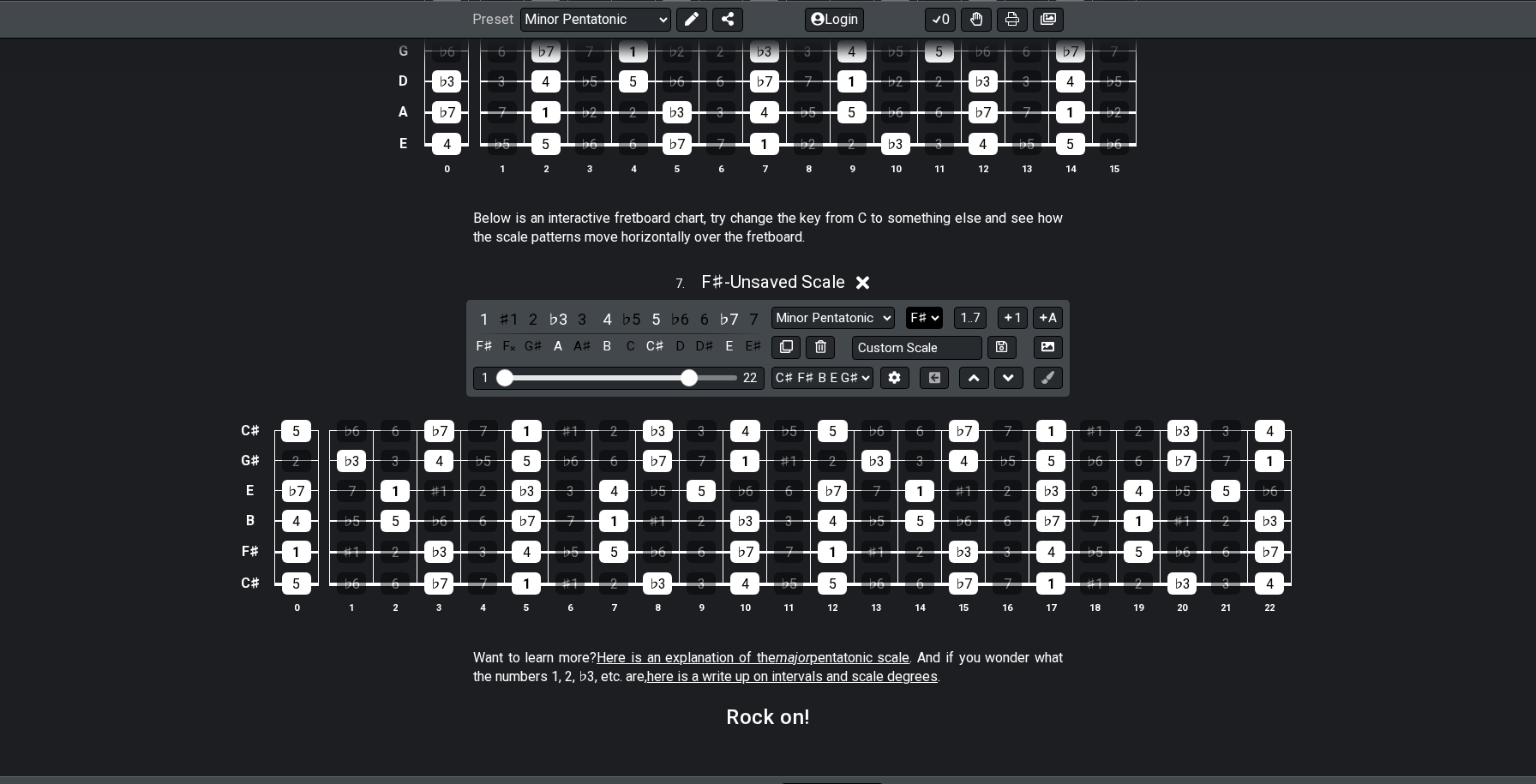
click at [910, 315] on select "A♭ A A♯ B♭ B C C♯ D♭ D D♯ E♭ E F F♯ G♭ G G♯" at bounding box center [925, 319] width 37 height 23
click at [907, 307] on select "A♭ A A♯ B♭ B C C♯ D♭ D D♯ E♭ E F F♯ G♭ G G♯" at bounding box center [925, 319] width 37 height 23
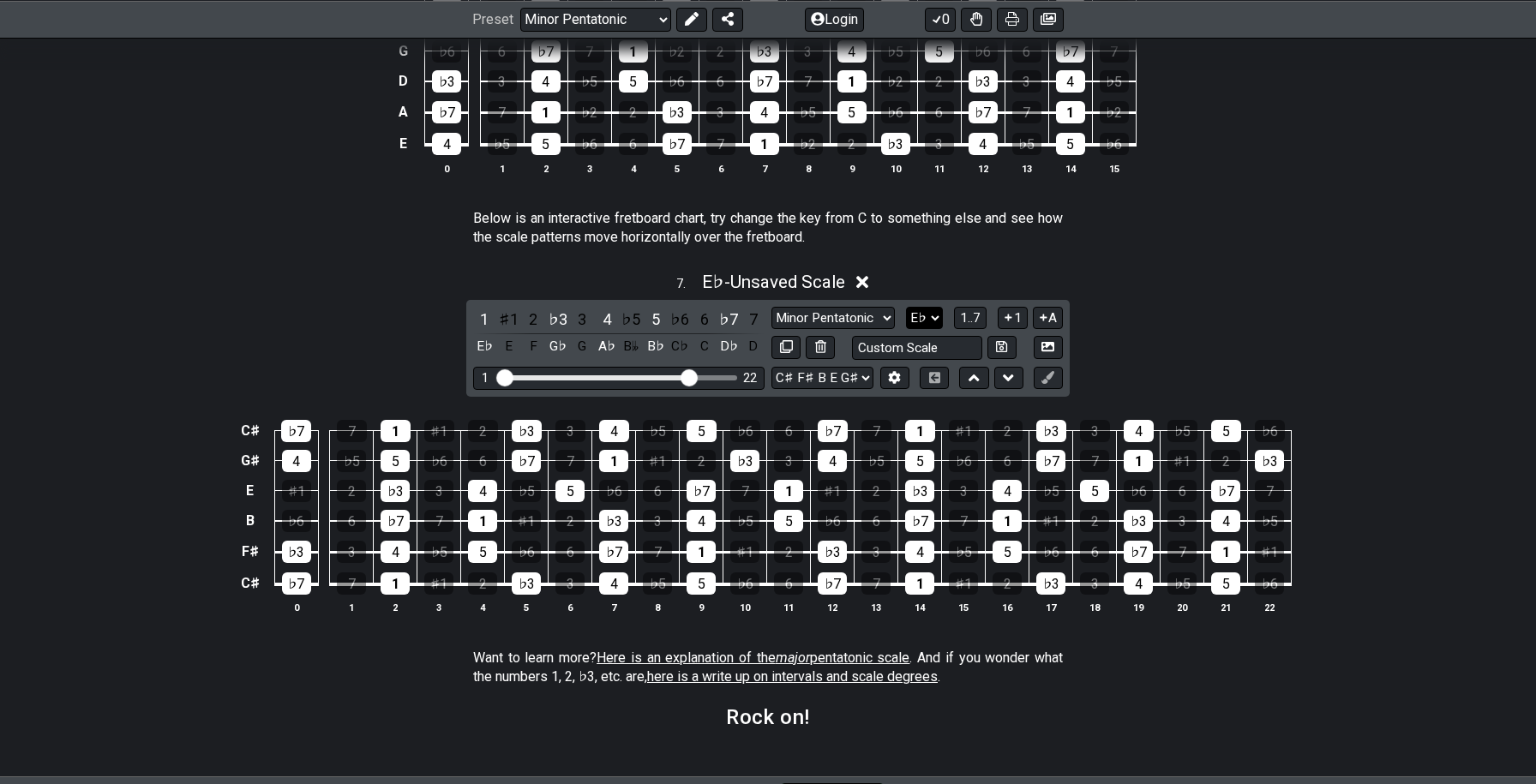
click at [930, 311] on select "A♭ A A♯ B♭ B C C♯ D♭ D D♯ E♭ E F F♯ G♭ G G♯" at bounding box center [925, 319] width 37 height 23
click at [907, 307] on select "A♭ A A♯ B♭ B C C♯ D♭ D D♯ E♭ E F F♯ G♭ G G♯" at bounding box center [925, 319] width 37 height 23
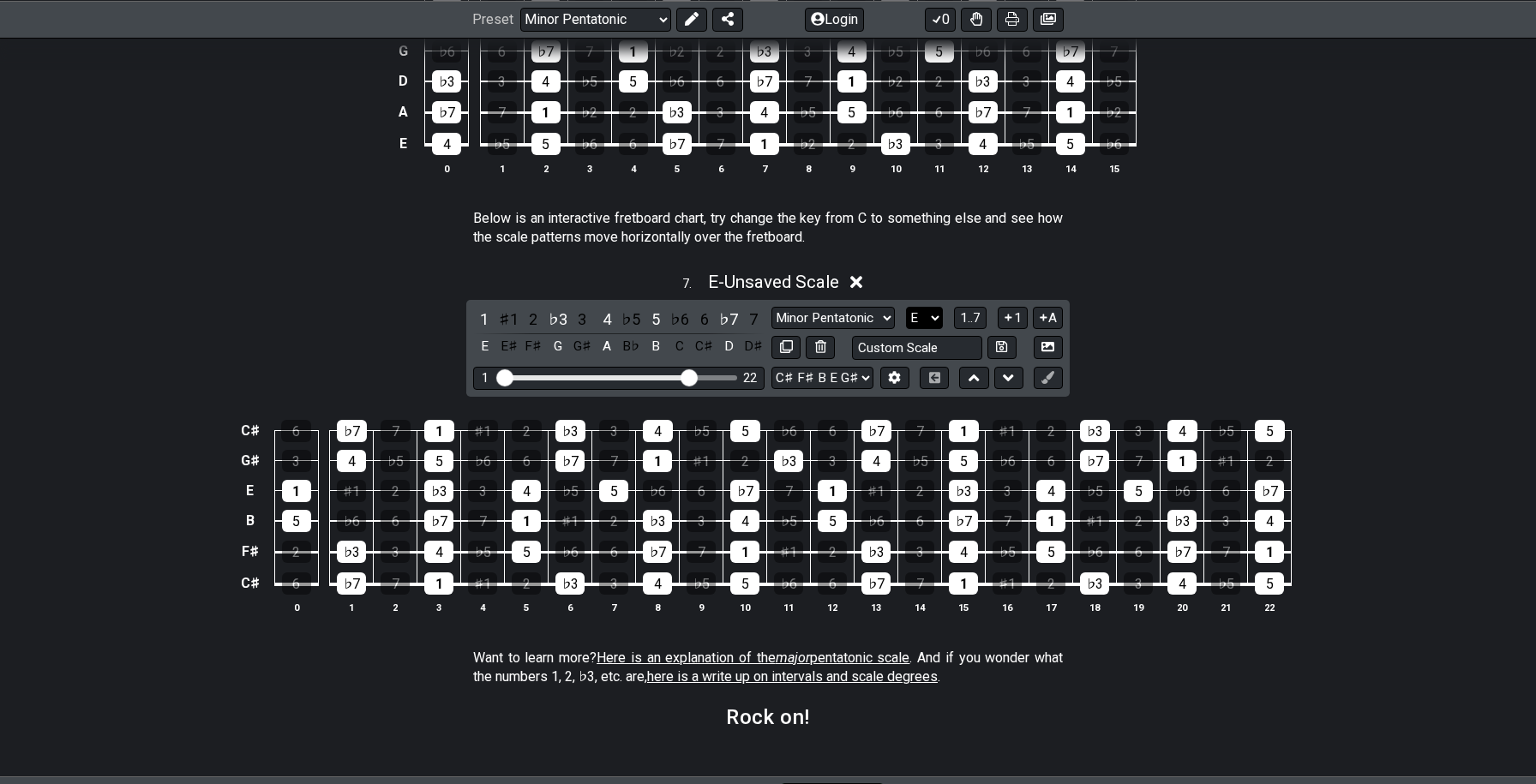
click at [927, 315] on select "A♭ A A♯ B♭ B C C♯ D♭ D D♯ E♭ E F F♯ G♭ G G♯" at bounding box center [925, 319] width 37 height 23
click at [907, 307] on select "A♭ A A♯ B♭ B C C♯ D♭ D D♯ E♭ E F F♯ G♭ G G♯" at bounding box center [925, 319] width 37 height 23
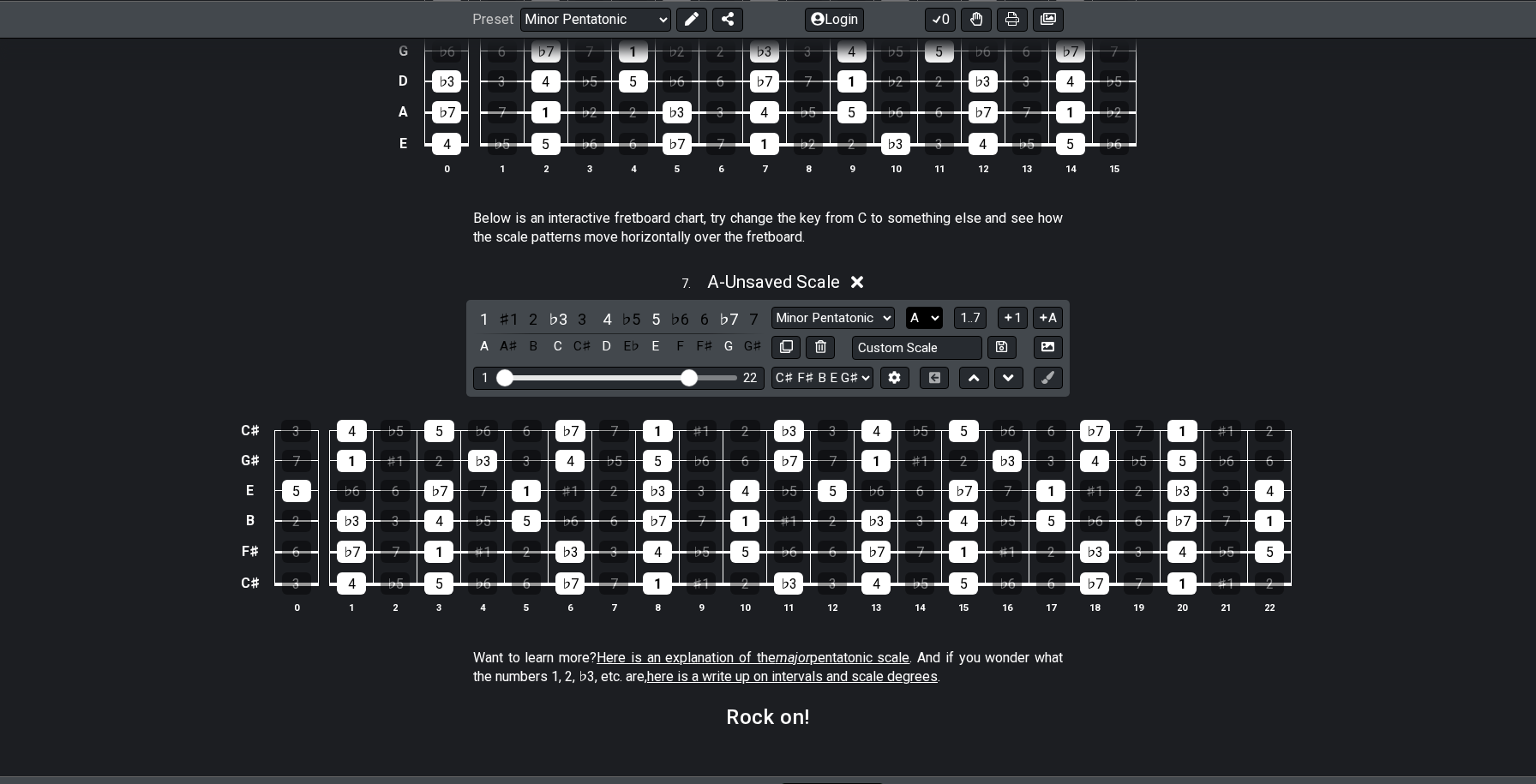
click at [935, 316] on select "A♭ A A♯ B♭ B C C♯ D♭ D D♯ E♭ E F F♯ G♭ G G♯" at bounding box center [925, 319] width 37 height 23
click at [907, 307] on select "A♭ A A♯ B♭ B C C♯ D♭ D D♯ E♭ E F F♯ G♭ G G♯" at bounding box center [925, 319] width 37 height 23
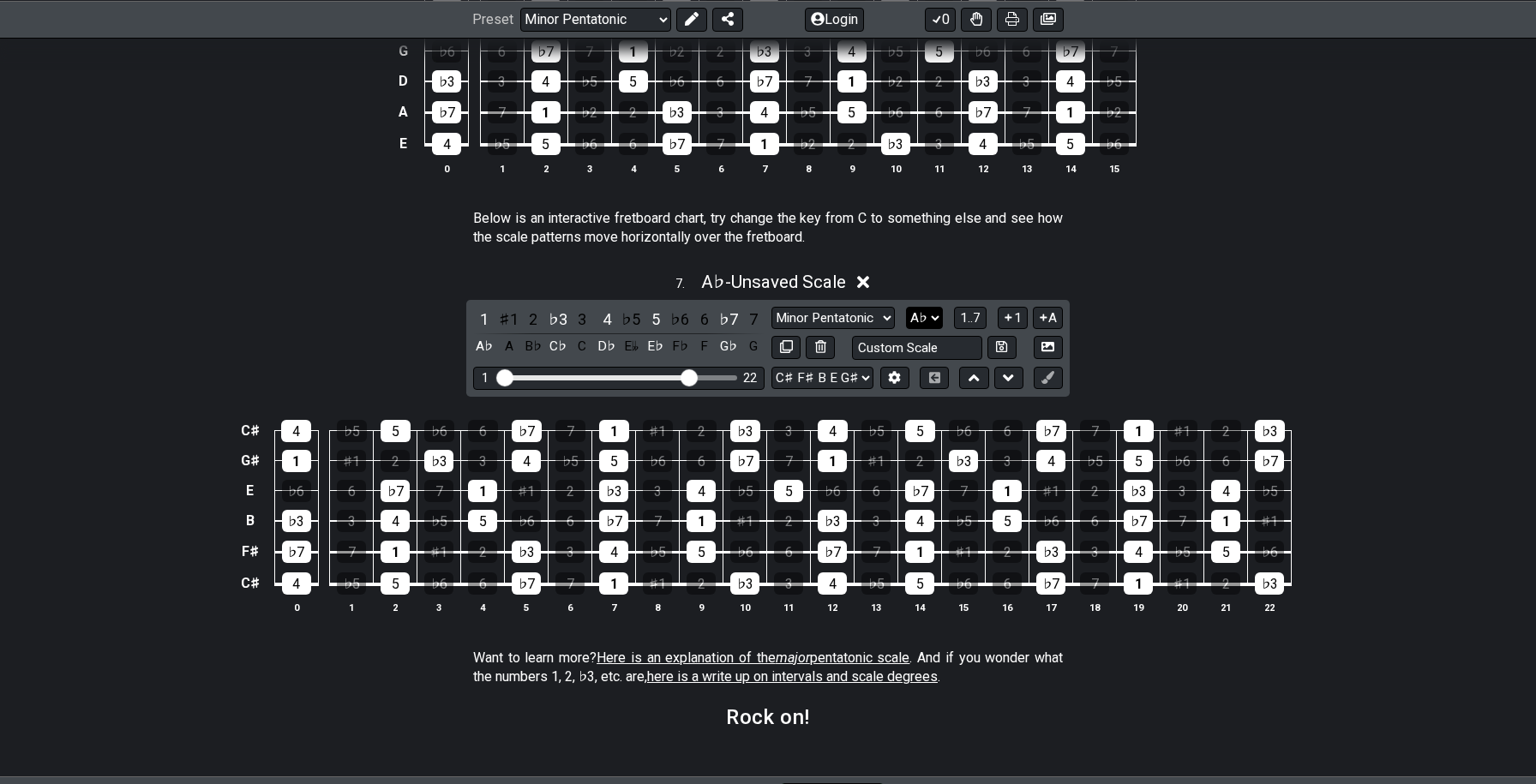
click at [934, 307] on select "A♭ A A♯ B♭ B C C♯ D♭ D D♯ E♭ E F F♯ G♭ G G♯" at bounding box center [925, 319] width 37 height 23
click at [907, 307] on select "A♭ A A♯ B♭ B C C♯ D♭ D D♯ E♭ E F F♯ G♭ G G♯" at bounding box center [925, 319] width 37 height 23
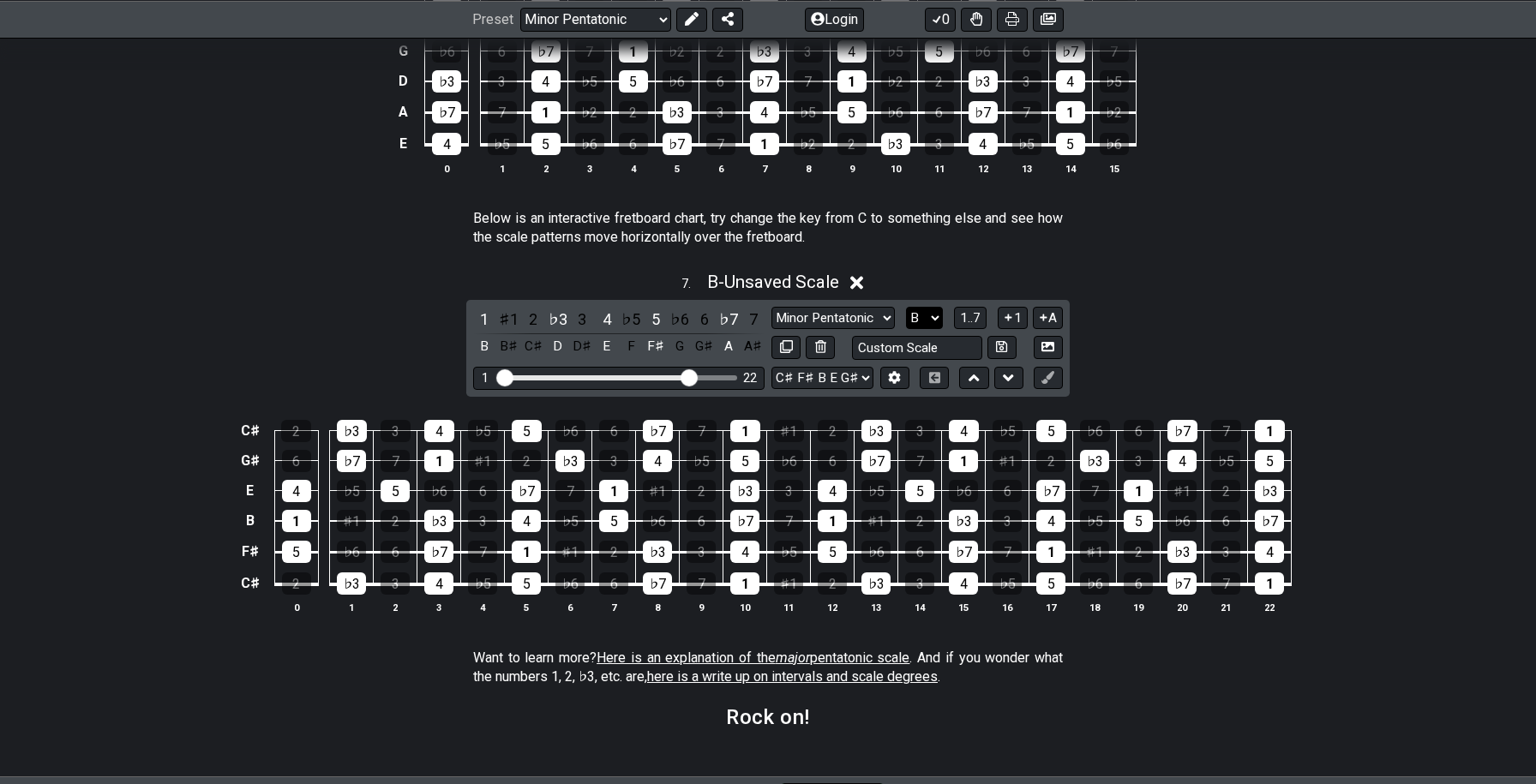
click at [921, 310] on select "A♭ A A♯ B♭ B C C♯ D♭ D D♯ E♭ E F F♯ G♭ G G♯" at bounding box center [925, 319] width 37 height 23
click at [907, 307] on select "A♭ A A♯ B♭ B C C♯ D♭ D D♯ E♭ E F F♯ G♭ G G♯" at bounding box center [925, 319] width 37 height 23
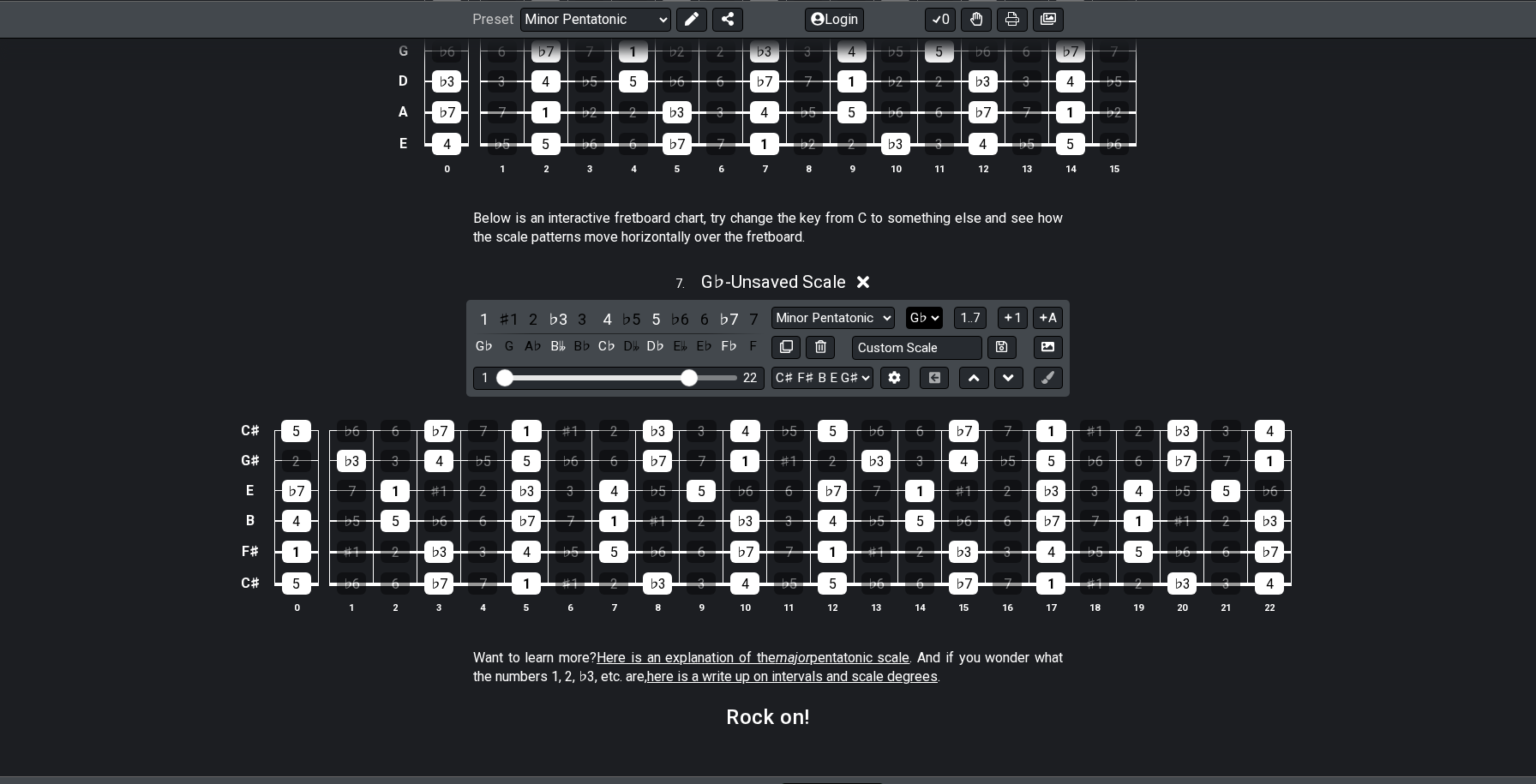
click at [930, 321] on select "A♭ A A♯ B♭ B C C♯ D♭ D D♯ E♭ E F F♯ G♭ G G♯" at bounding box center [925, 319] width 37 height 23
select select "D"
click at [907, 307] on select "A♭ A A♯ B♭ B C C♯ D♭ D D♯ E♭ E F F♯ G♭ G G♯" at bounding box center [925, 319] width 37 height 23
